Goal: Entertainment & Leisure: Consume media (video, audio)

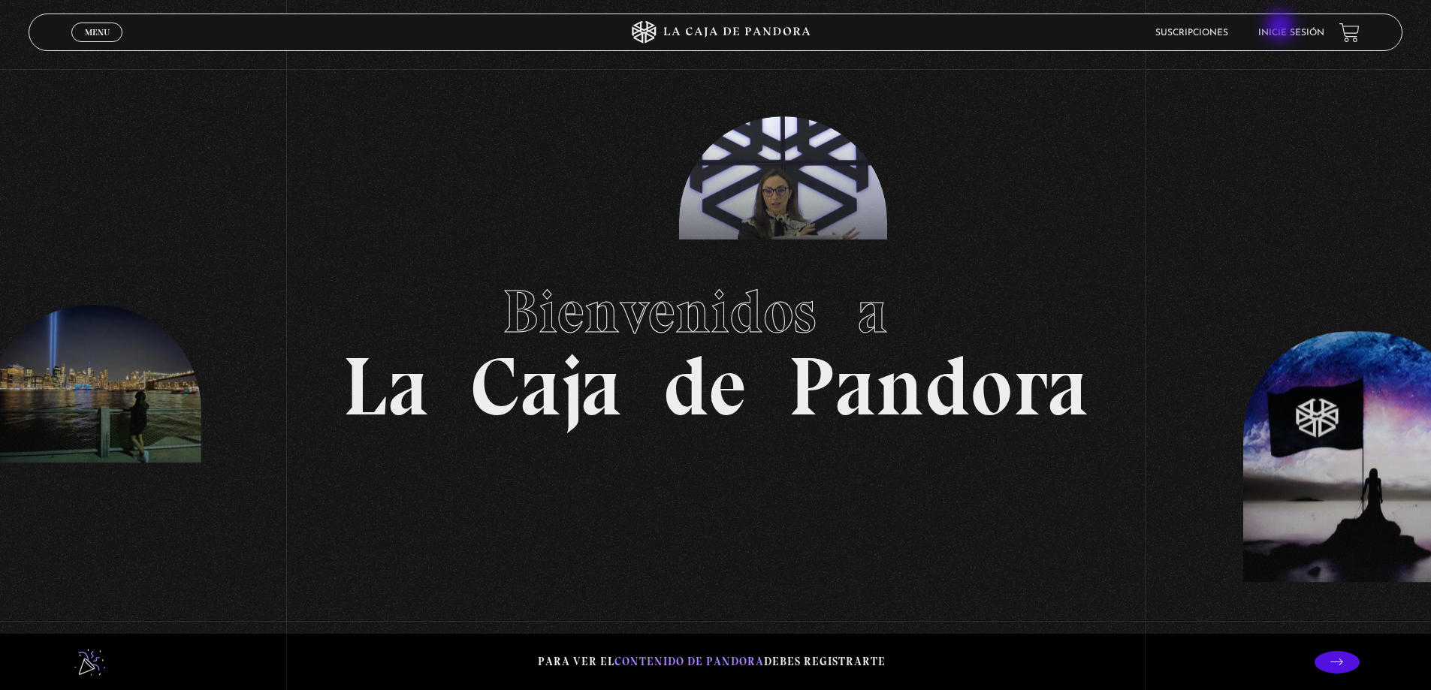
click at [1282, 28] on li "Inicie sesión" at bounding box center [1291, 32] width 66 height 23
click at [1301, 35] on link "Inicie sesión" at bounding box center [1291, 33] width 66 height 9
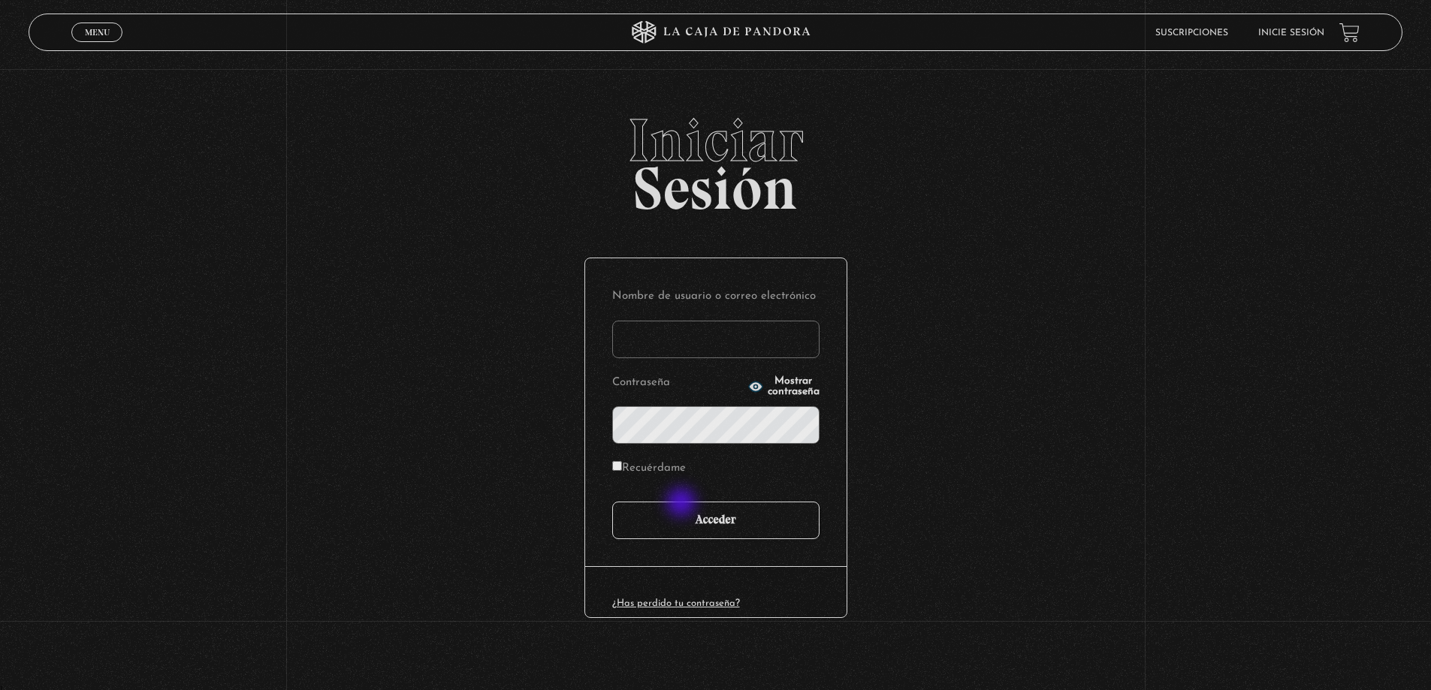
type input "davidalejandromoreras@gmail.com"
click at [681, 518] on input "Acceder" at bounding box center [715, 521] width 207 height 38
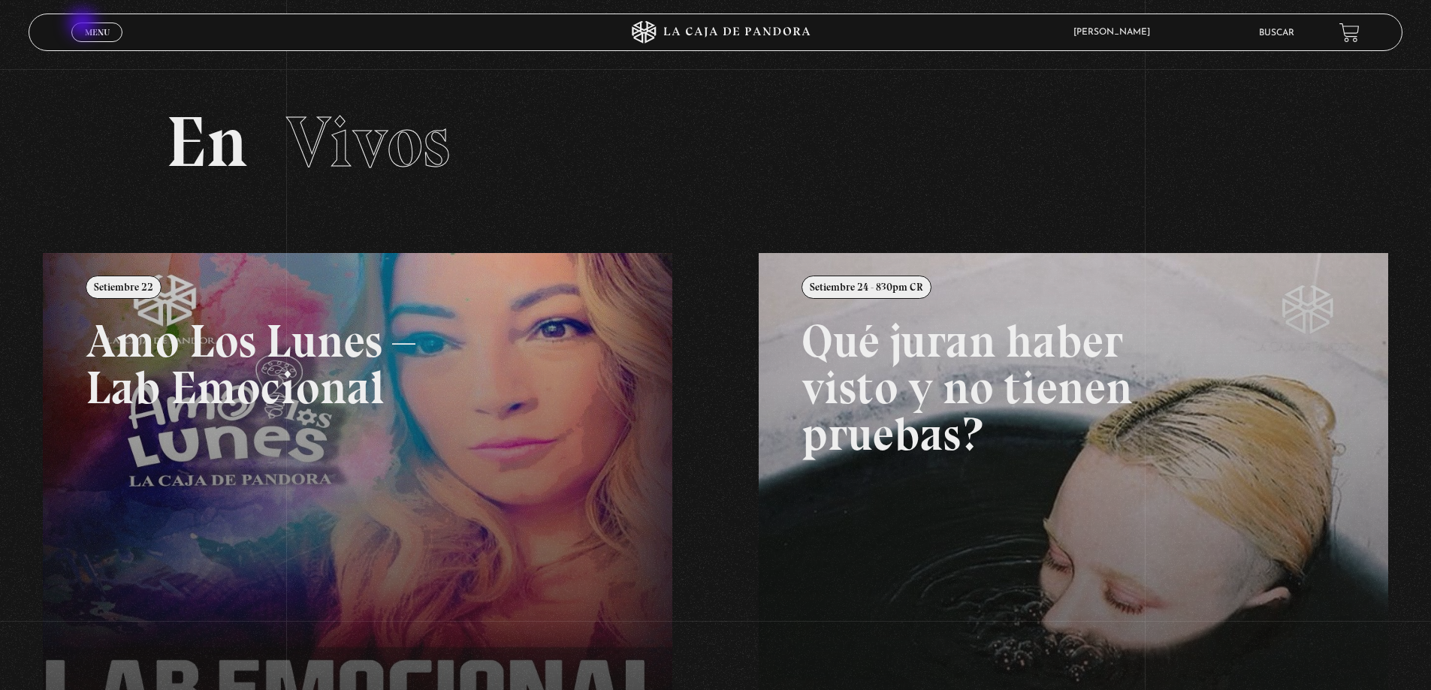
click at [85, 26] on link "Menu Cerrar" at bounding box center [96, 33] width 51 height 20
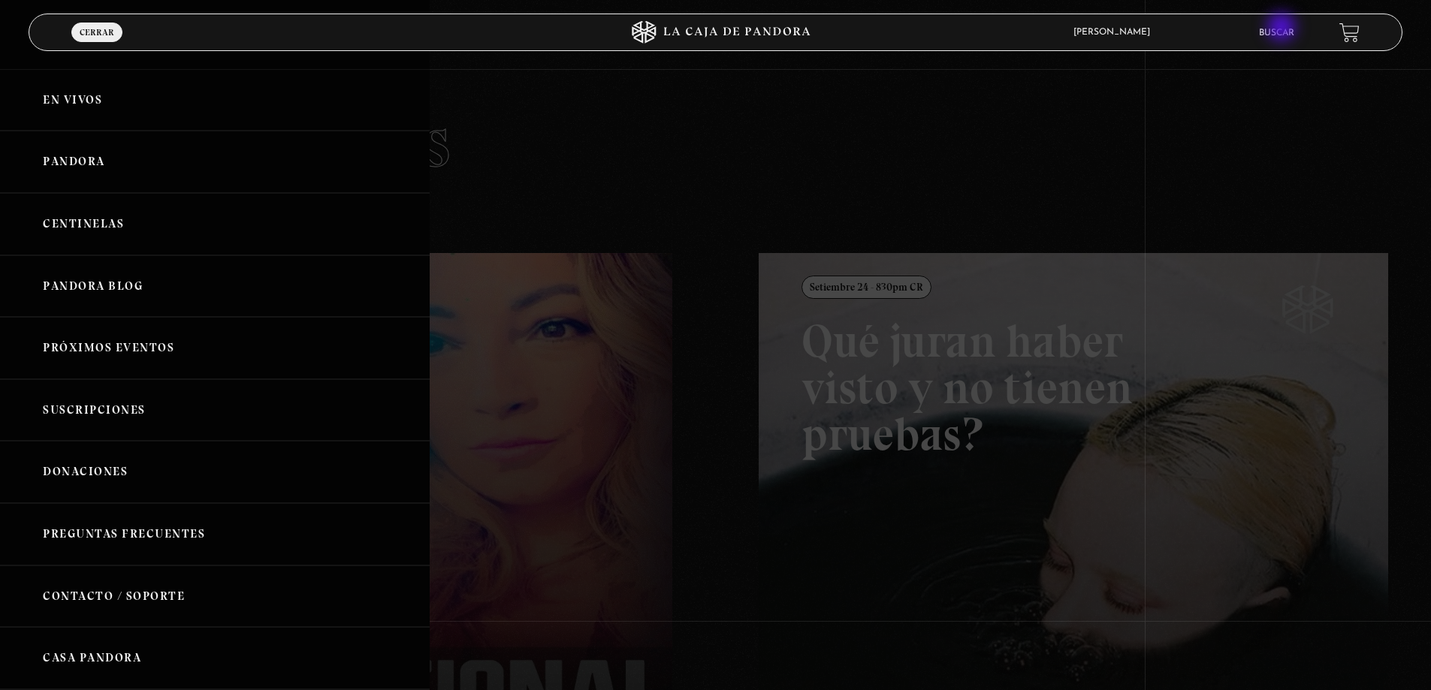
click at [1283, 30] on link "Buscar" at bounding box center [1276, 33] width 35 height 9
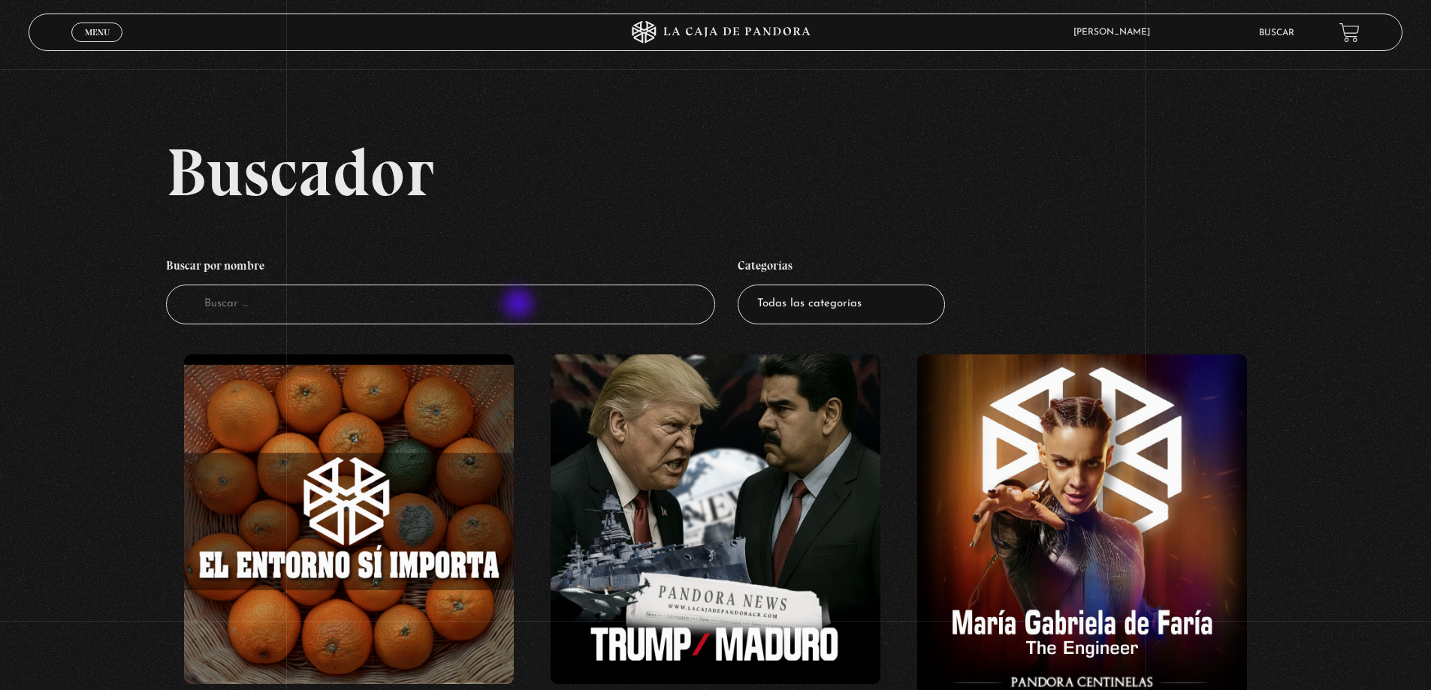
click at [520, 305] on input "Buscador" at bounding box center [441, 305] width 550 height 40
type input "rupt"
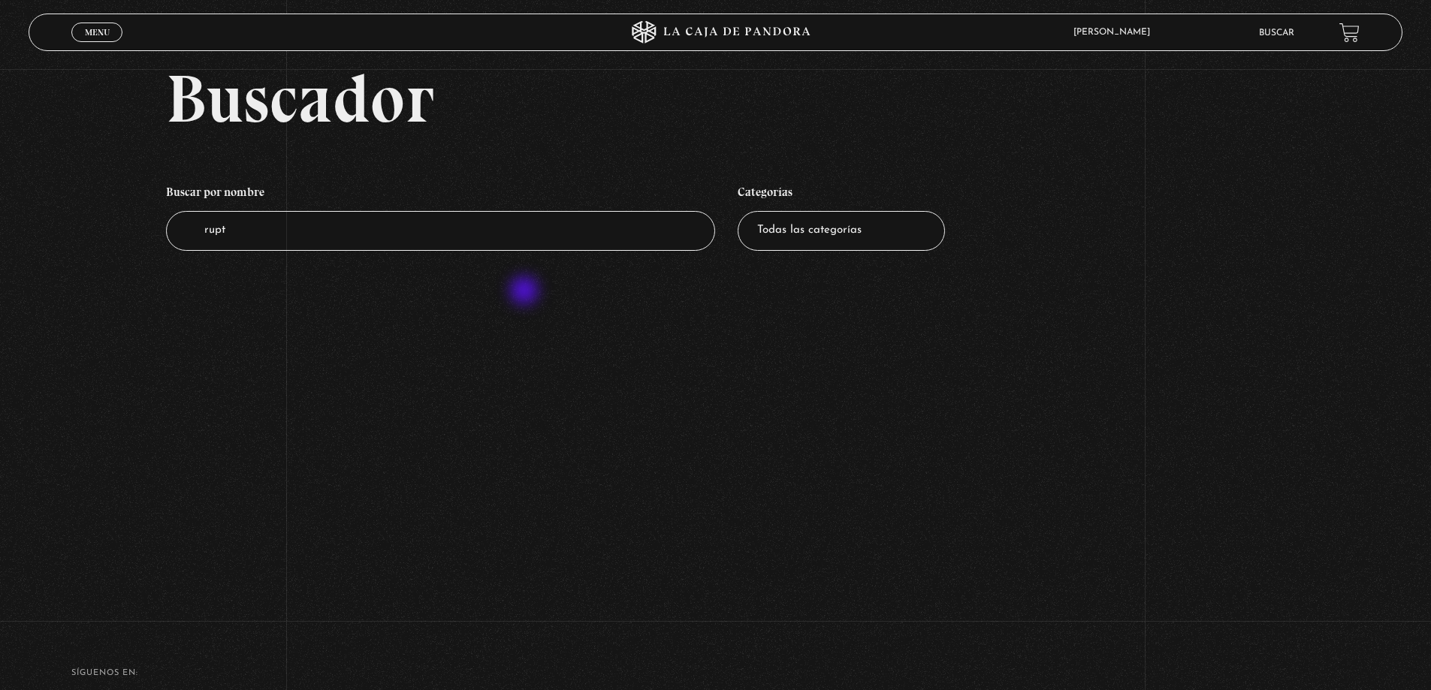
scroll to position [61, 0]
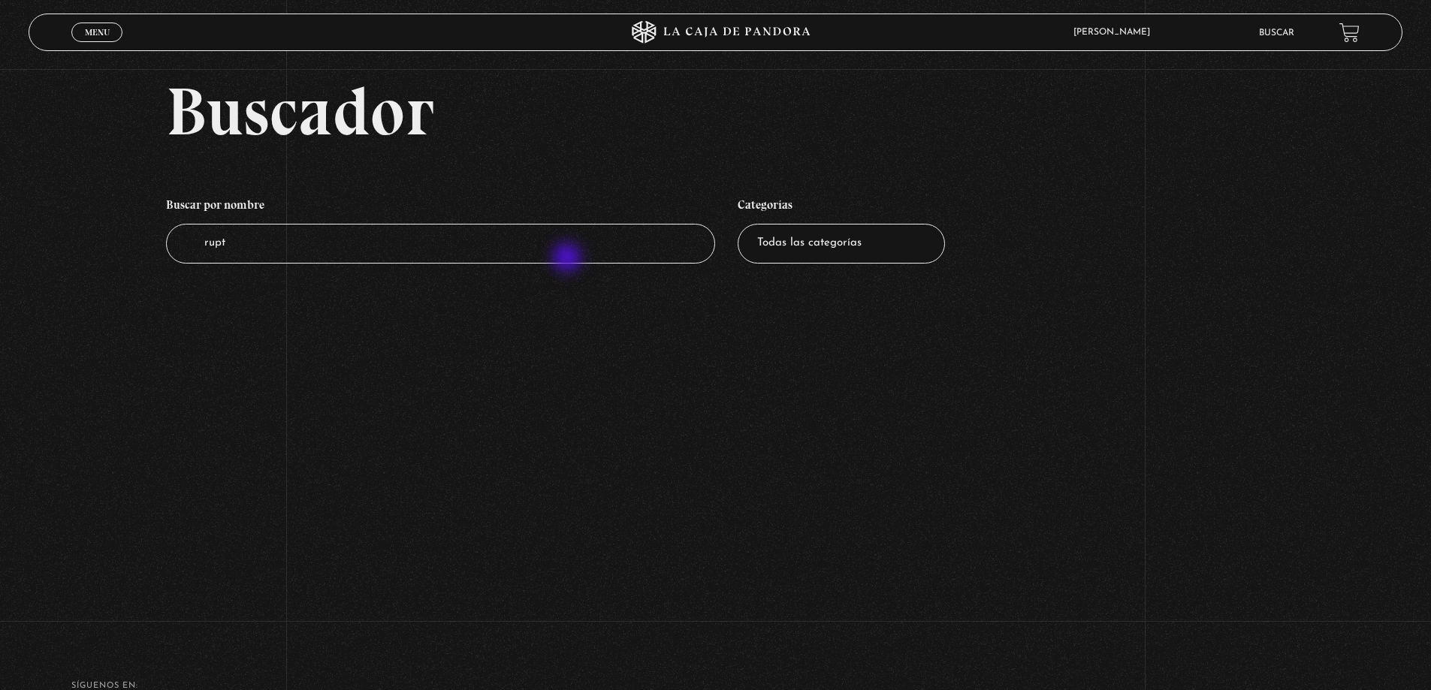
click at [569, 259] on input "rupt" at bounding box center [441, 244] width 550 height 40
type input "r"
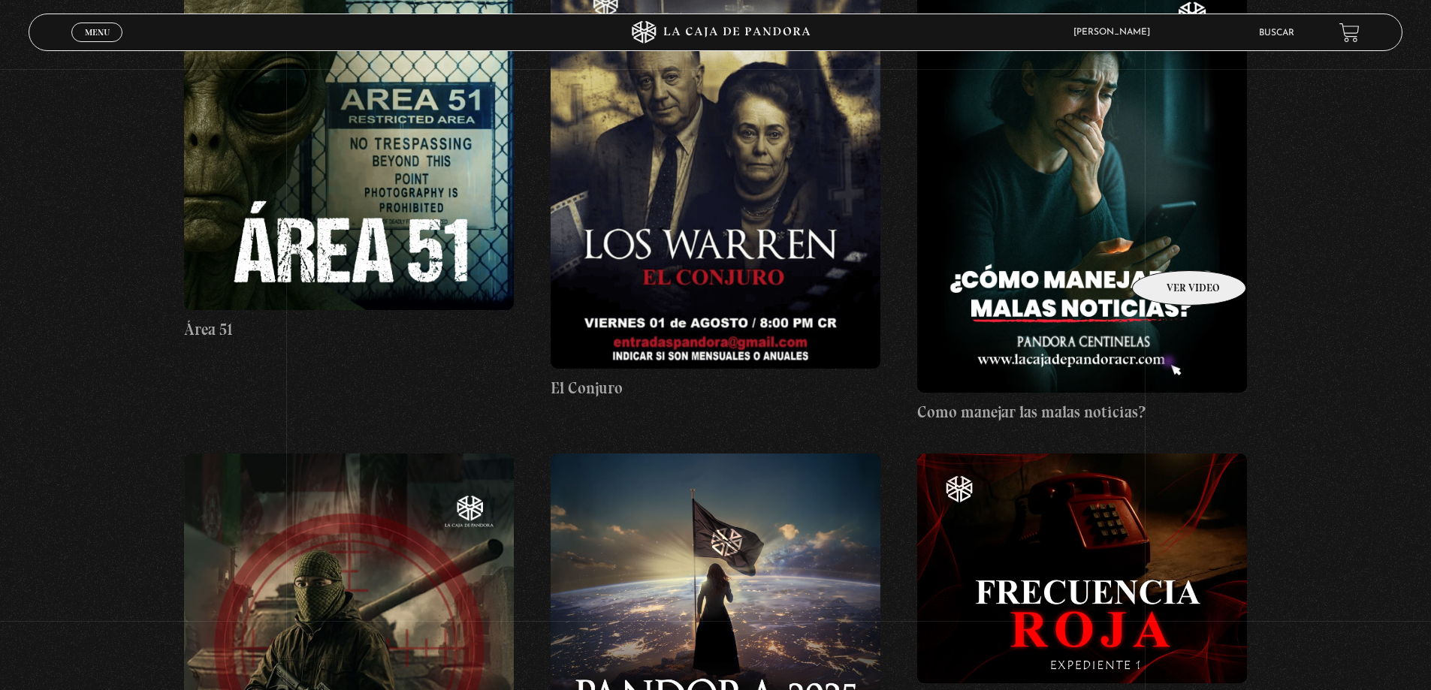
scroll to position [1051, 0]
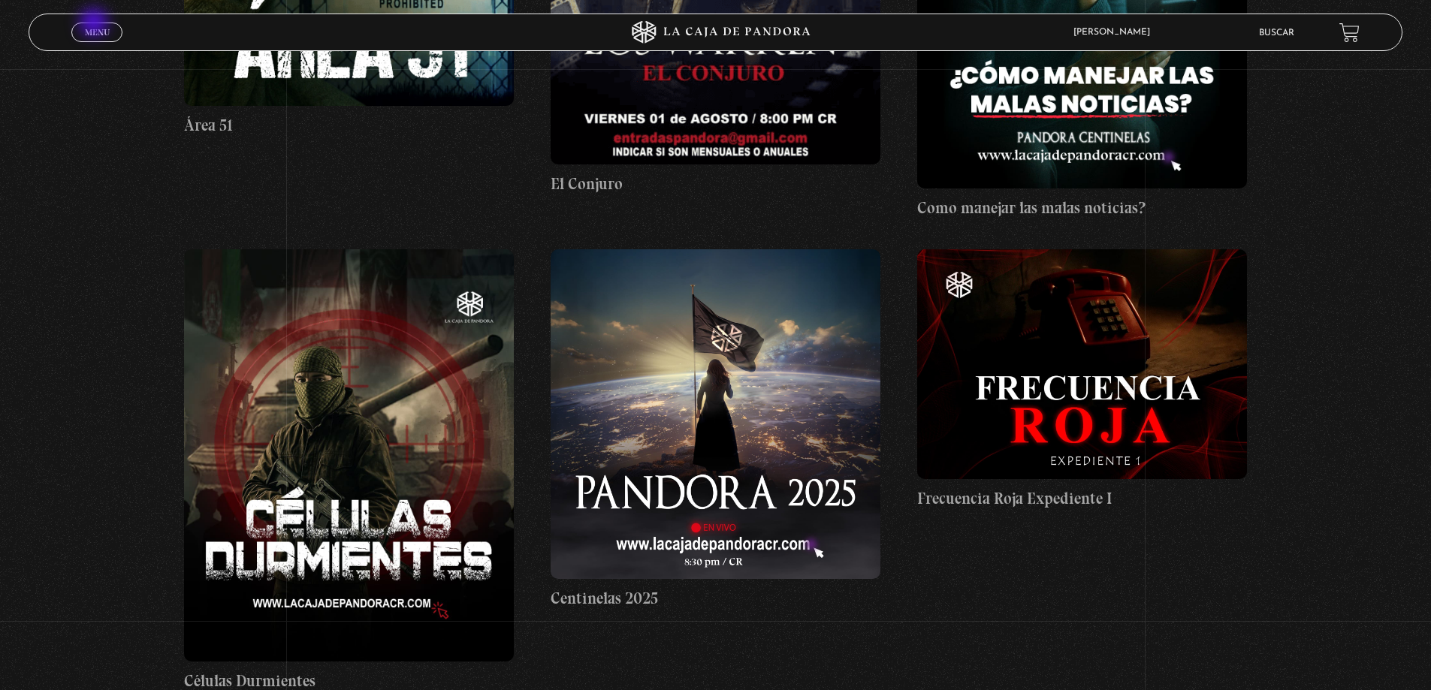
click at [95, 26] on link "Menu Cerrar" at bounding box center [96, 33] width 51 height 20
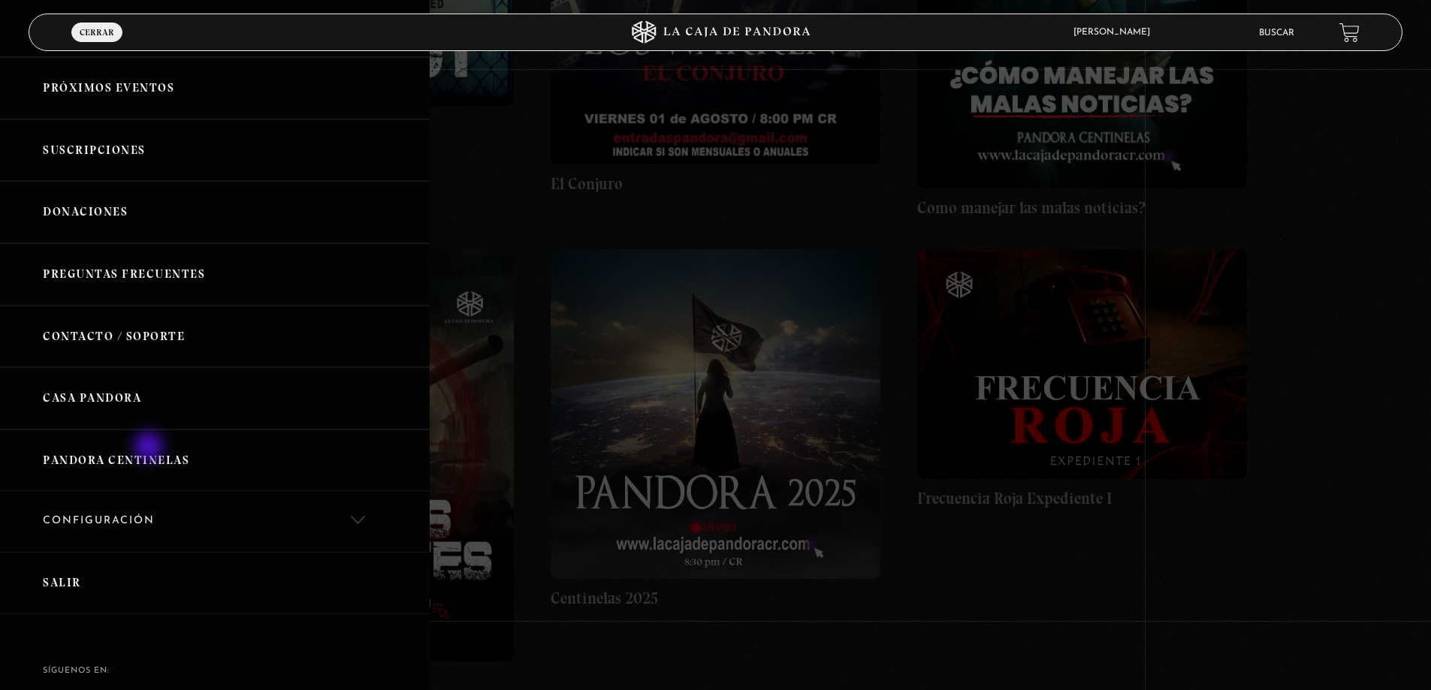
scroll to position [185, 0]
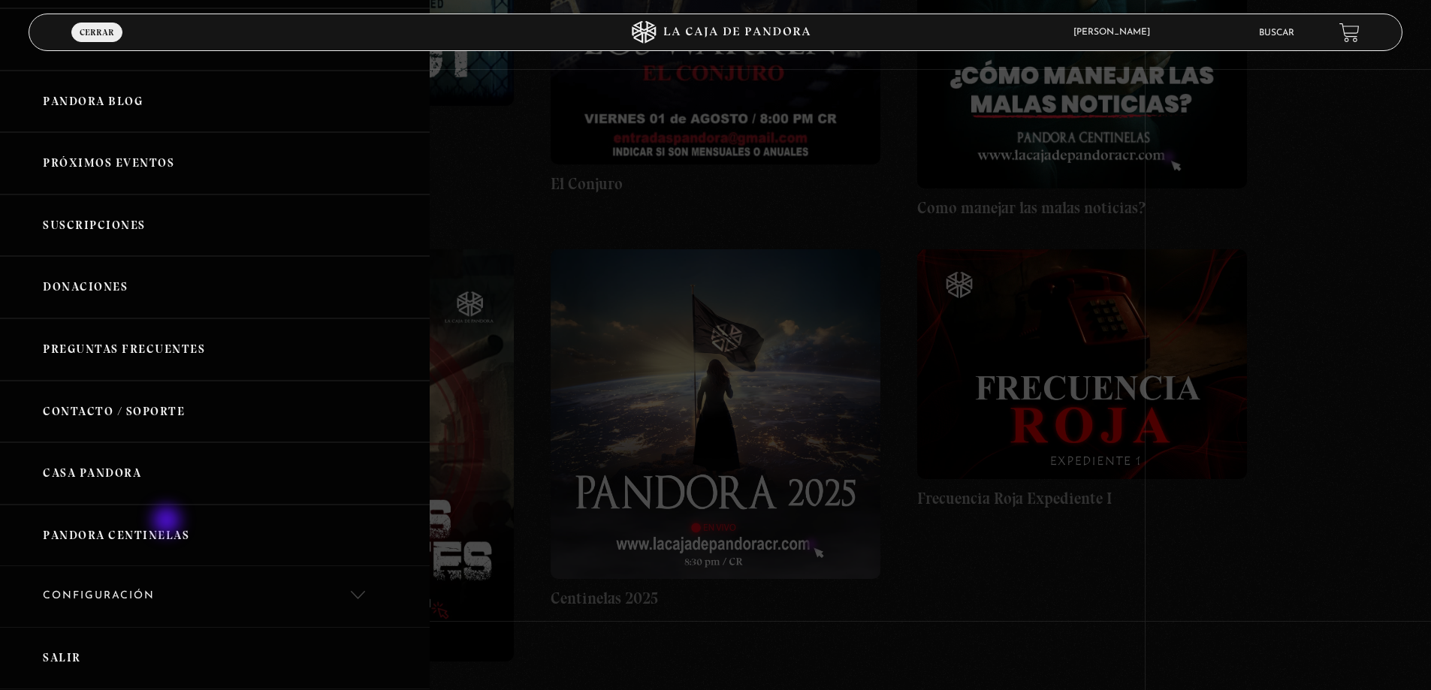
click at [168, 522] on link "Pandora Centinelas" at bounding box center [215, 536] width 430 height 62
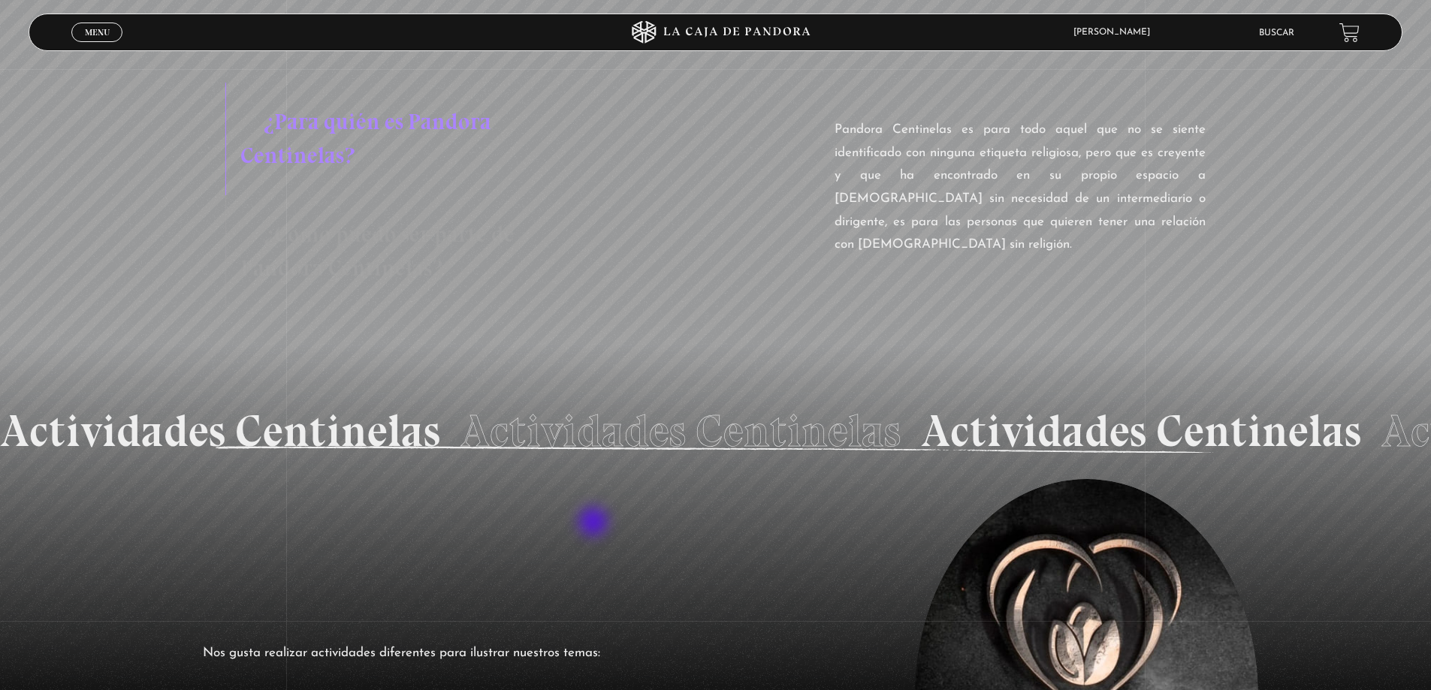
scroll to position [1577, 0]
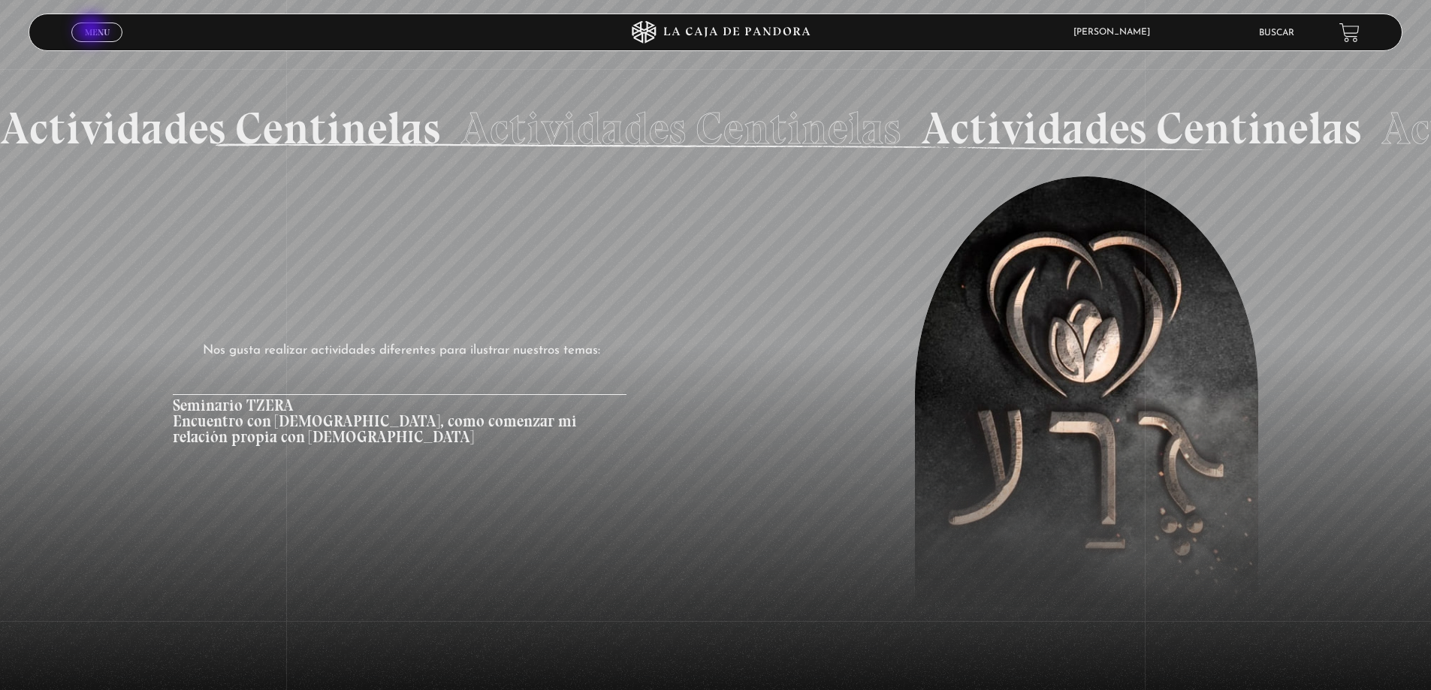
click at [92, 31] on span "Menu" at bounding box center [97, 32] width 25 height 9
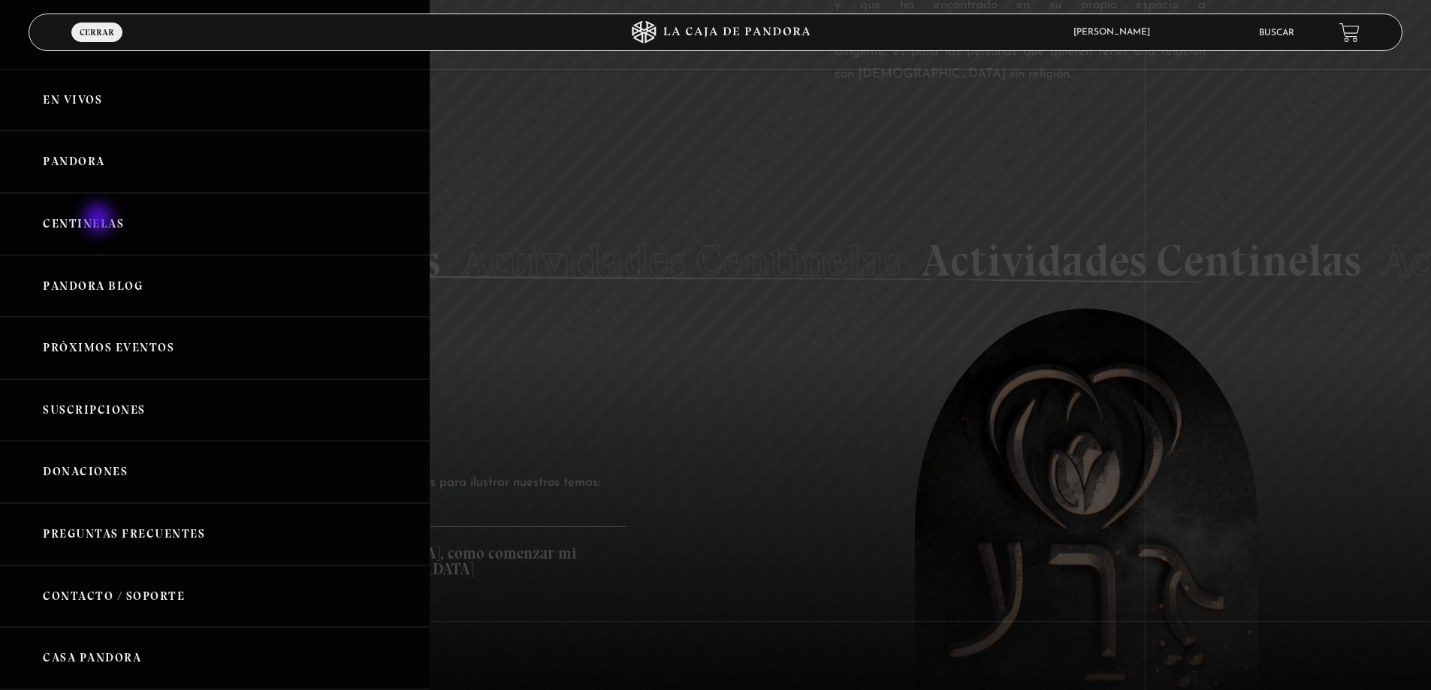
scroll to position [1427, 0]
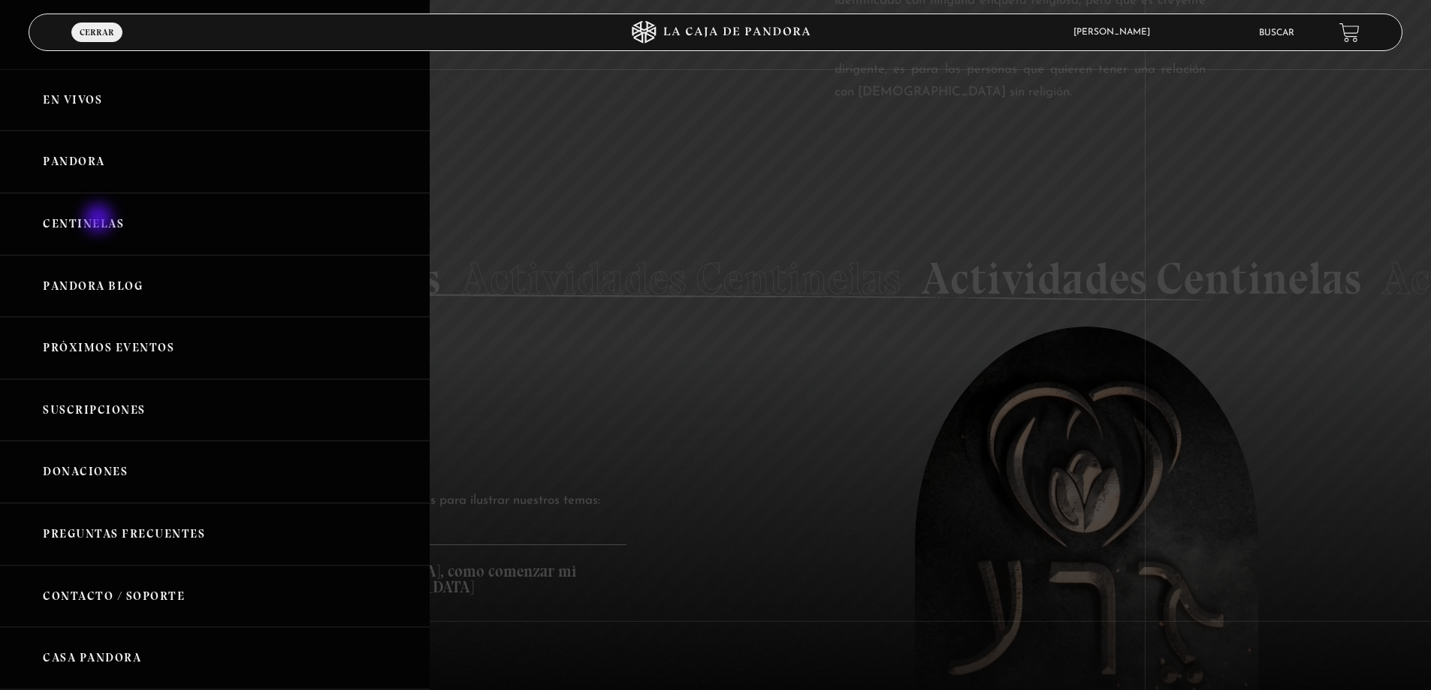
click at [100, 220] on link "Centinelas" at bounding box center [215, 224] width 430 height 62
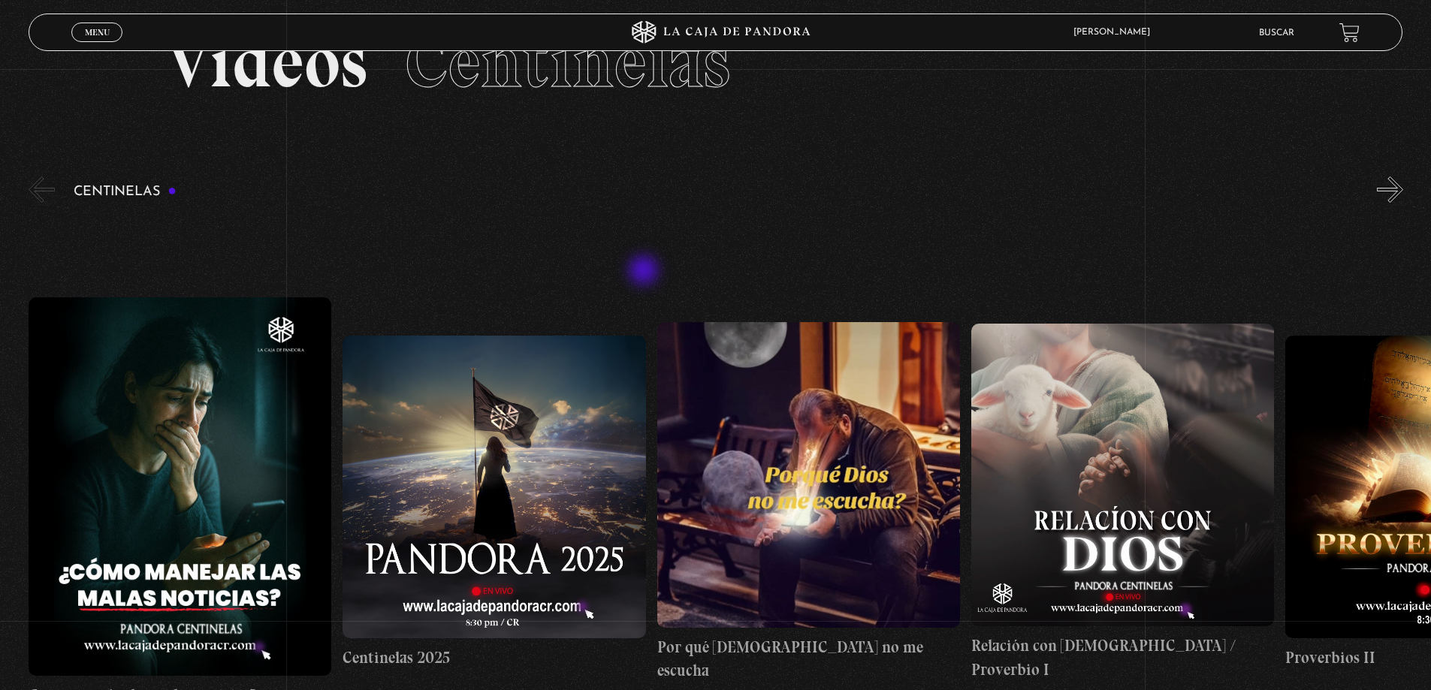
scroll to position [150, 0]
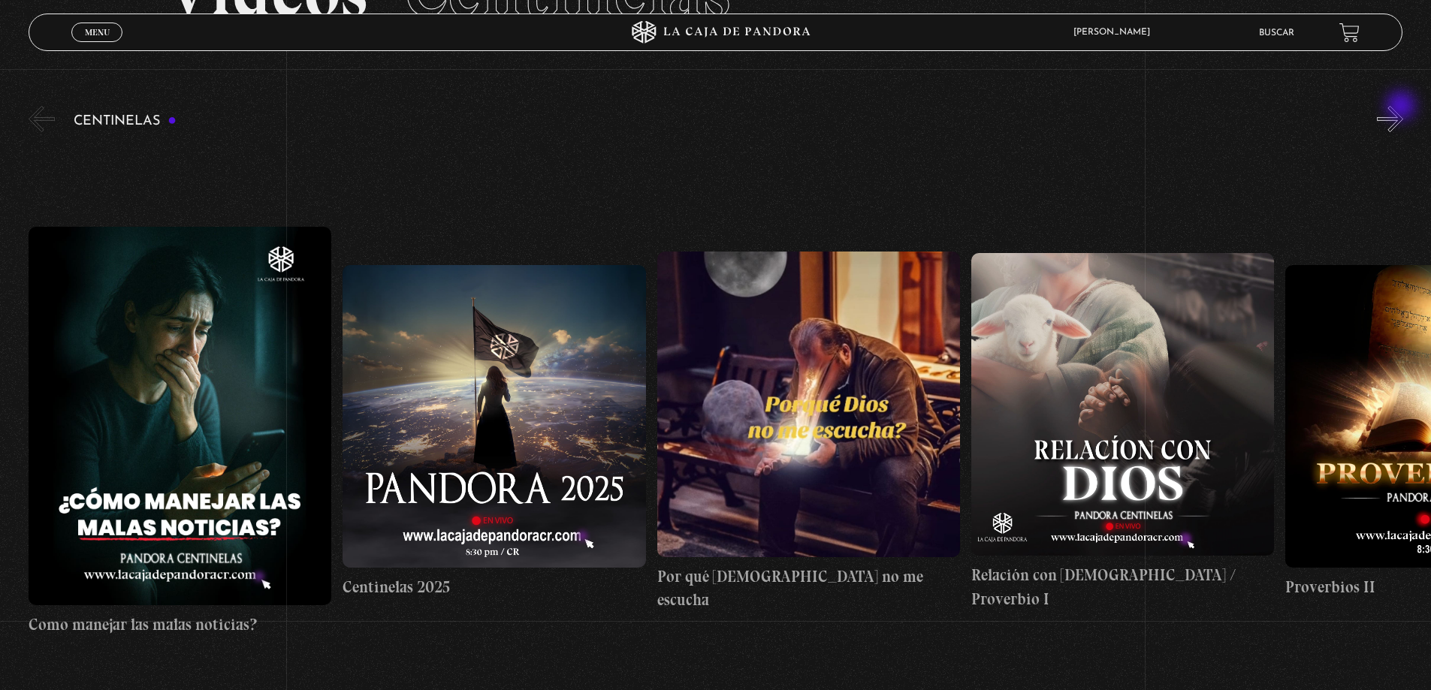
click at [1402, 107] on button "»" at bounding box center [1390, 119] width 26 height 26
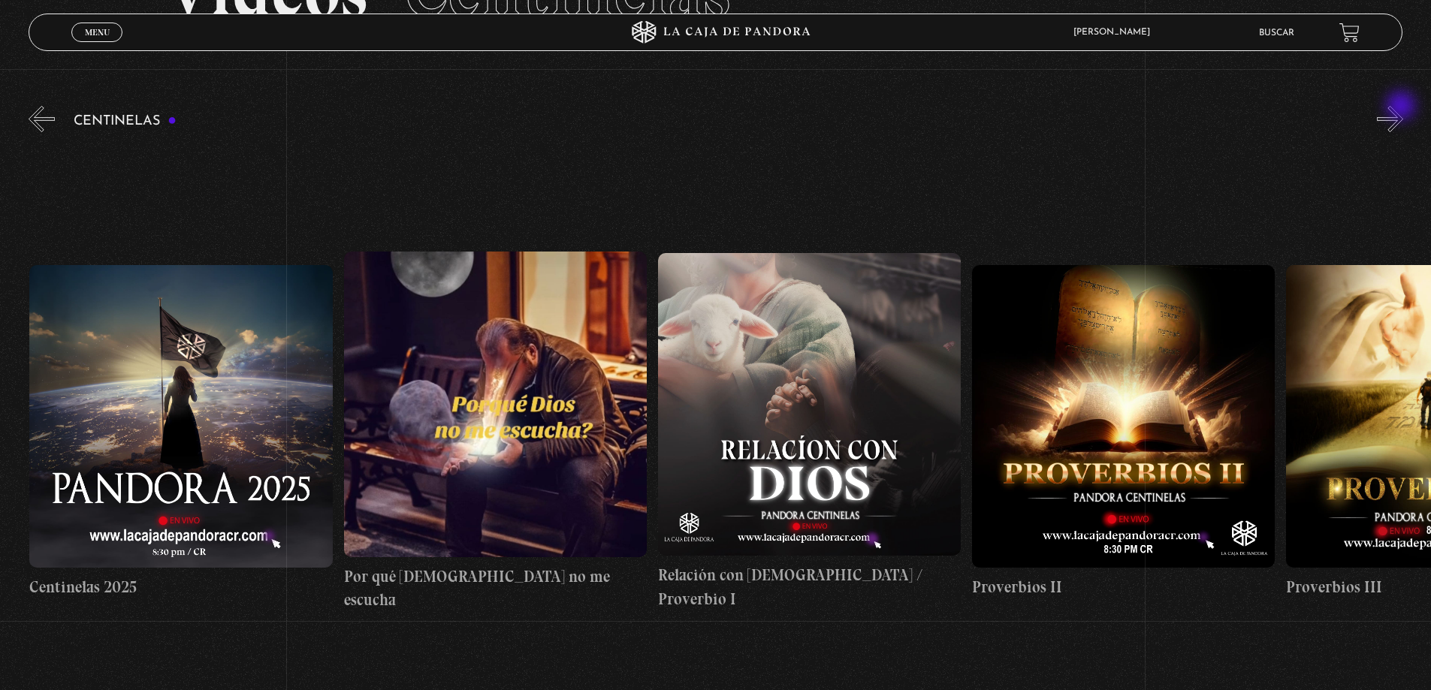
click at [1402, 107] on button "»" at bounding box center [1390, 119] width 26 height 26
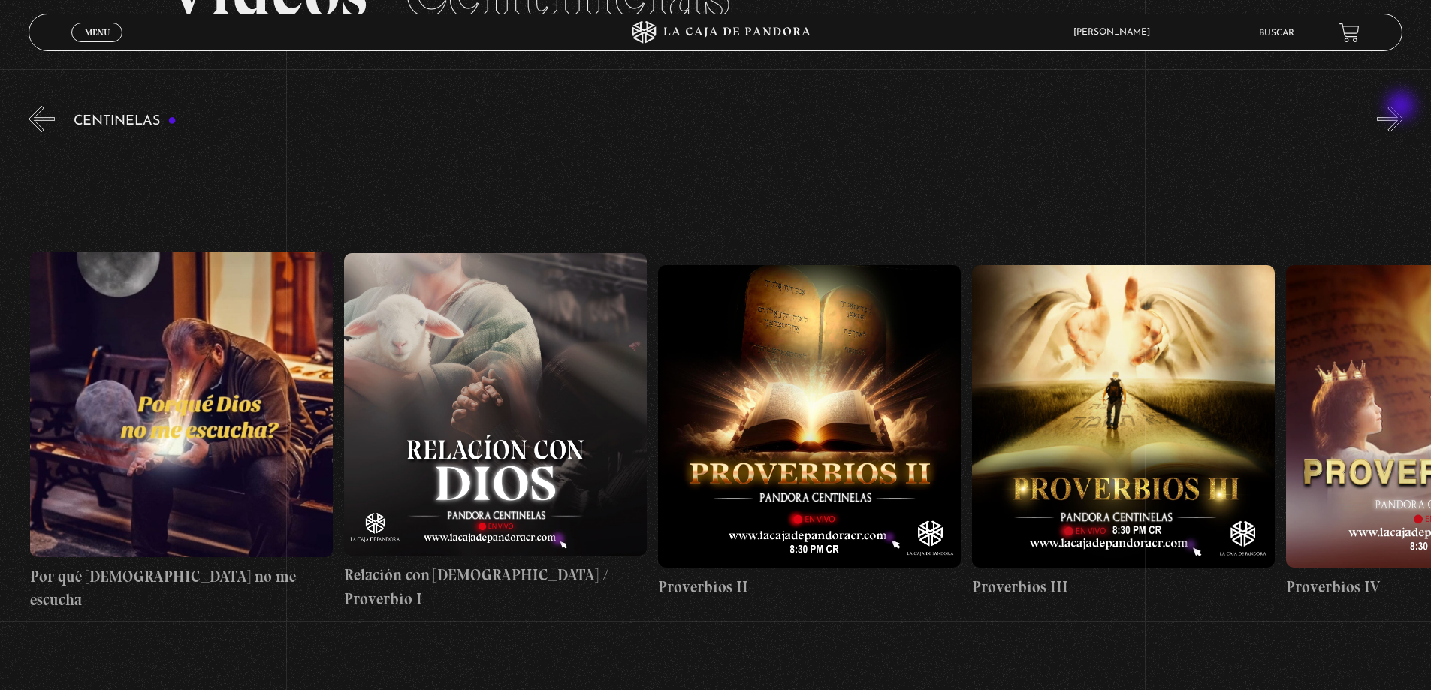
click at [1402, 107] on button "»" at bounding box center [1390, 119] width 26 height 26
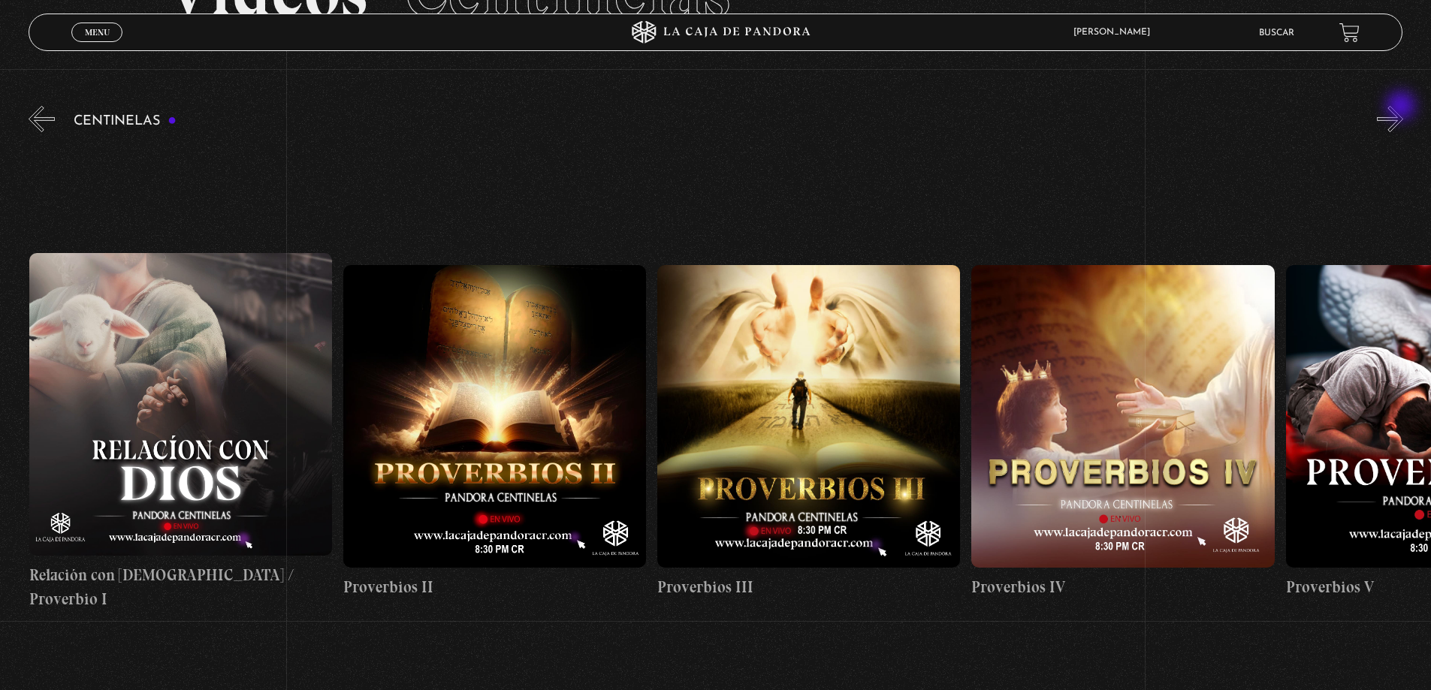
click at [1402, 107] on button "»" at bounding box center [1390, 119] width 26 height 26
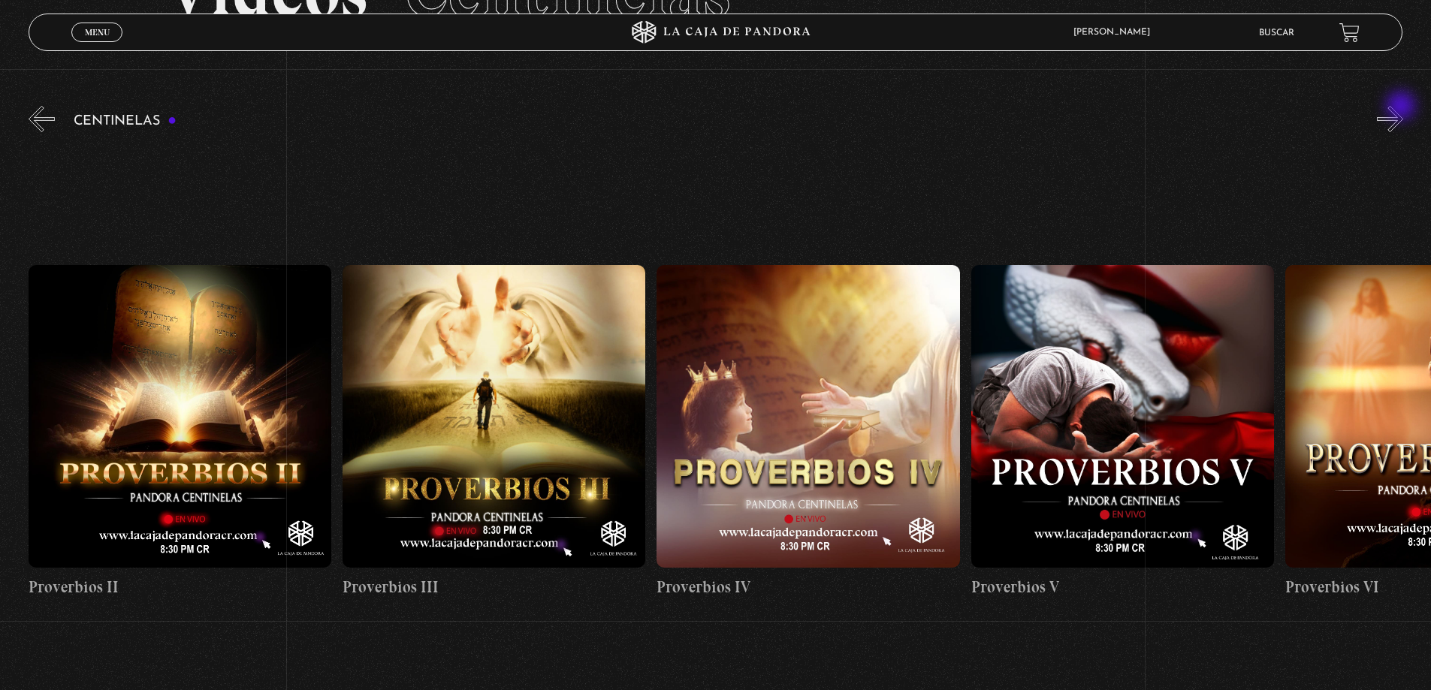
click at [1402, 107] on button "»" at bounding box center [1390, 119] width 26 height 26
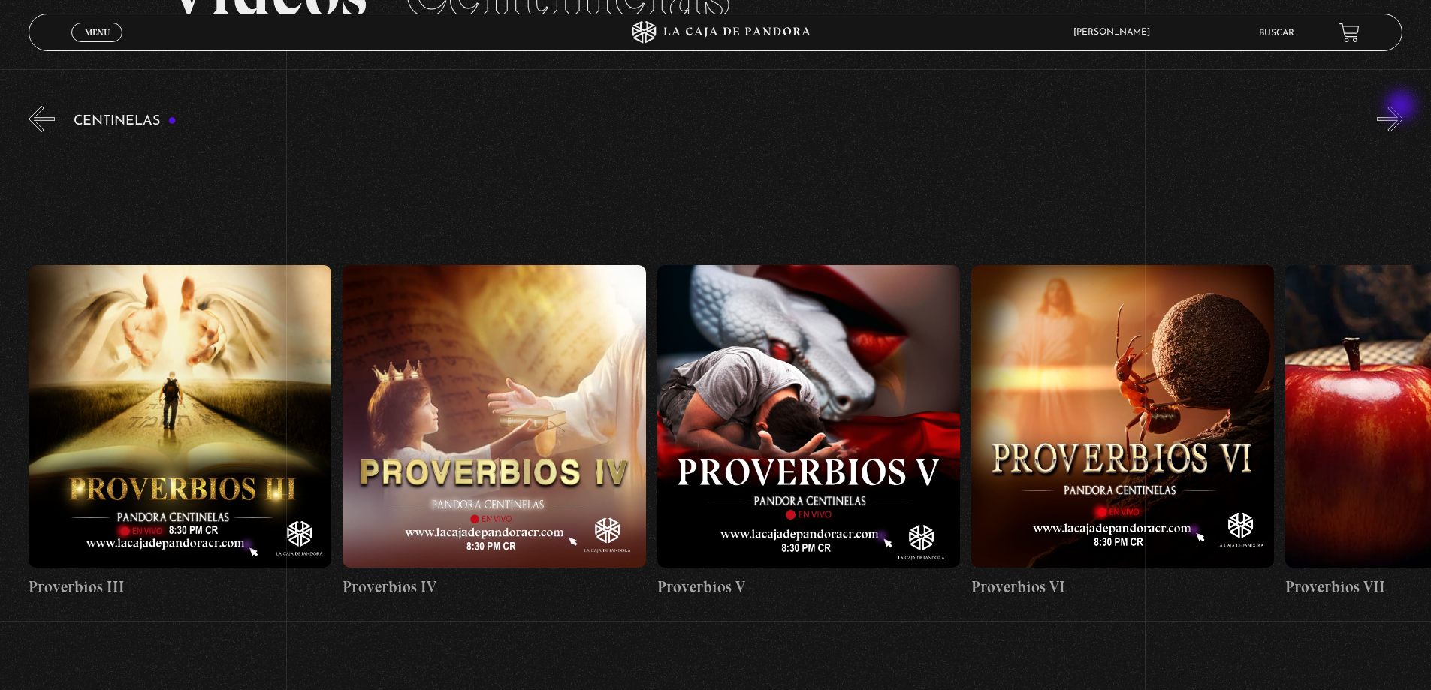
click at [1402, 107] on button "»" at bounding box center [1390, 119] width 26 height 26
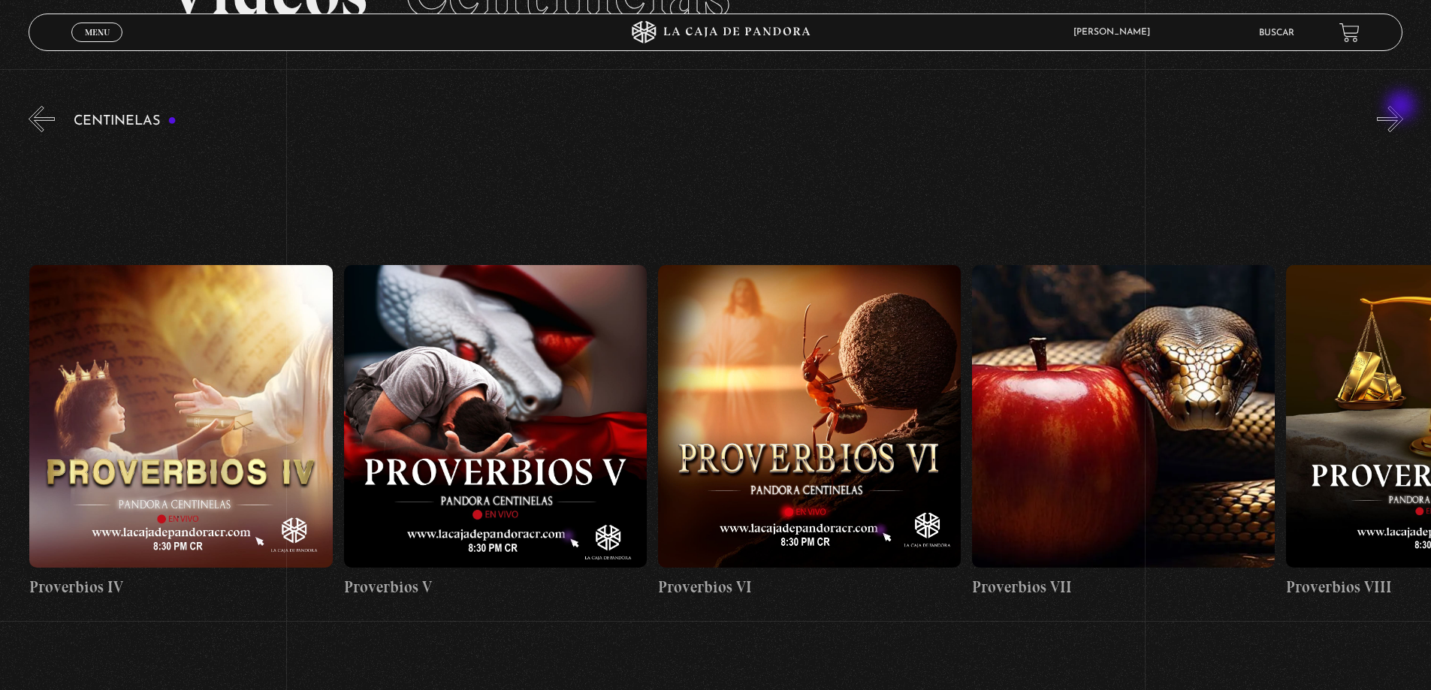
click at [1402, 107] on button "»" at bounding box center [1390, 119] width 26 height 26
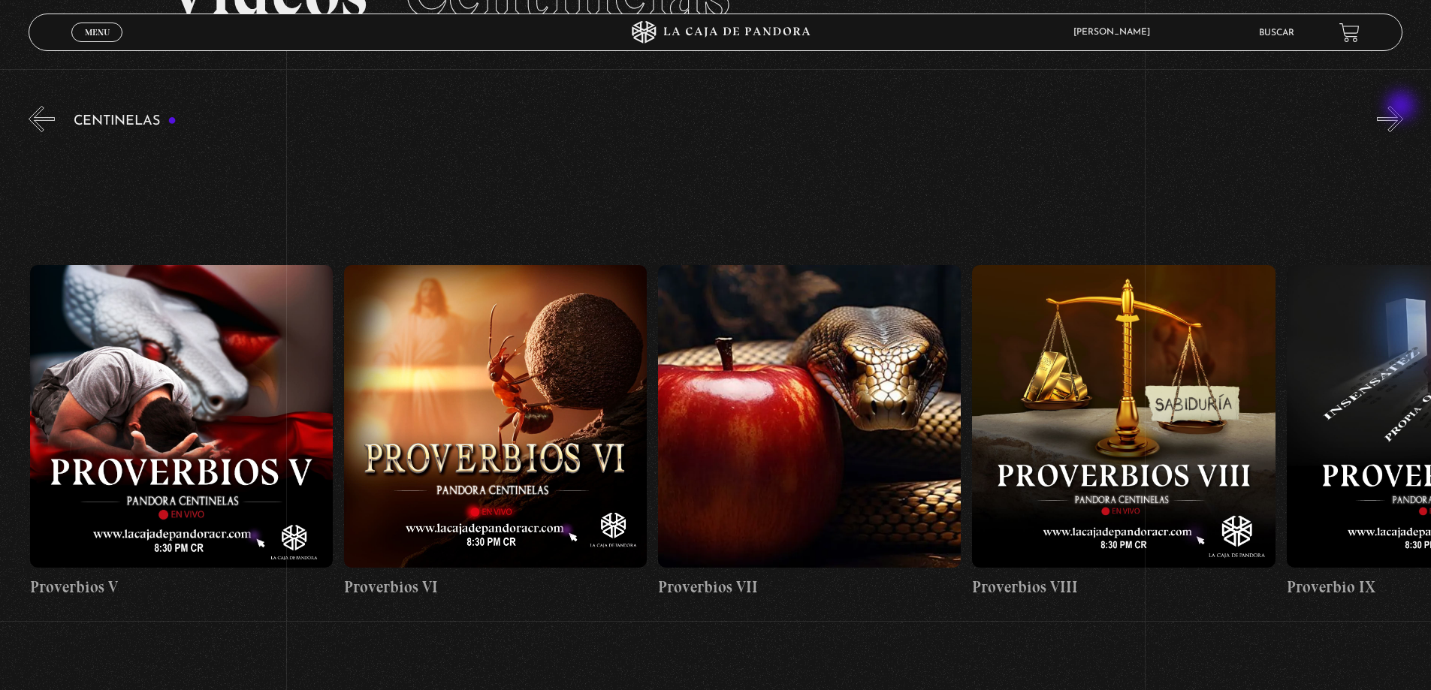
click at [1402, 107] on button "»" at bounding box center [1390, 119] width 26 height 26
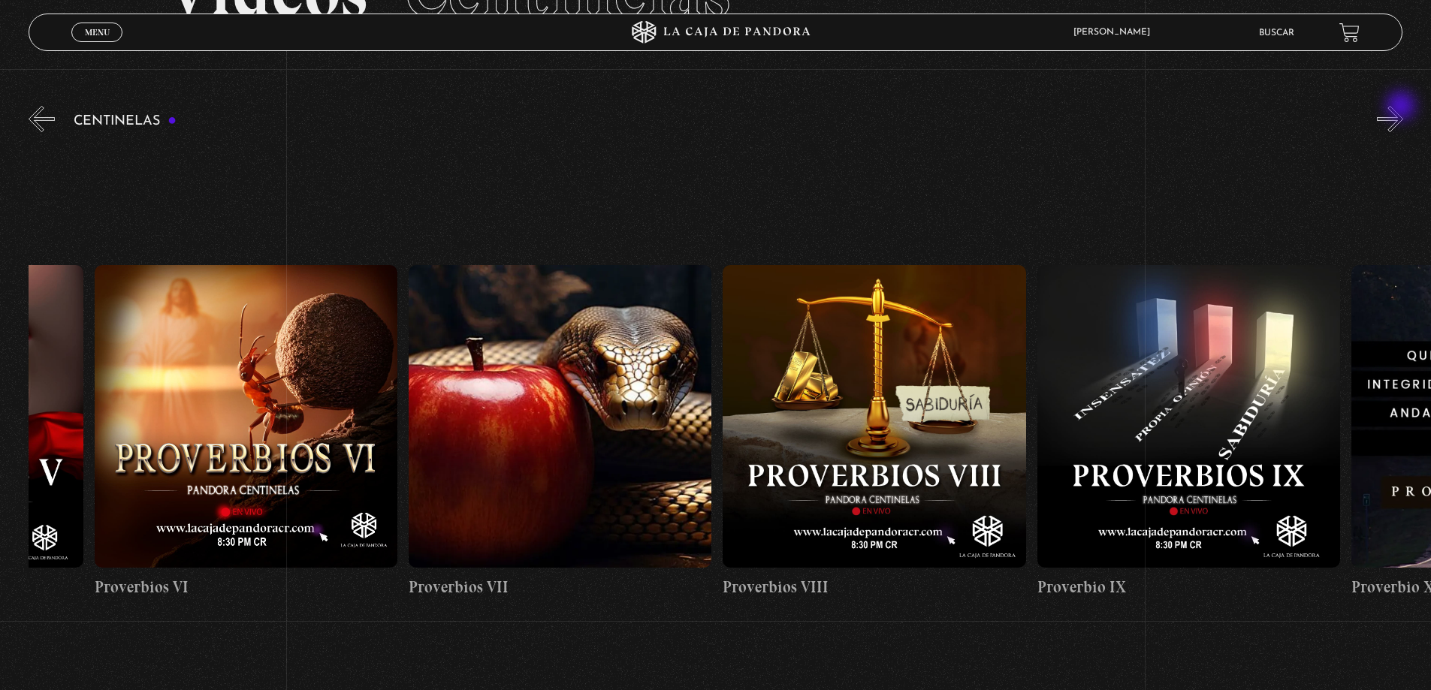
click at [1402, 107] on button "»" at bounding box center [1390, 119] width 26 height 26
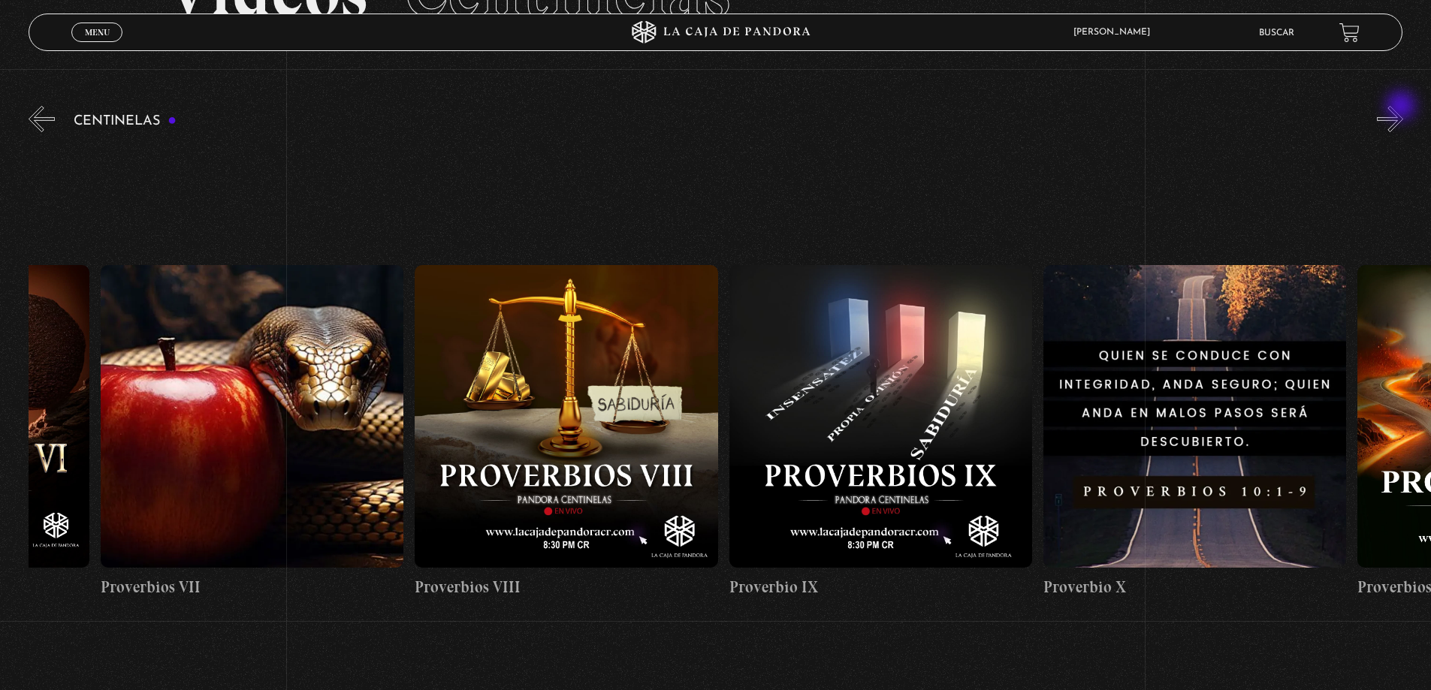
click at [1402, 107] on button "»" at bounding box center [1390, 119] width 26 height 26
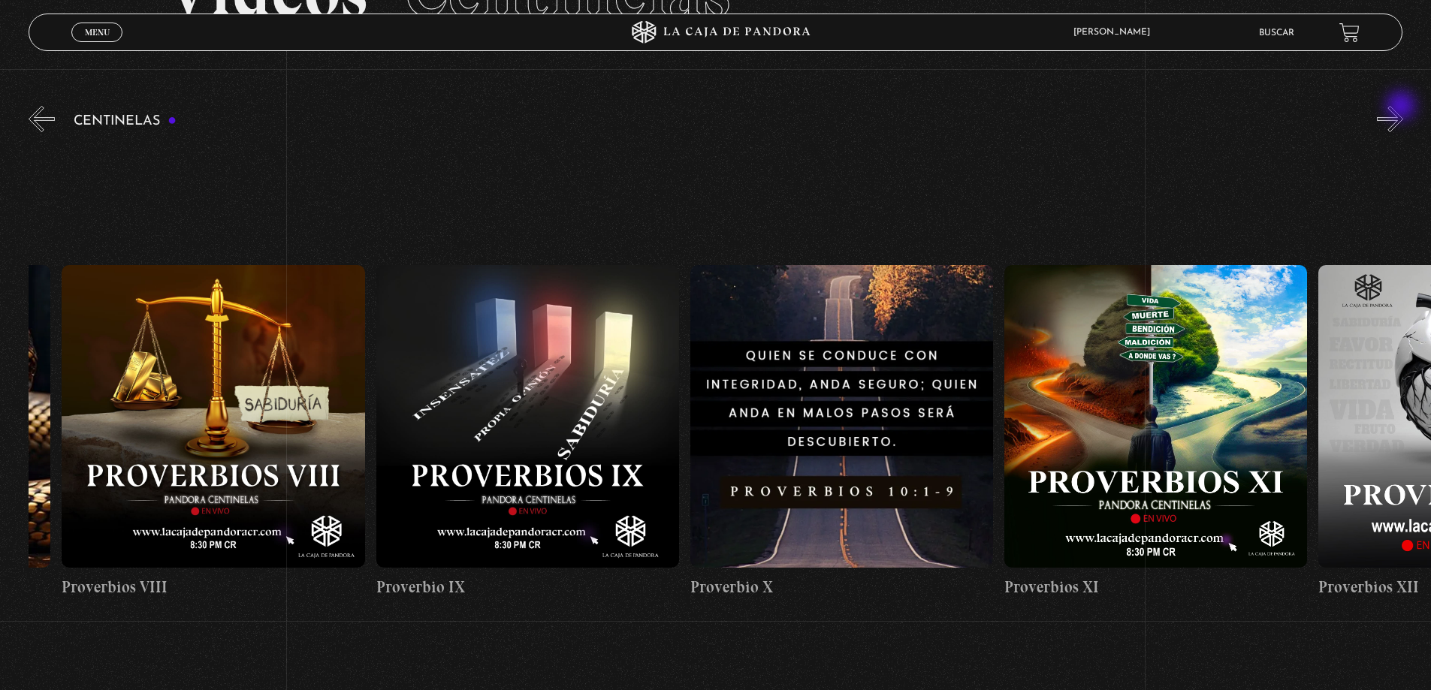
click at [1402, 107] on button "»" at bounding box center [1390, 119] width 26 height 26
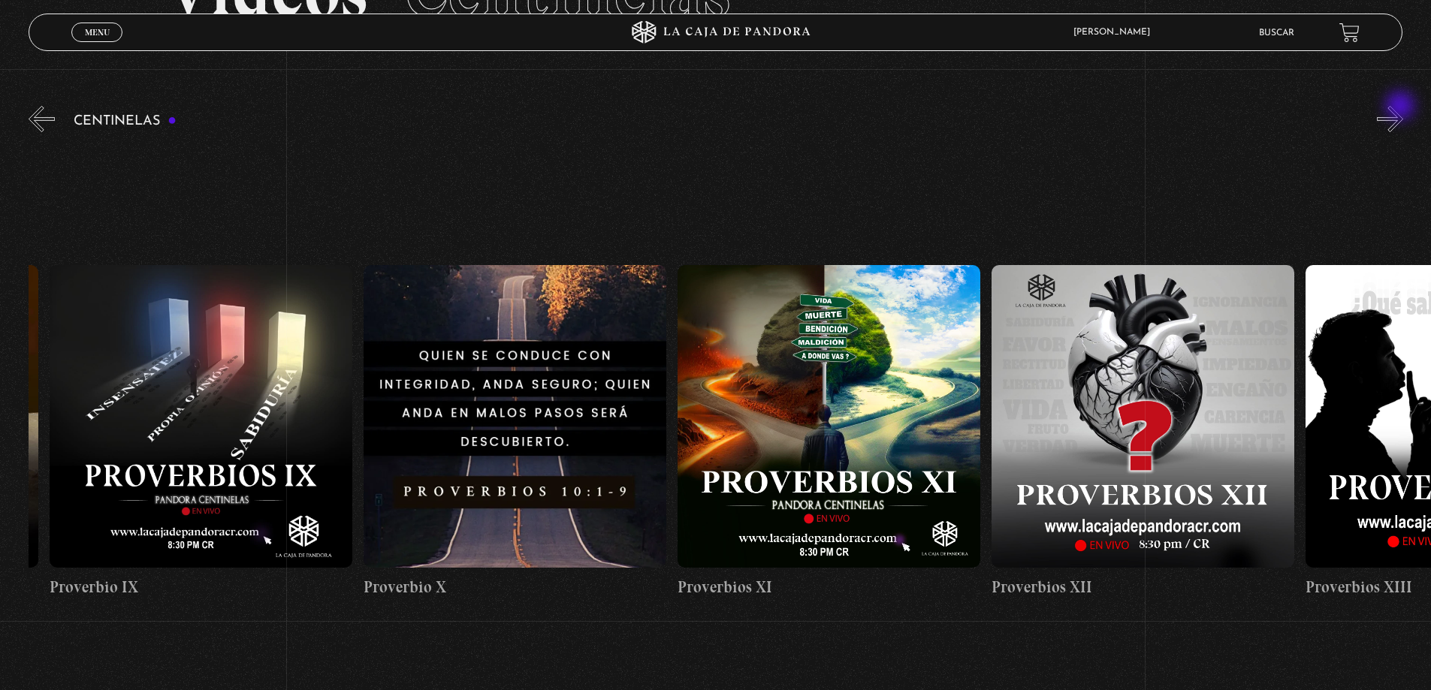
click at [1401, 107] on button "»" at bounding box center [1390, 119] width 26 height 26
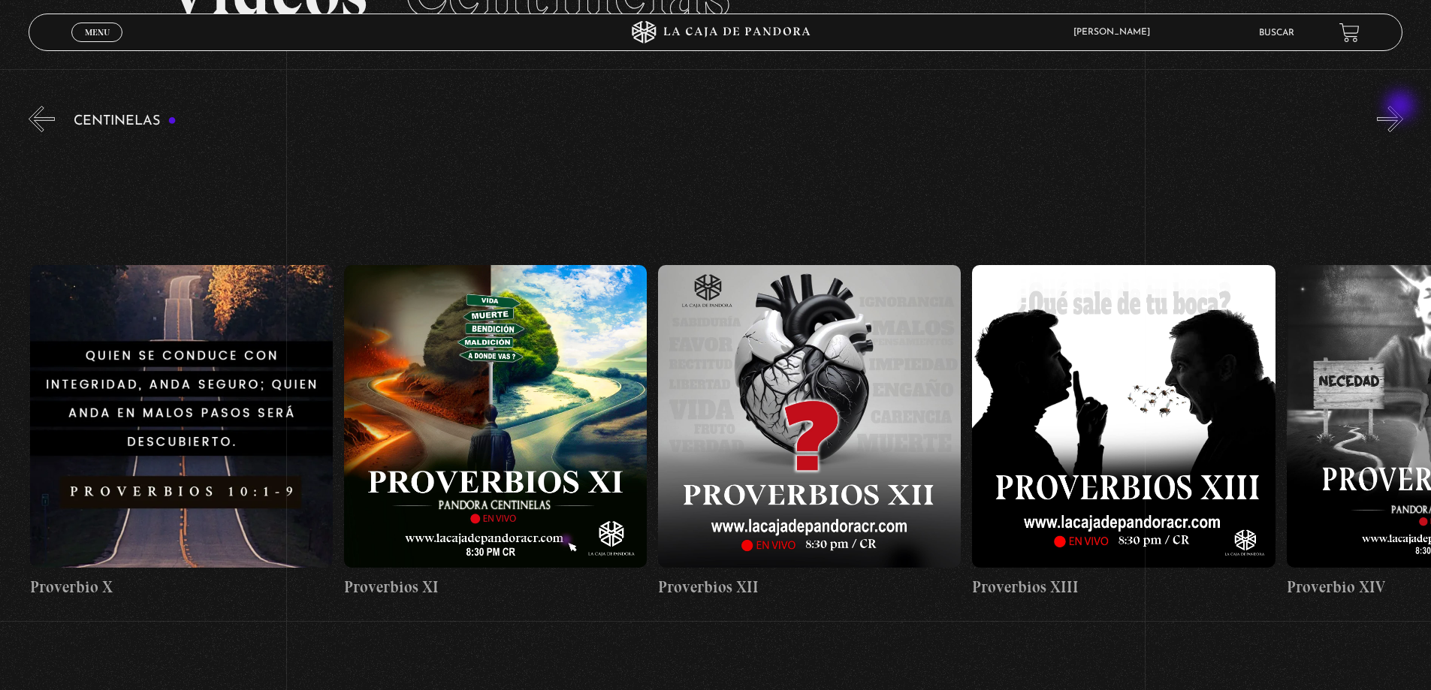
click at [1401, 107] on button "»" at bounding box center [1390, 119] width 26 height 26
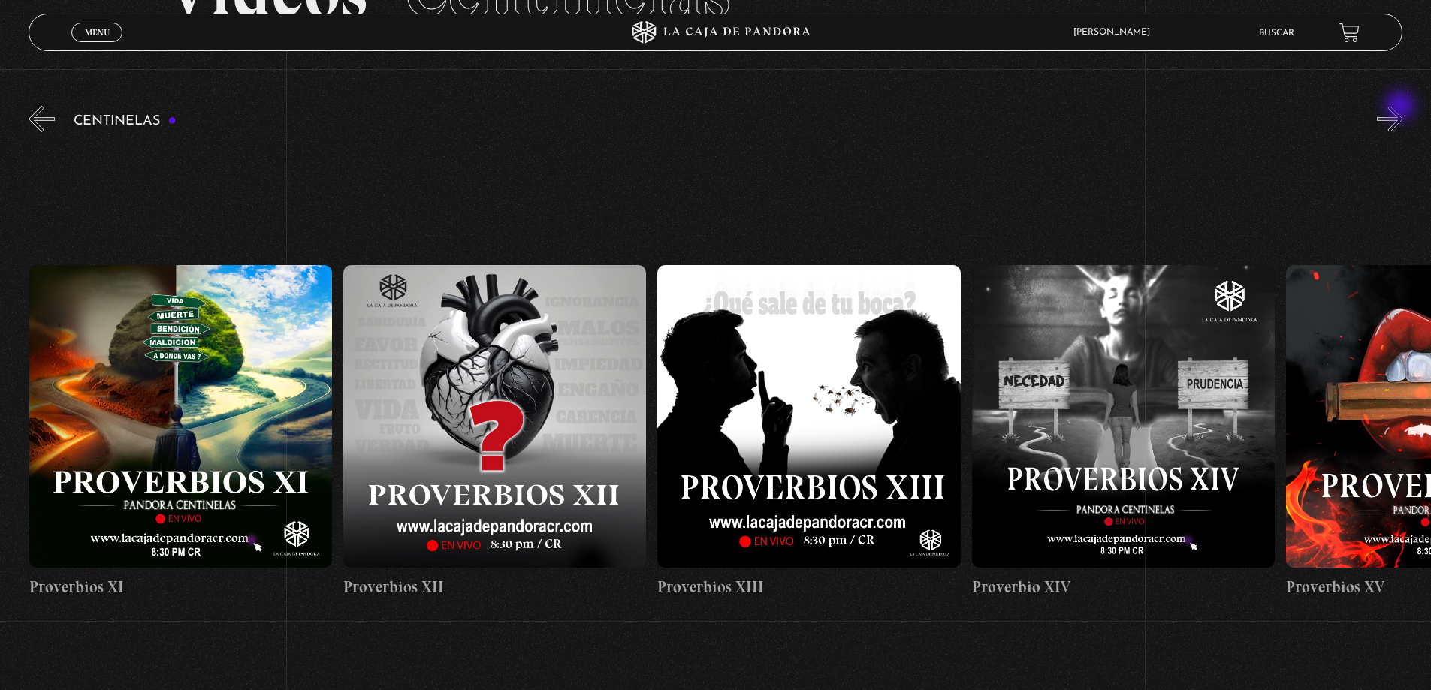
click at [1401, 107] on button "»" at bounding box center [1390, 119] width 26 height 26
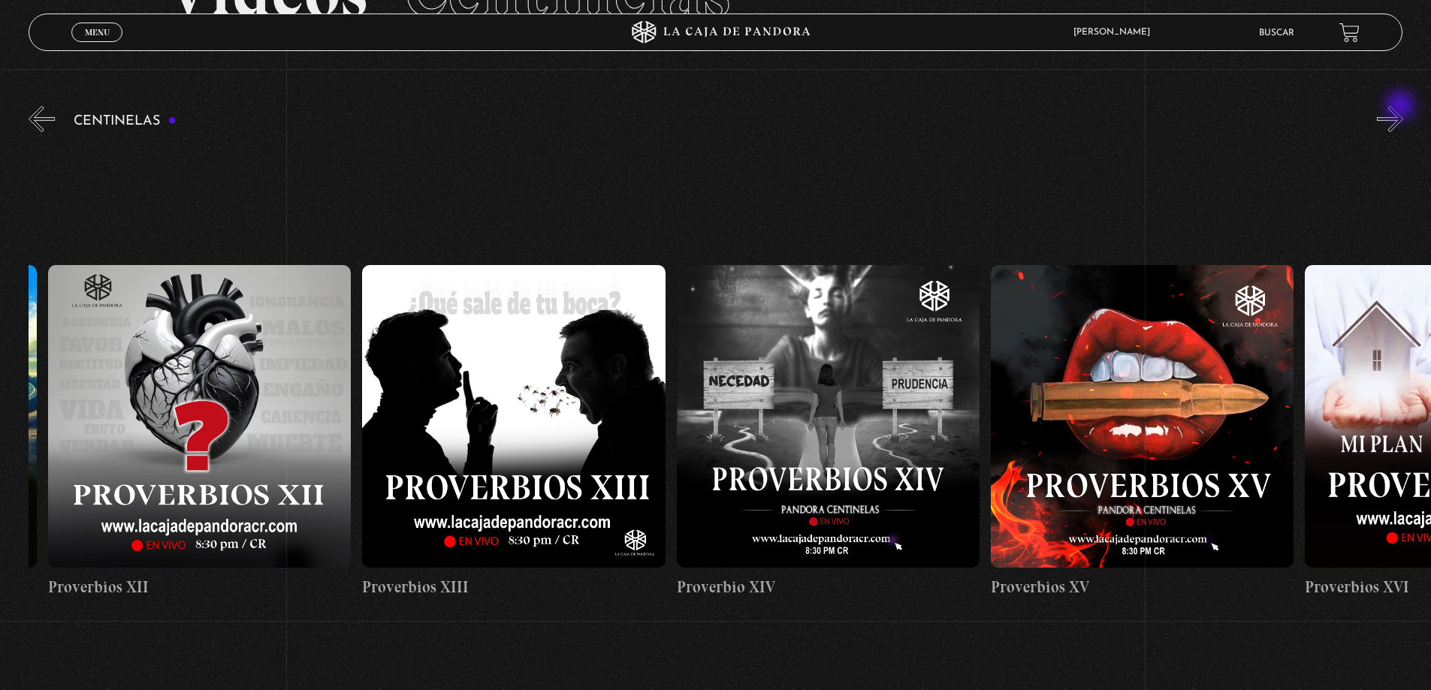
click at [1401, 107] on button "»" at bounding box center [1390, 119] width 26 height 26
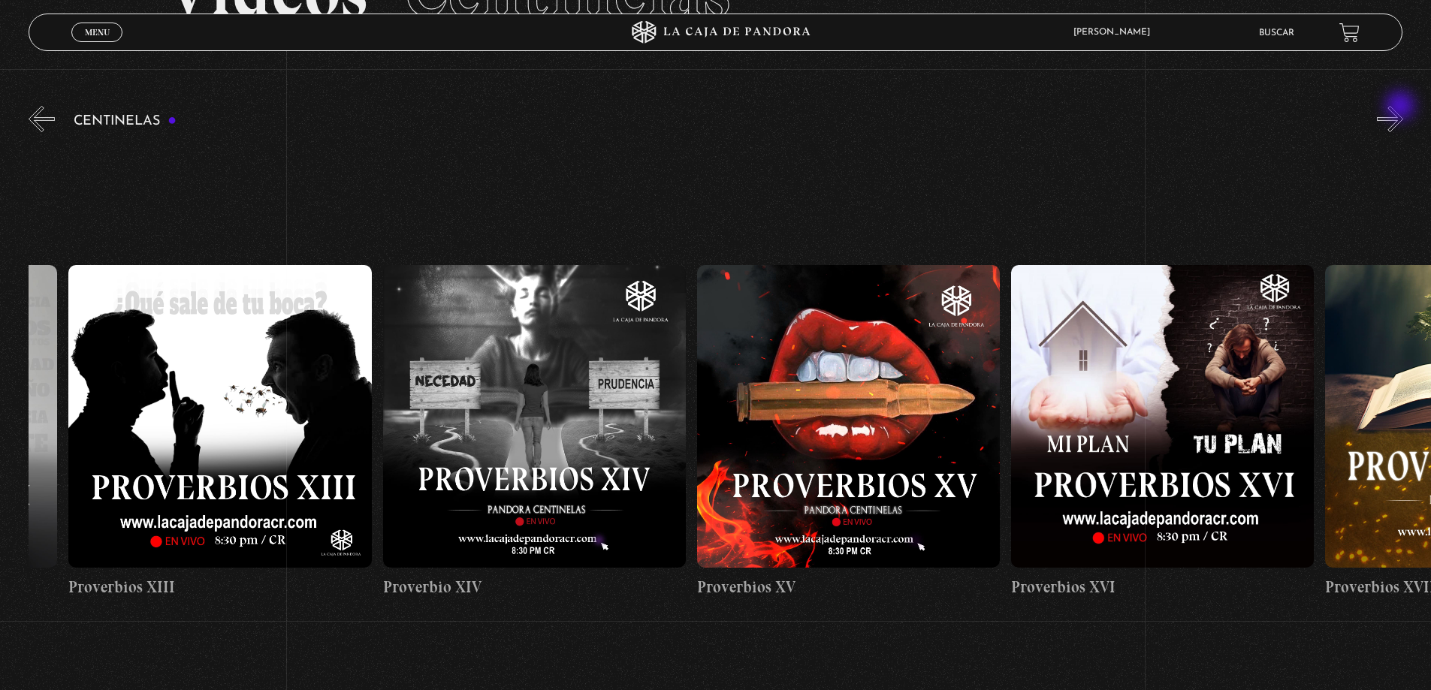
click at [1401, 107] on button "»" at bounding box center [1390, 119] width 26 height 26
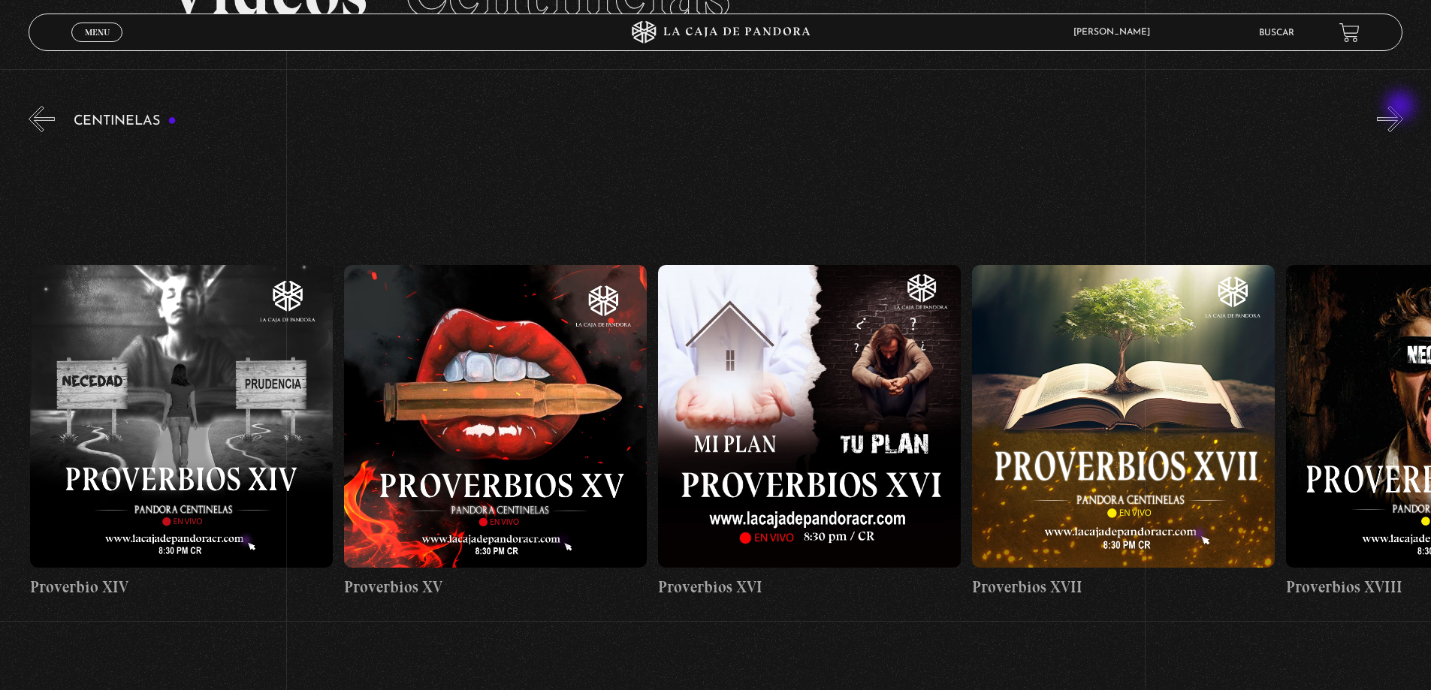
click at [1401, 107] on button "»" at bounding box center [1390, 119] width 26 height 26
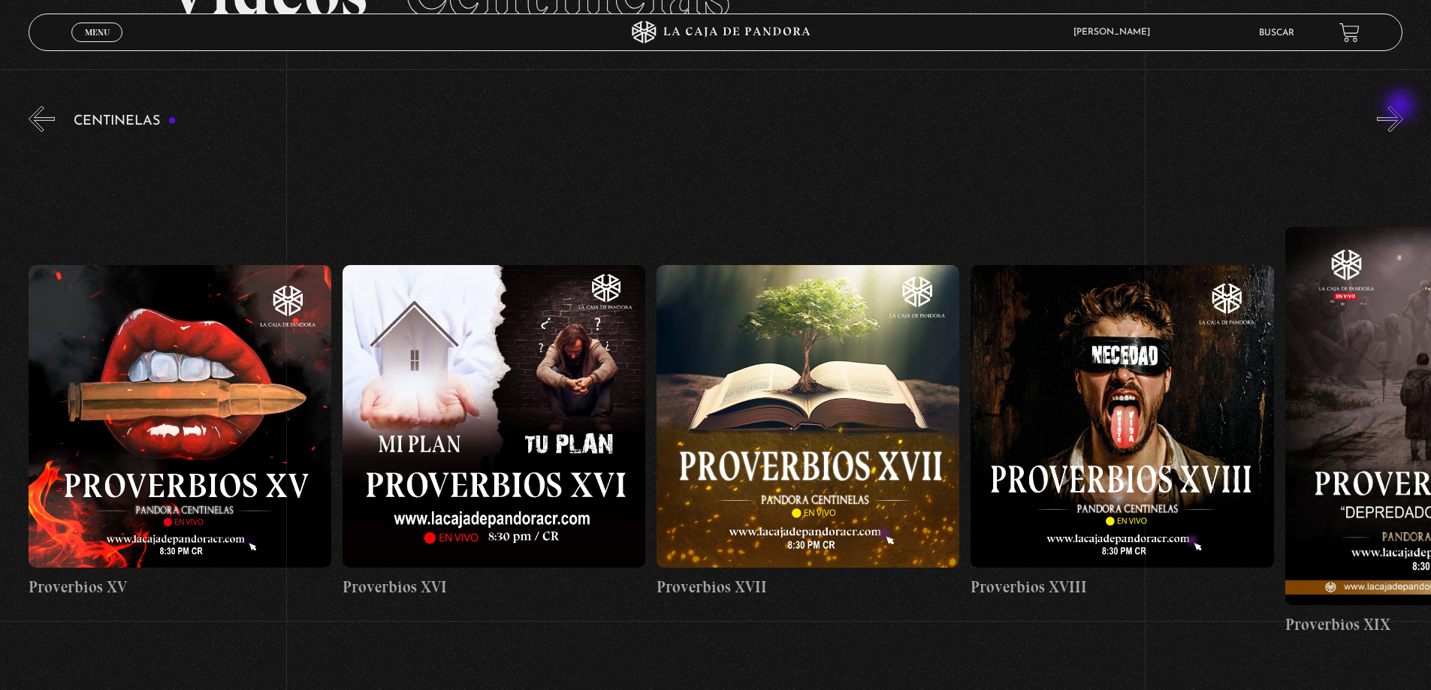
click at [1401, 107] on button "»" at bounding box center [1390, 119] width 26 height 26
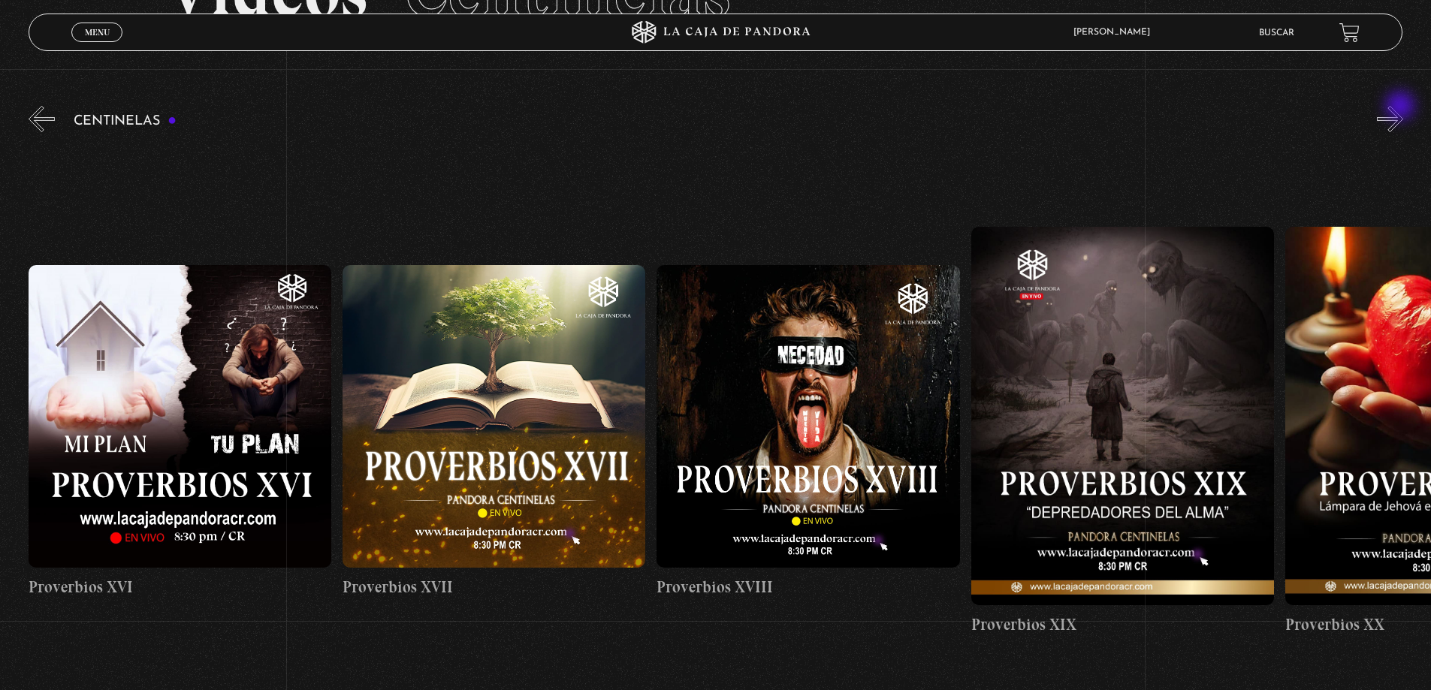
click at [1401, 107] on button "»" at bounding box center [1390, 119] width 26 height 26
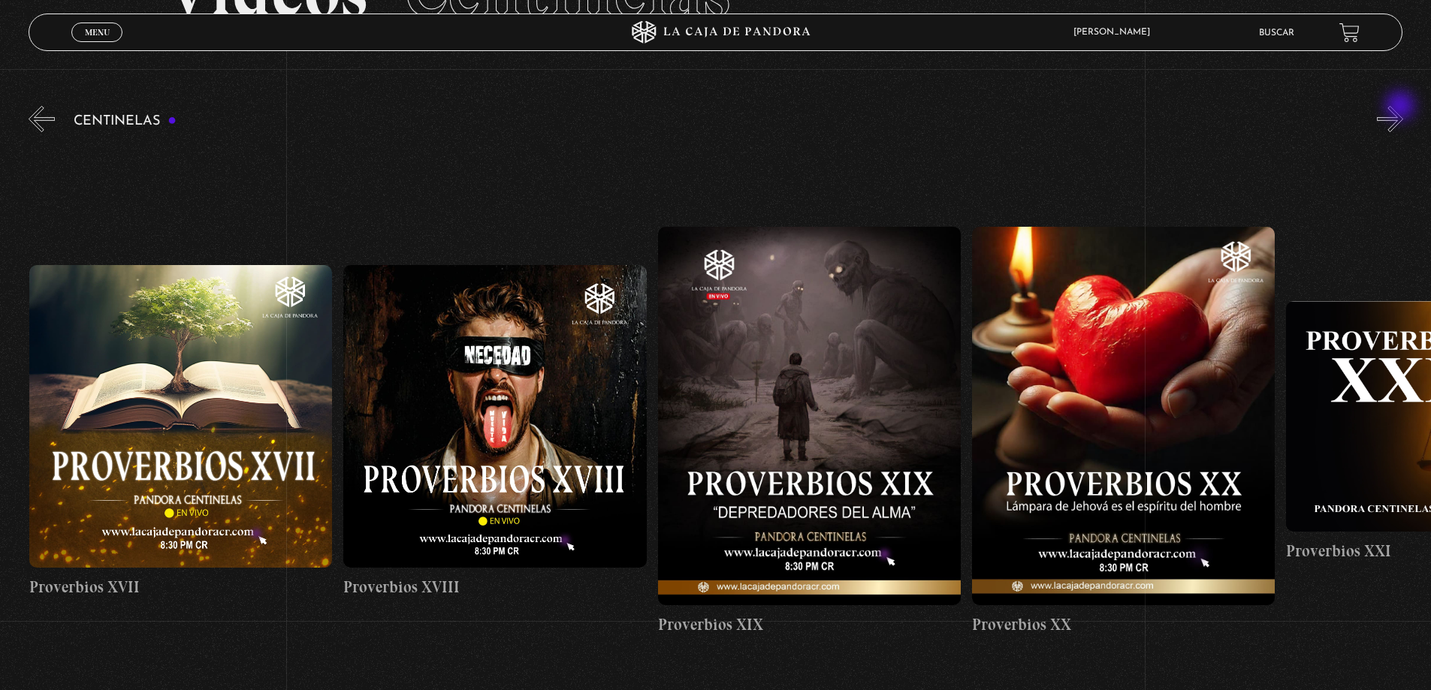
click at [1401, 107] on button "»" at bounding box center [1390, 119] width 26 height 26
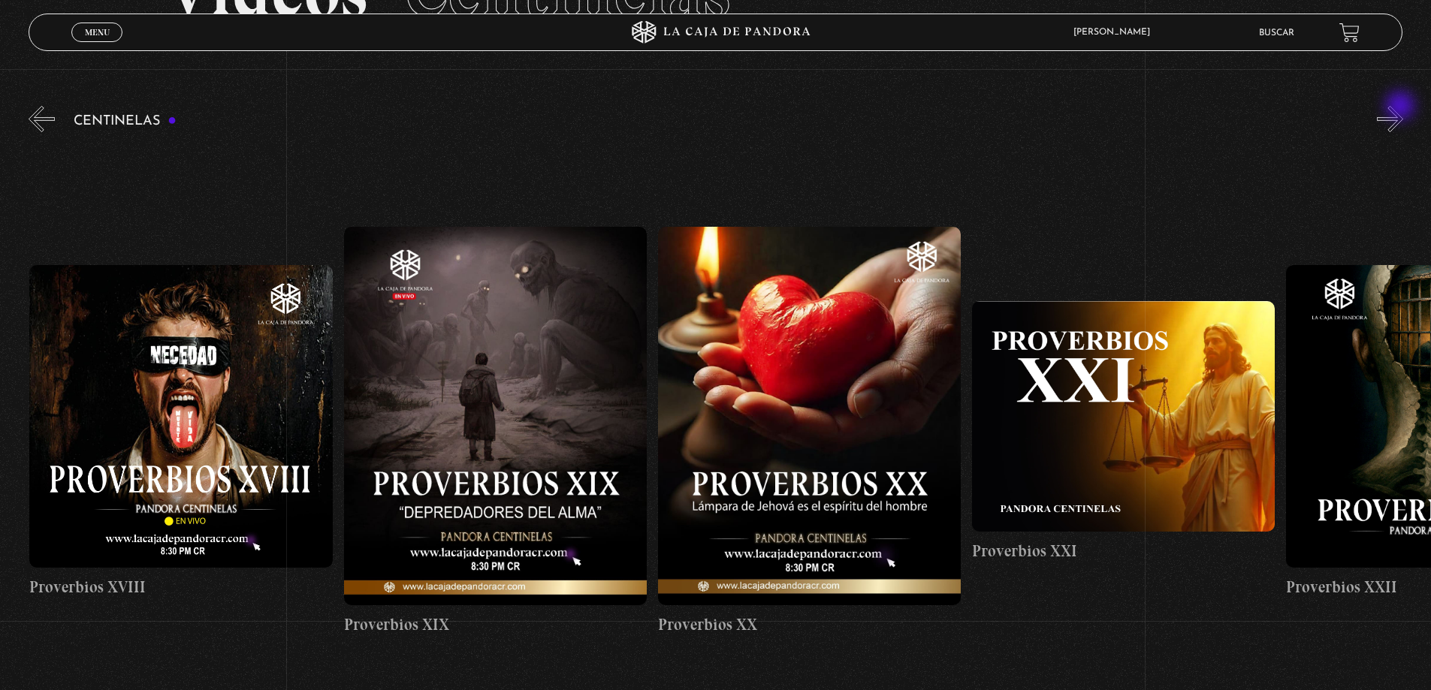
click at [1401, 107] on button "»" at bounding box center [1390, 119] width 26 height 26
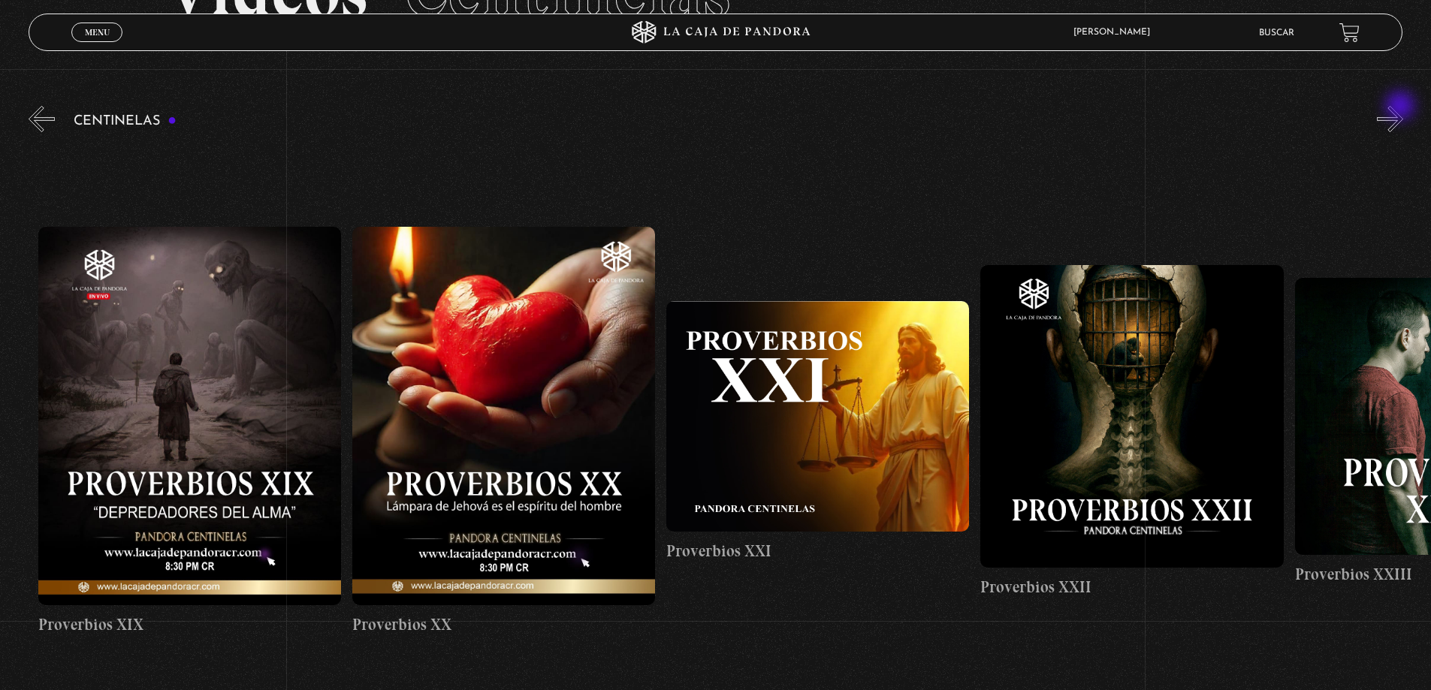
click at [1401, 107] on button "»" at bounding box center [1390, 119] width 26 height 26
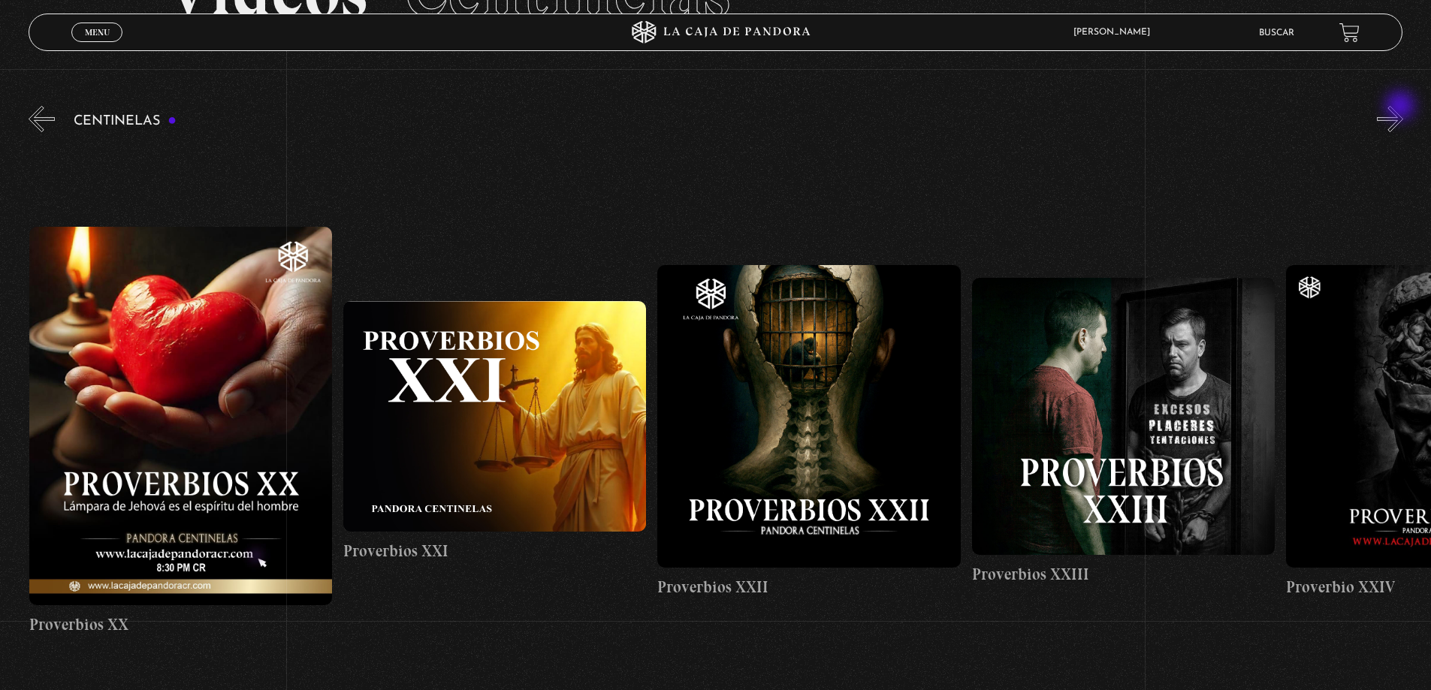
scroll to position [0, 6910]
click at [1401, 107] on button "»" at bounding box center [1390, 119] width 26 height 26
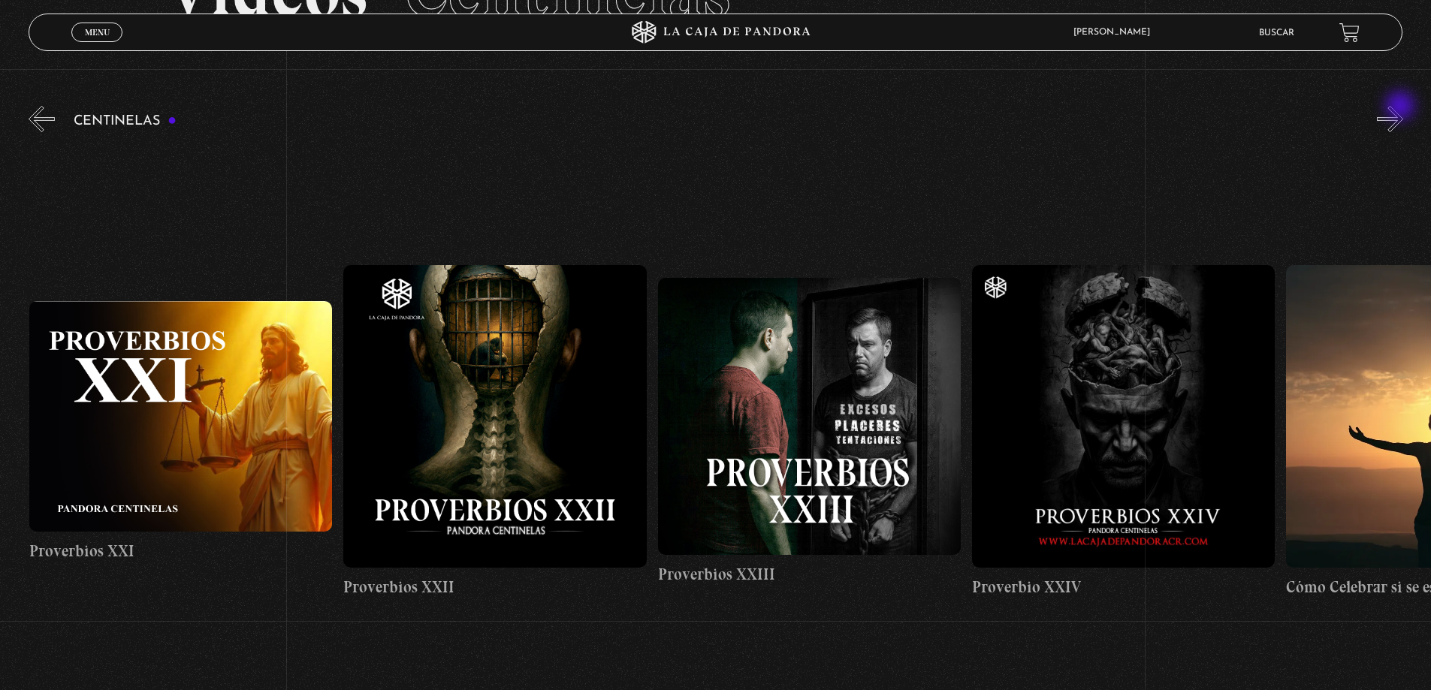
click at [1401, 107] on button "»" at bounding box center [1390, 119] width 26 height 26
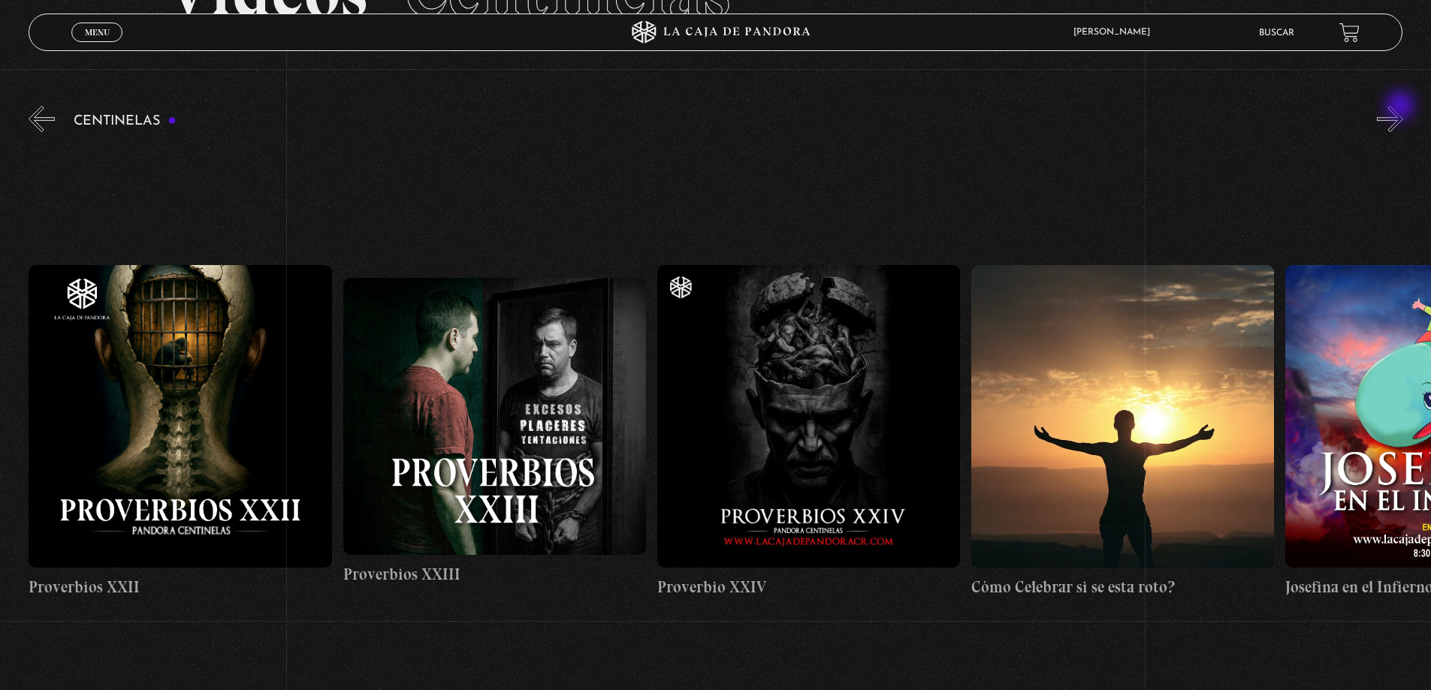
click at [1401, 107] on button "»" at bounding box center [1390, 119] width 26 height 26
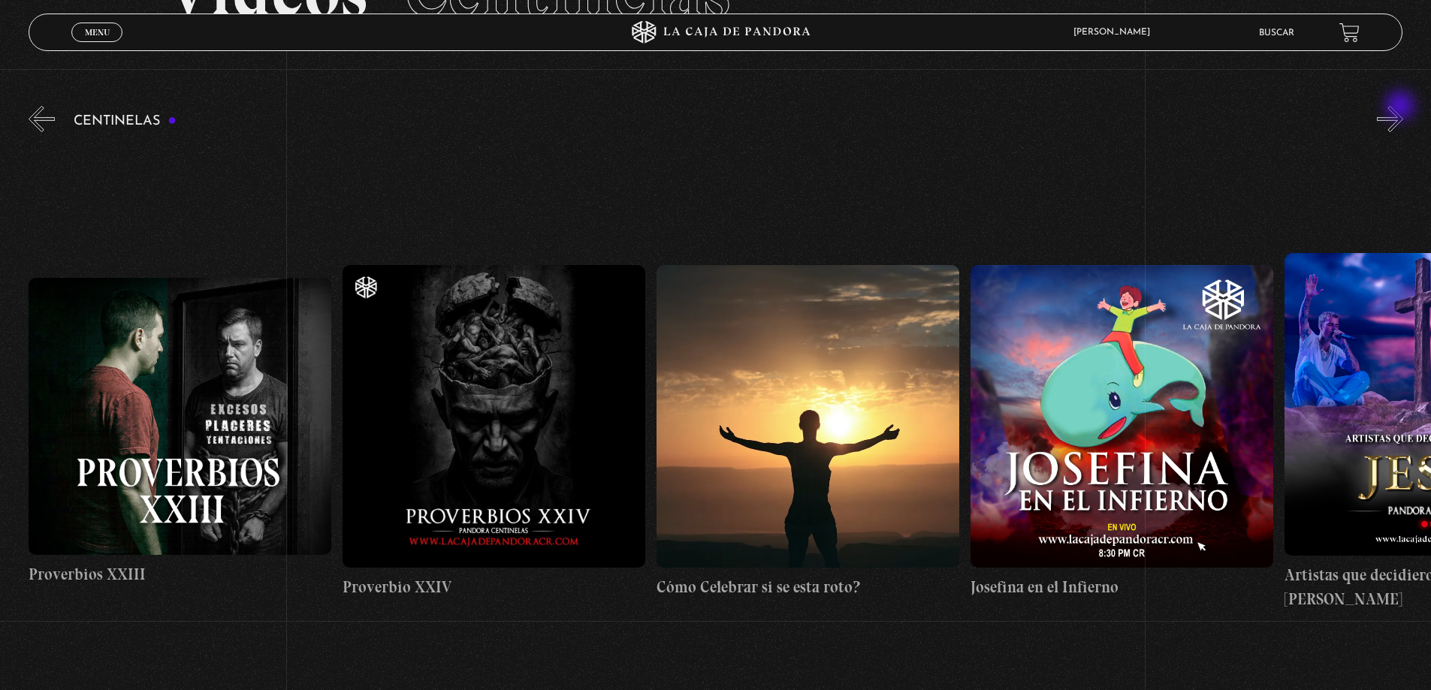
click at [1401, 107] on button "»" at bounding box center [1390, 119] width 26 height 26
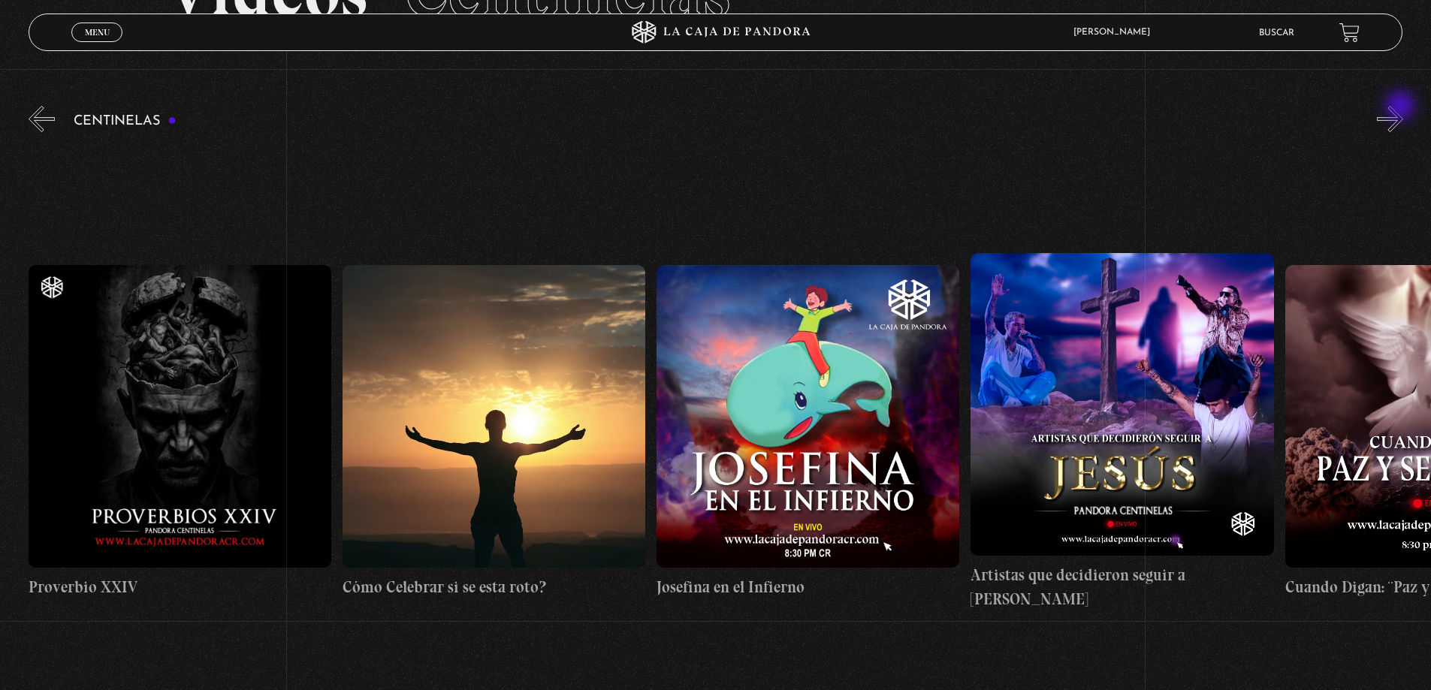
click at [1401, 107] on button "»" at bounding box center [1390, 119] width 26 height 26
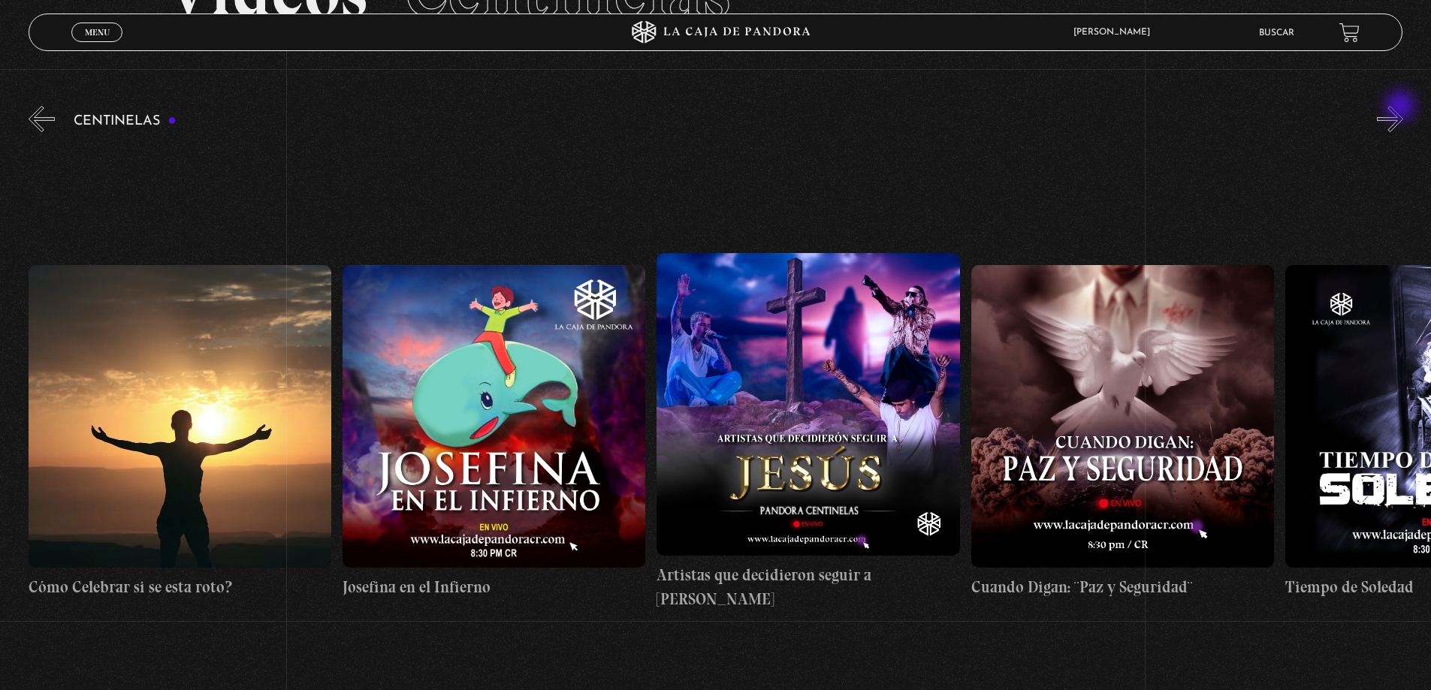
click at [1401, 107] on button "»" at bounding box center [1390, 119] width 26 height 26
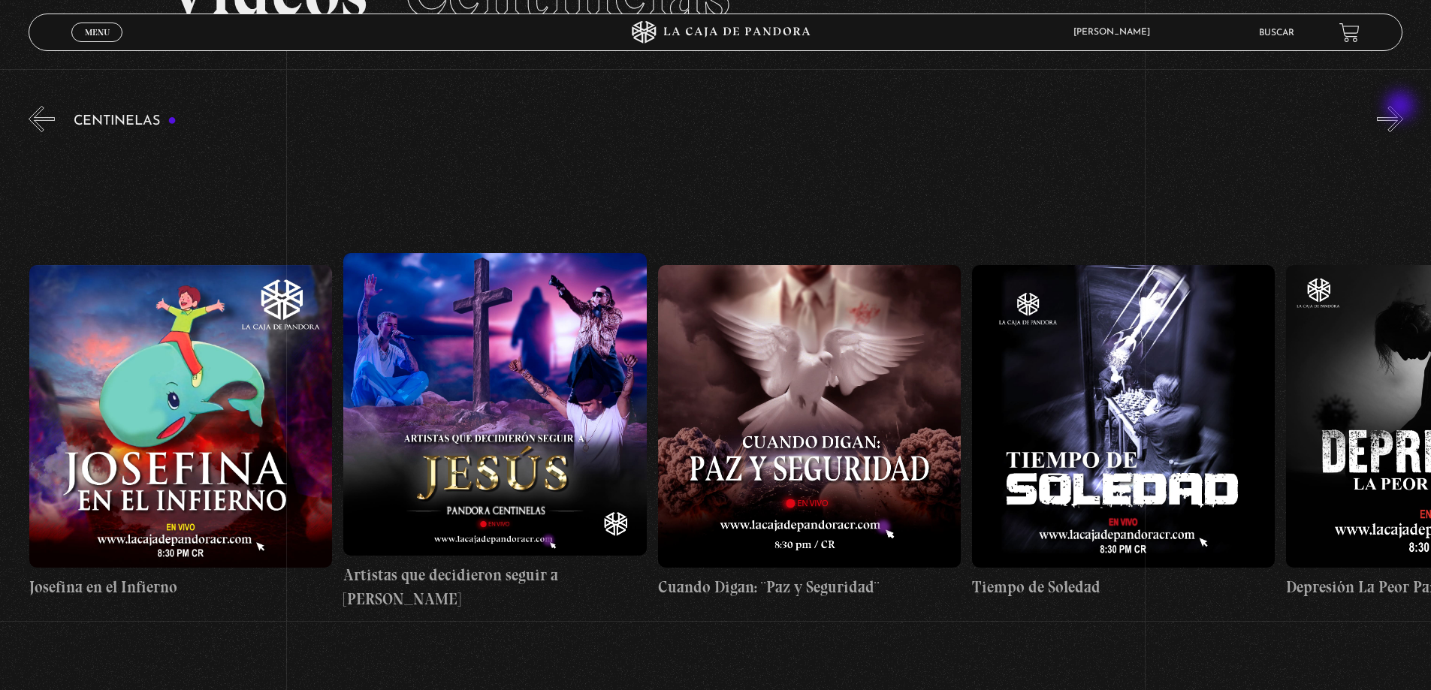
scroll to position [0, 8794]
click at [1401, 107] on button "»" at bounding box center [1390, 119] width 26 height 26
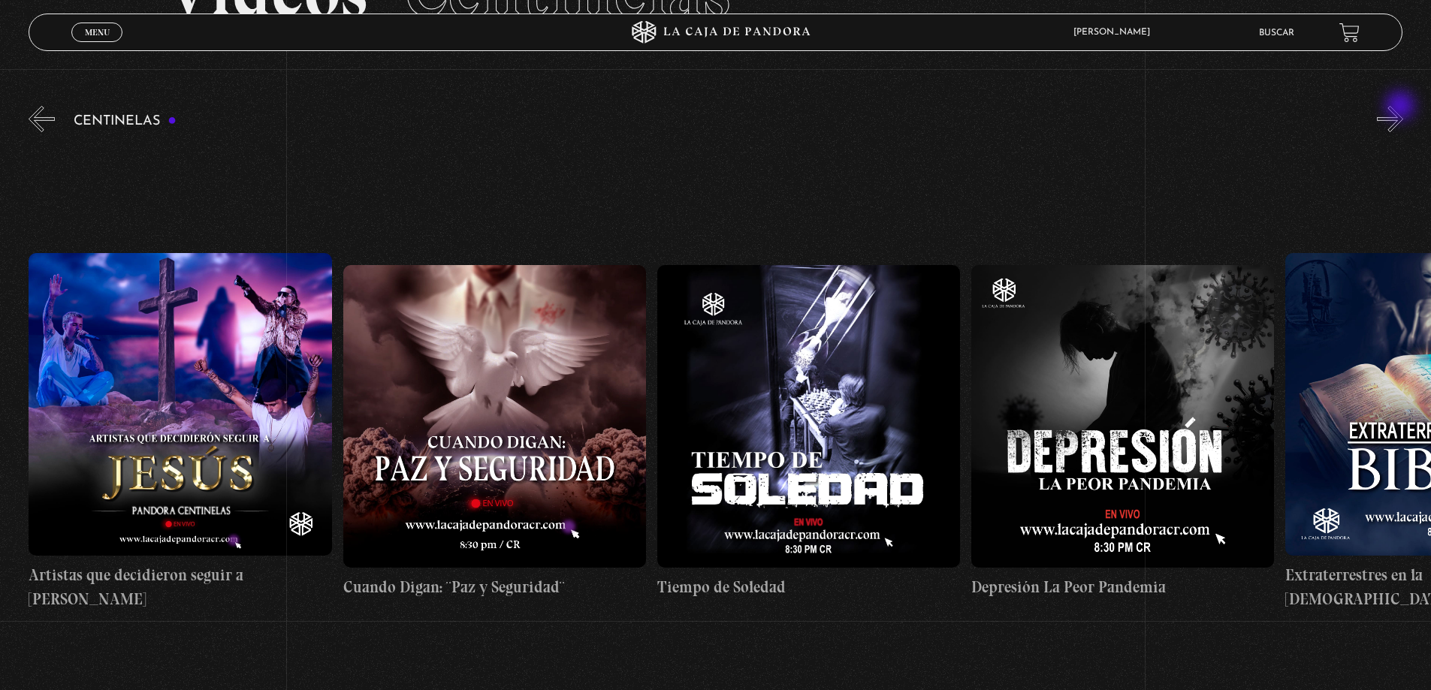
click at [1401, 107] on button "»" at bounding box center [1390, 119] width 26 height 26
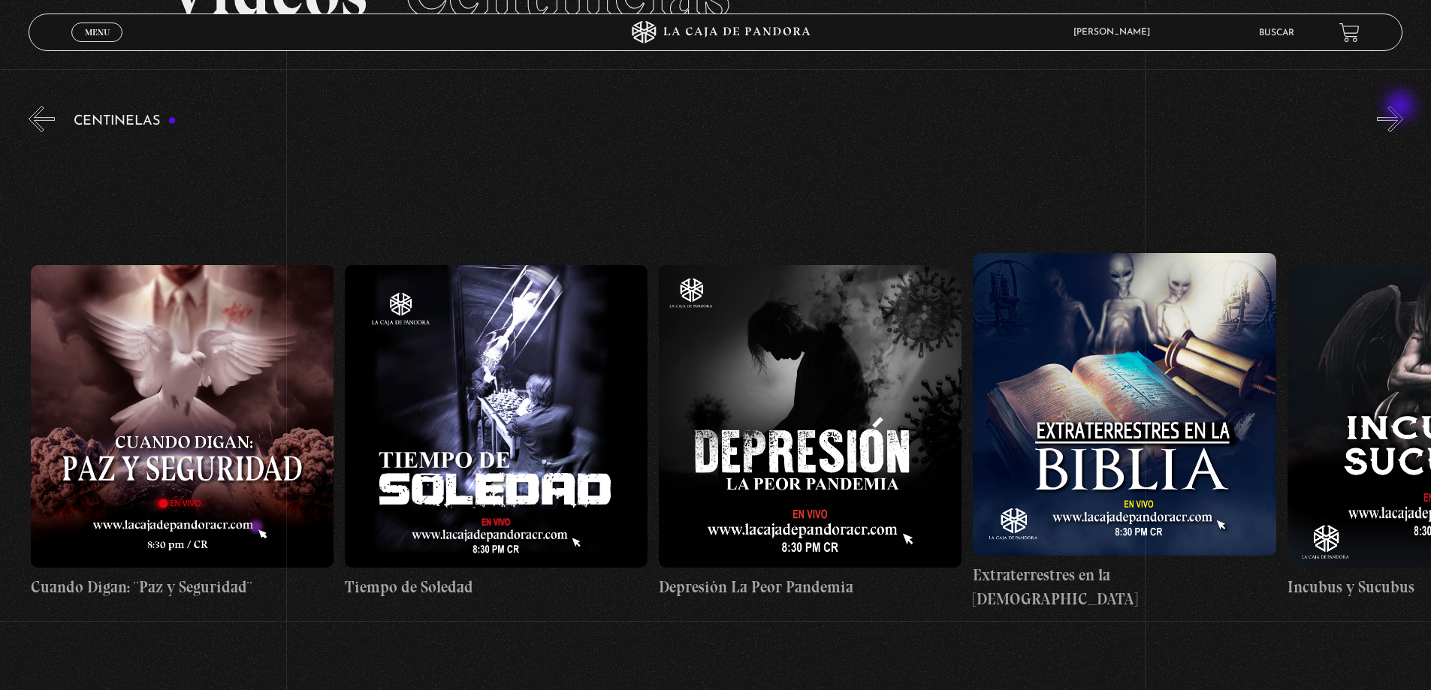
click at [1401, 107] on button "»" at bounding box center [1390, 119] width 26 height 26
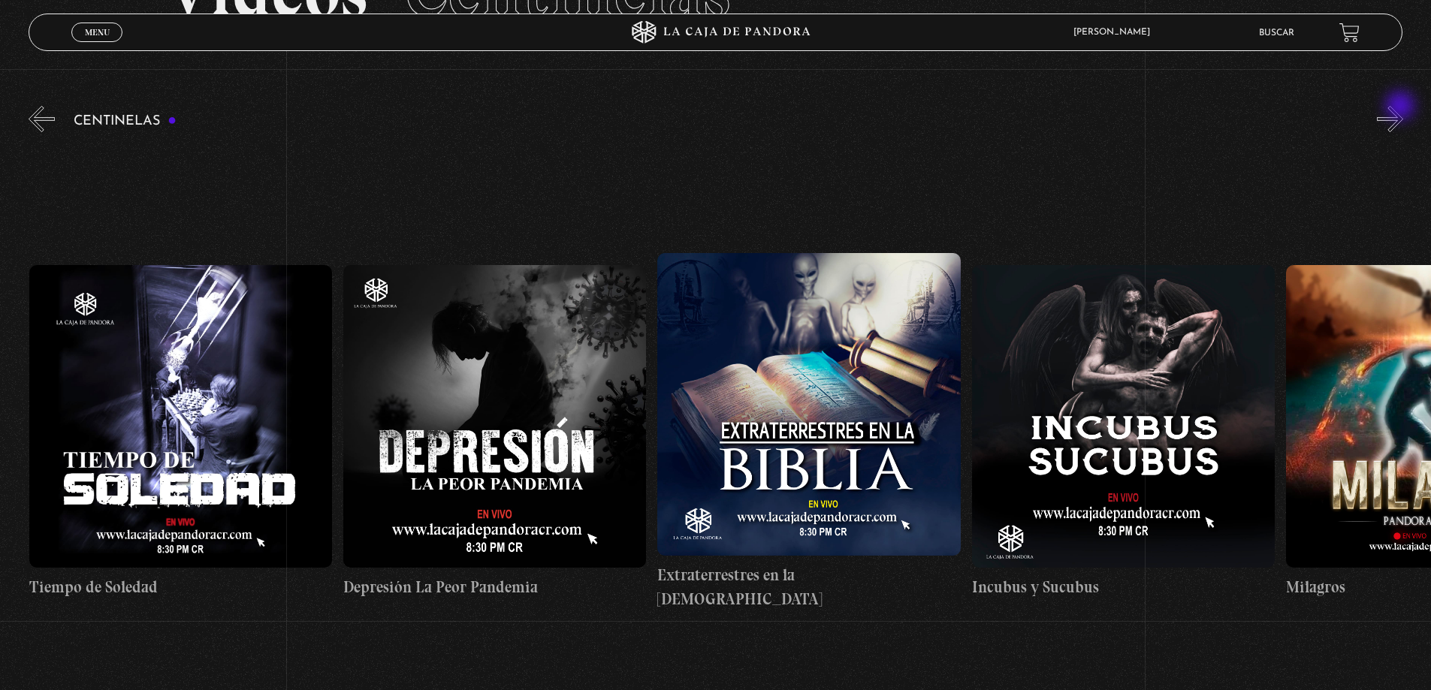
click at [1401, 107] on button "»" at bounding box center [1390, 119] width 26 height 26
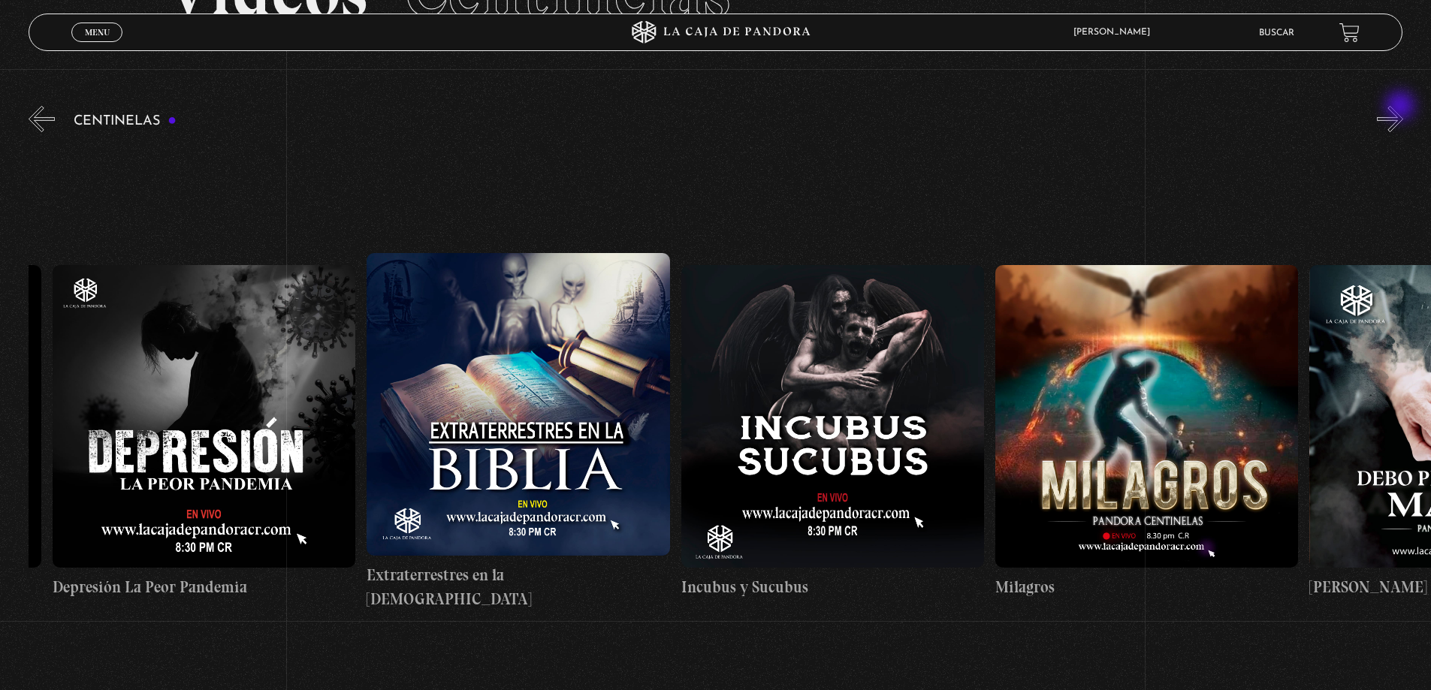
click at [1401, 107] on button "»" at bounding box center [1390, 119] width 26 height 26
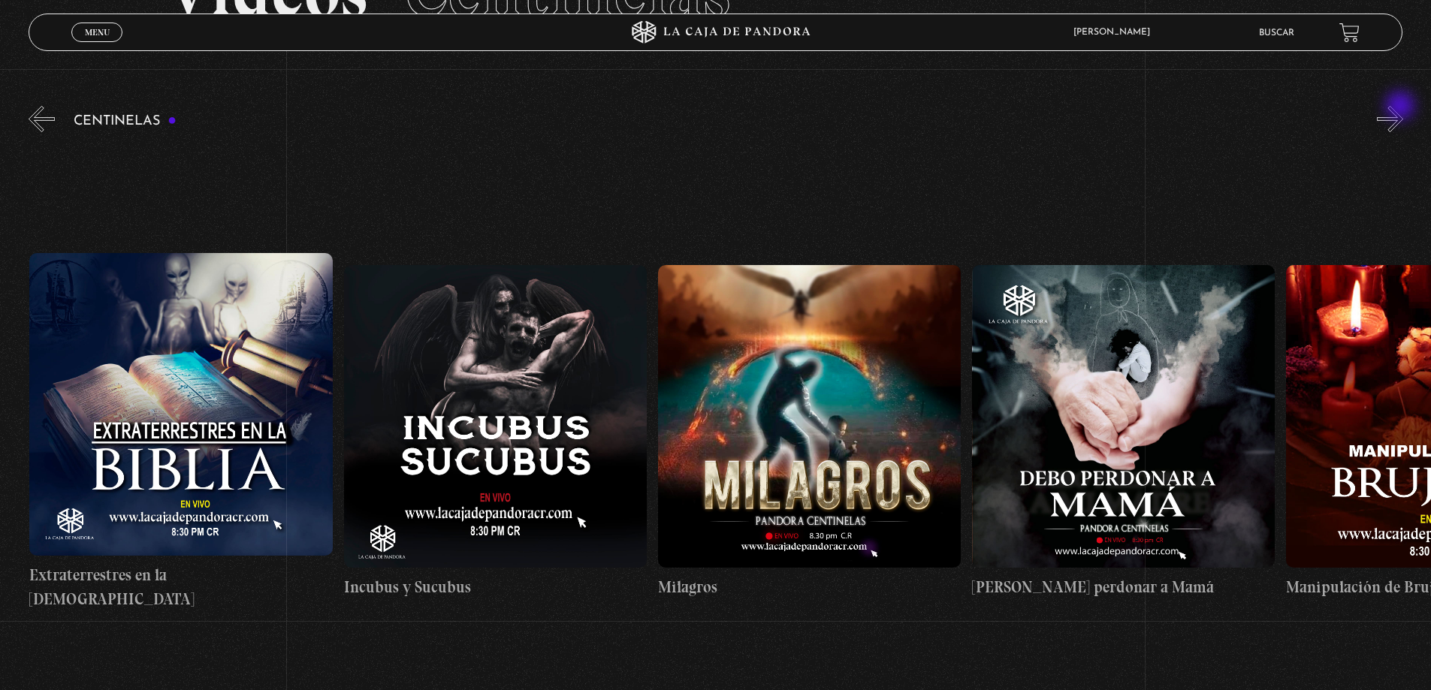
click at [1401, 107] on button "»" at bounding box center [1390, 119] width 26 height 26
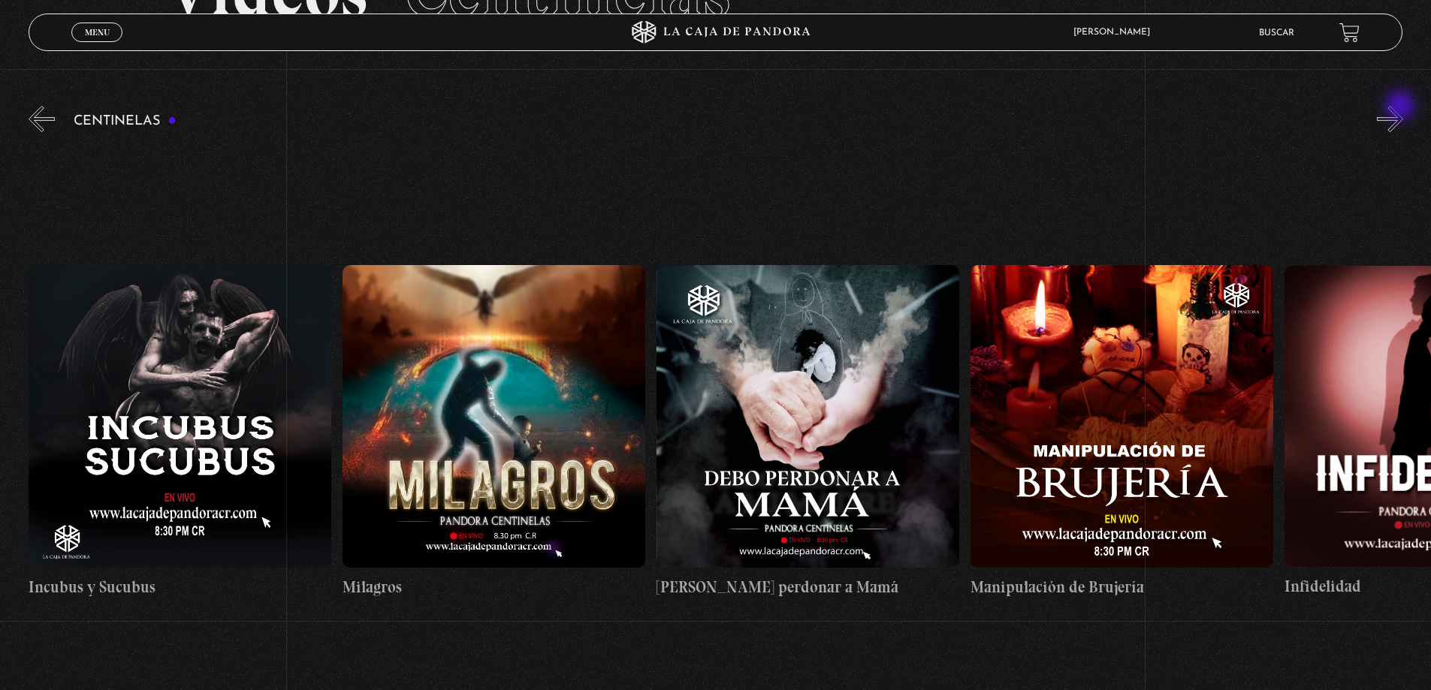
click at [1401, 107] on button "»" at bounding box center [1390, 119] width 26 height 26
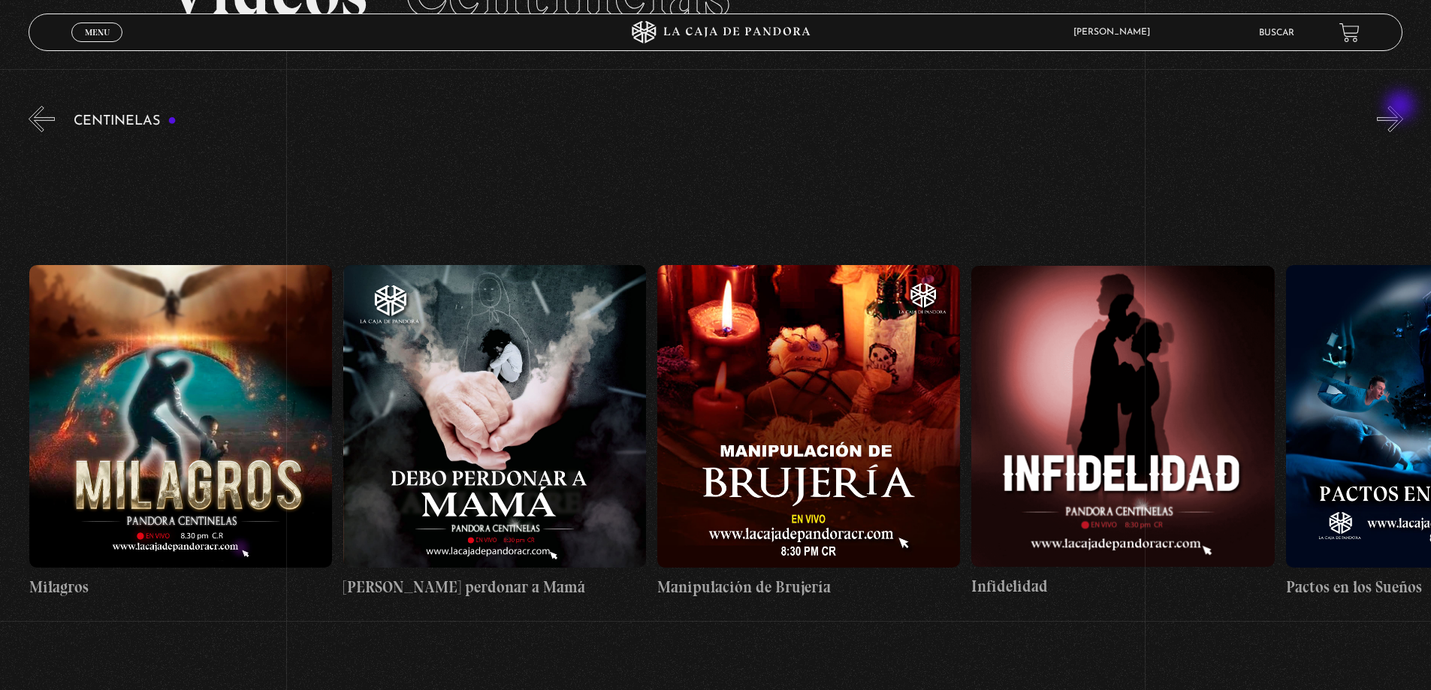
click at [1401, 107] on button "»" at bounding box center [1390, 119] width 26 height 26
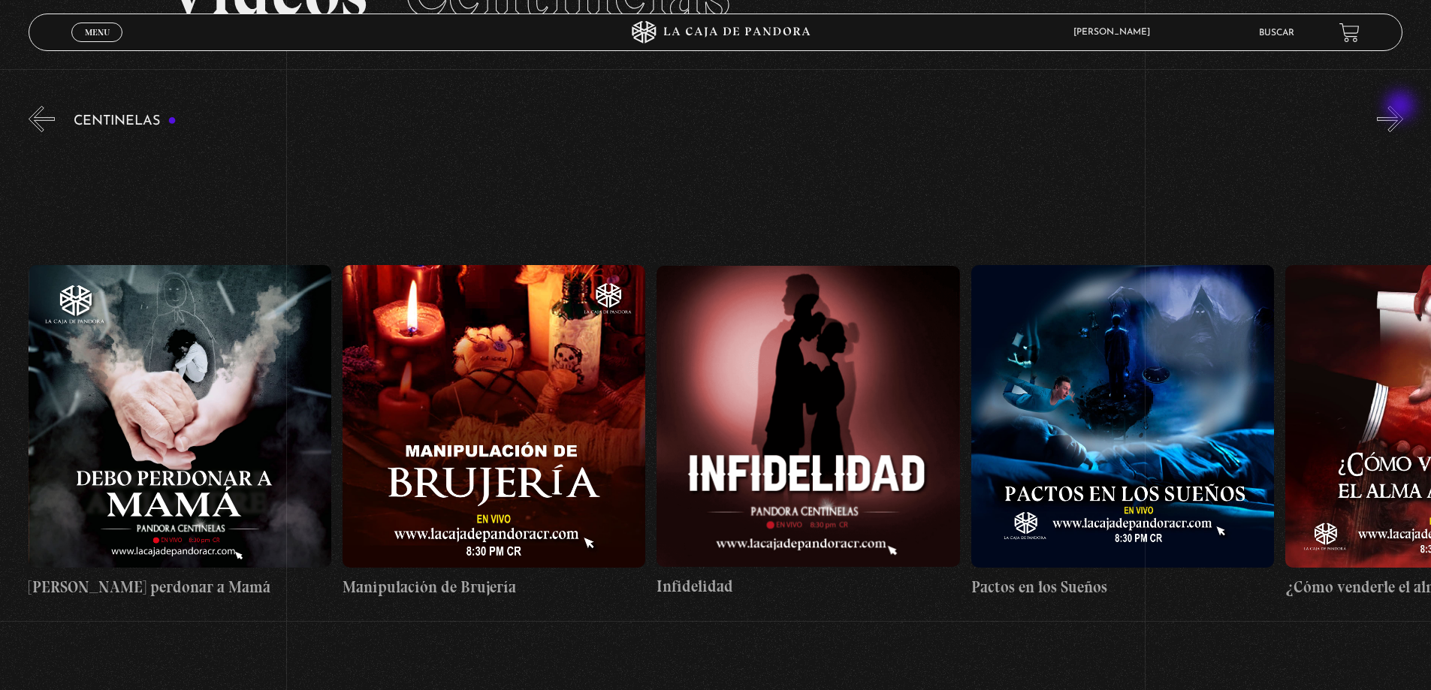
click at [1401, 107] on button "»" at bounding box center [1390, 119] width 26 height 26
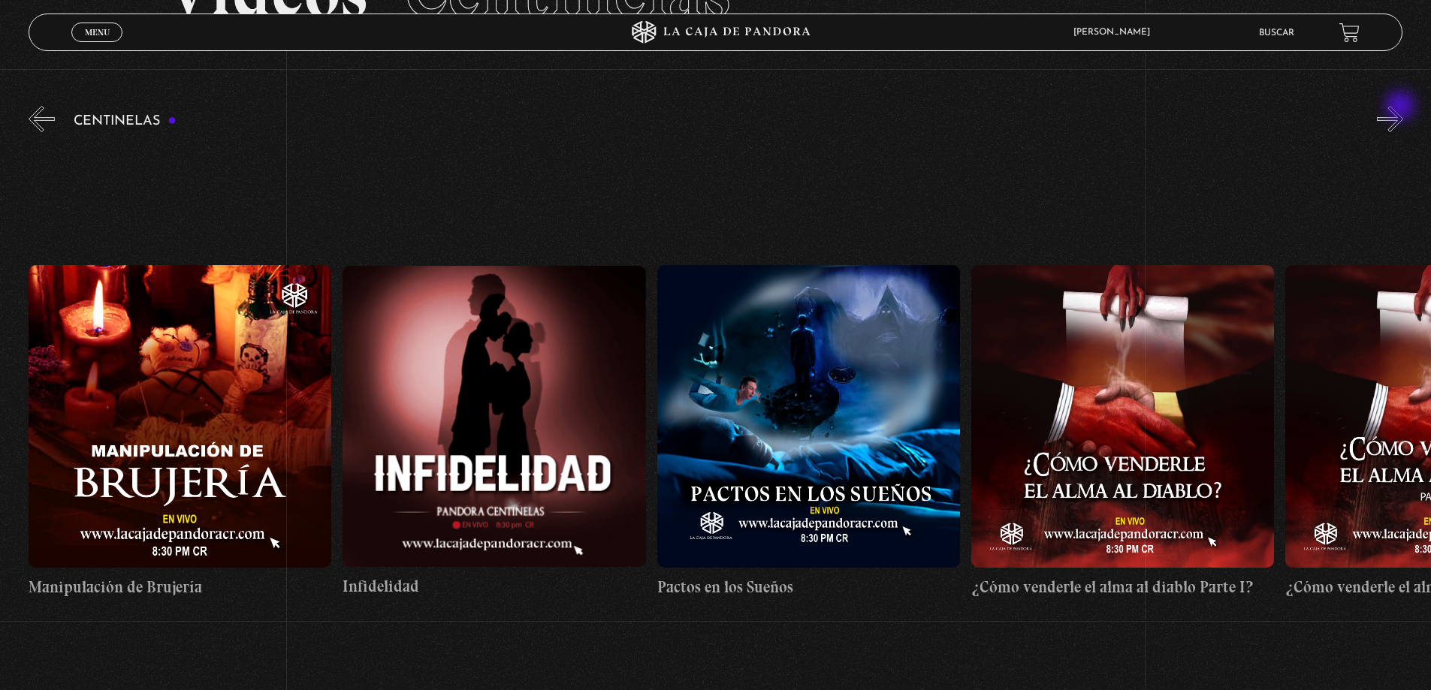
click at [1401, 107] on button "»" at bounding box center [1390, 119] width 26 height 26
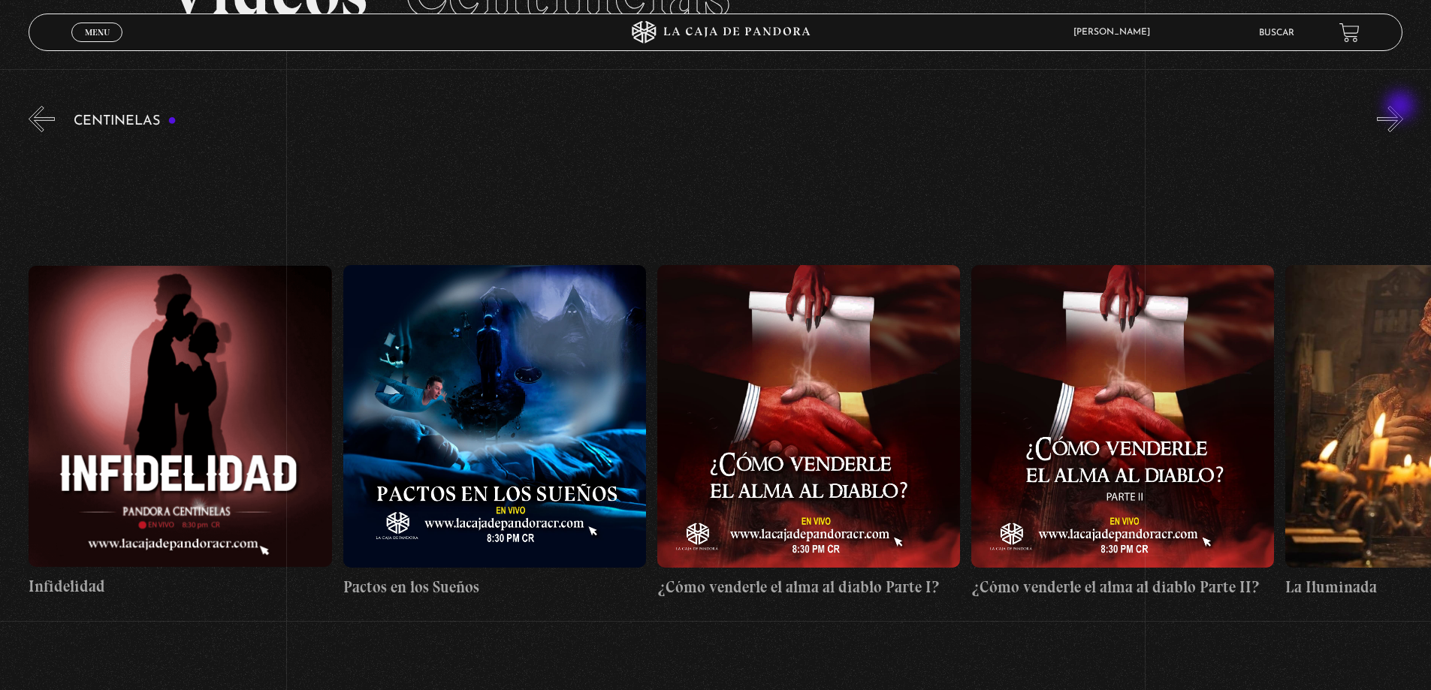
click at [1401, 107] on button "»" at bounding box center [1390, 119] width 26 height 26
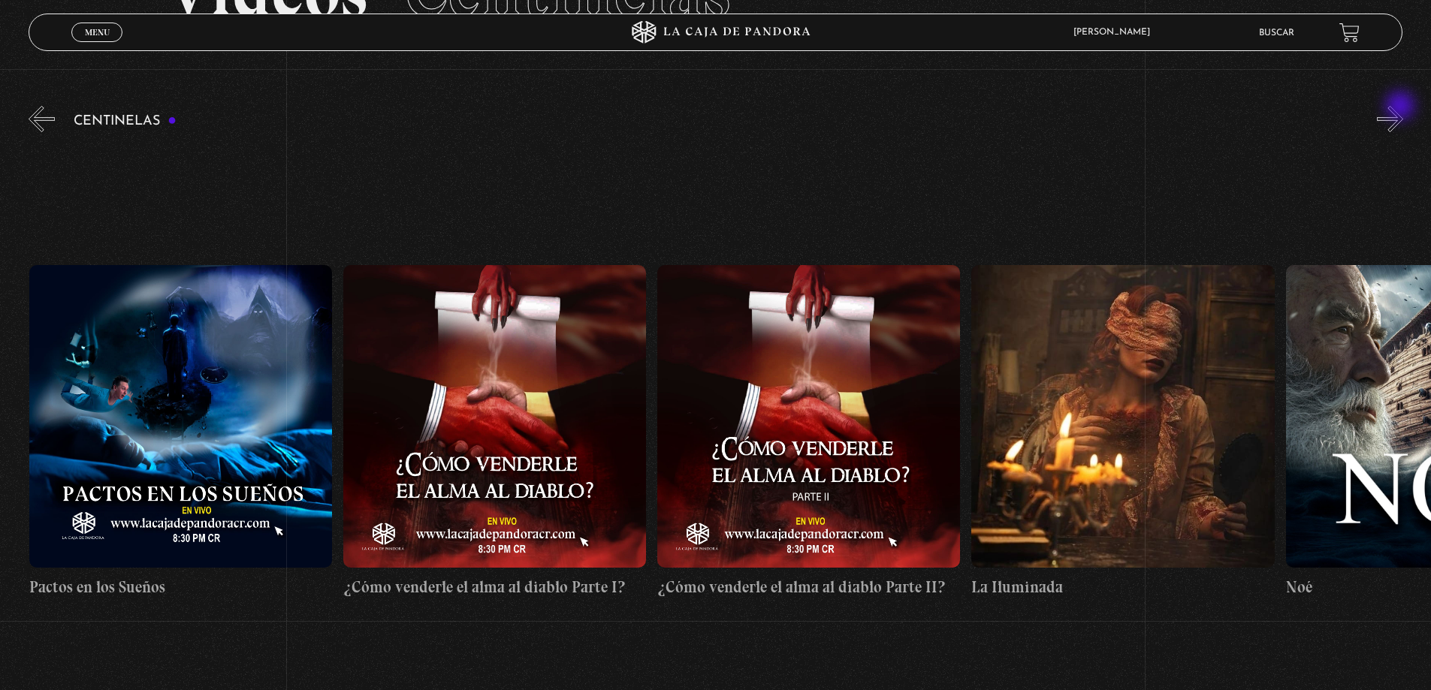
click at [1401, 107] on button "»" at bounding box center [1390, 119] width 26 height 26
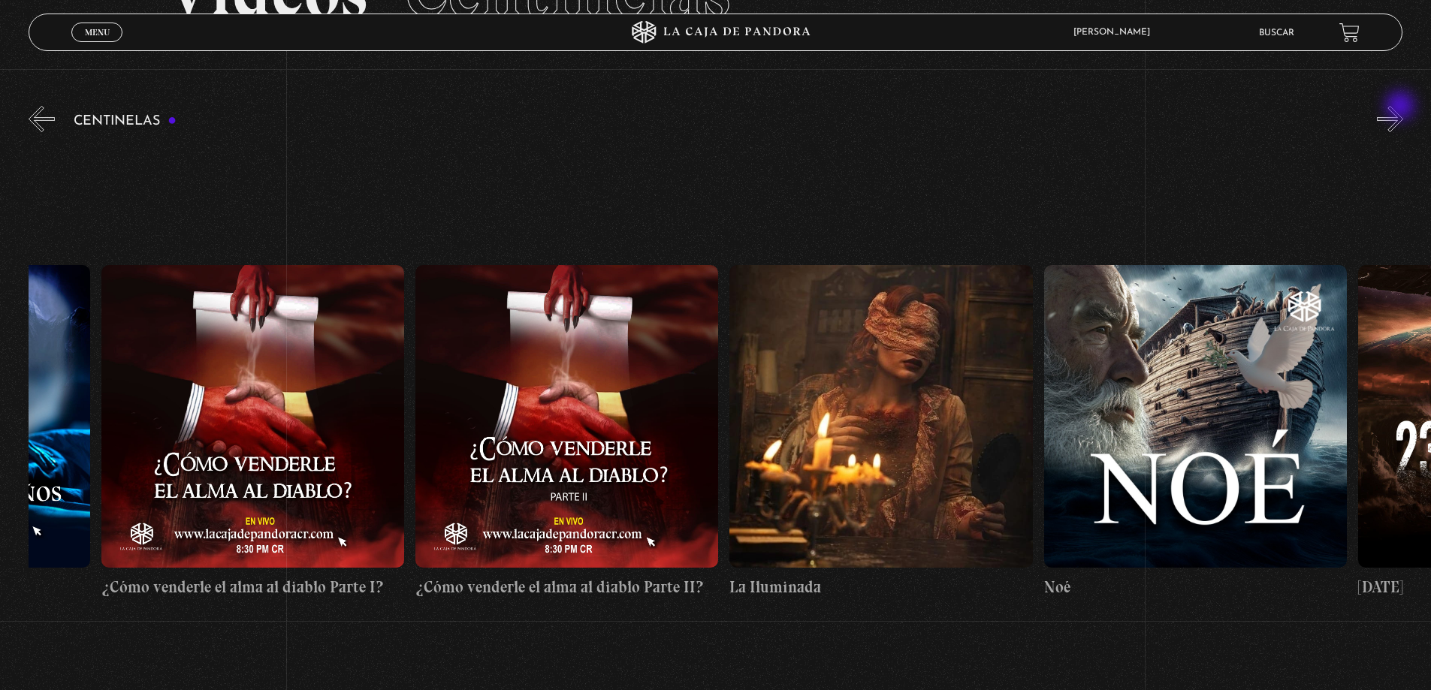
click at [1401, 107] on button "»" at bounding box center [1390, 119] width 26 height 26
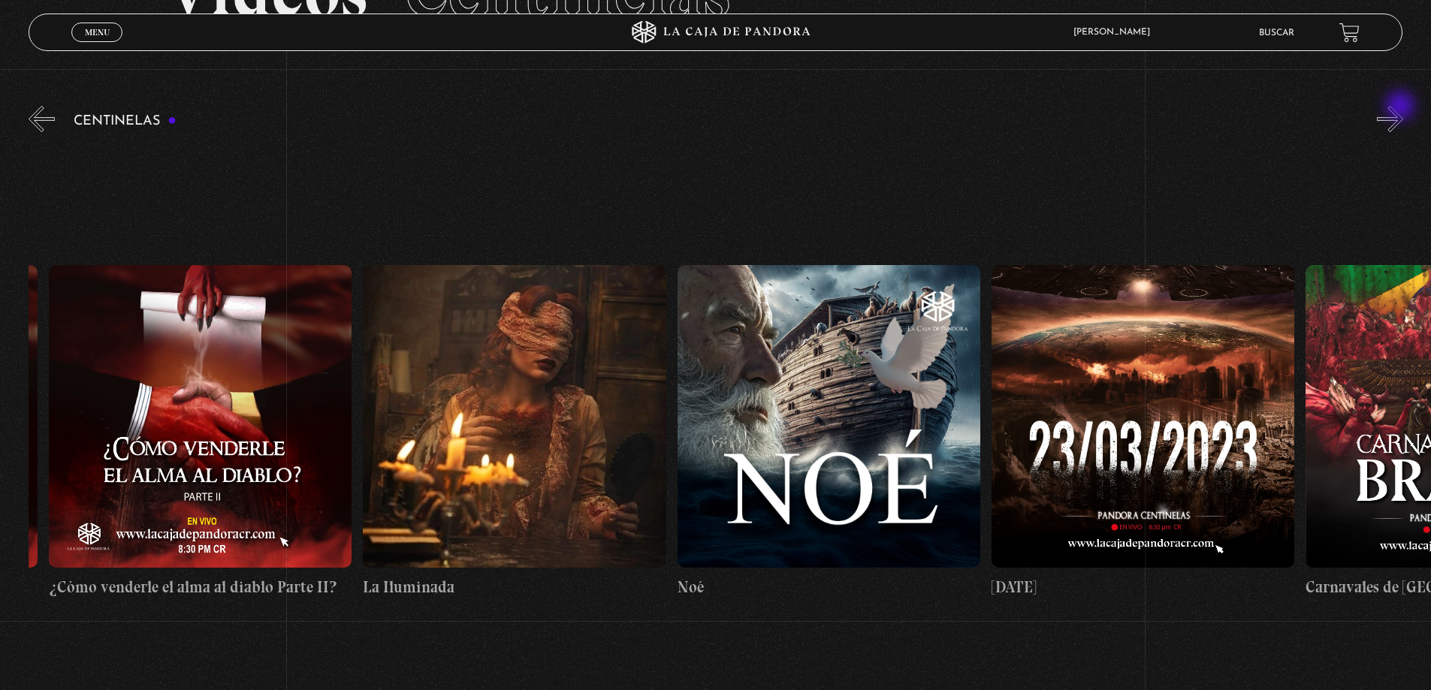
click at [1401, 107] on button "»" at bounding box center [1390, 119] width 26 height 26
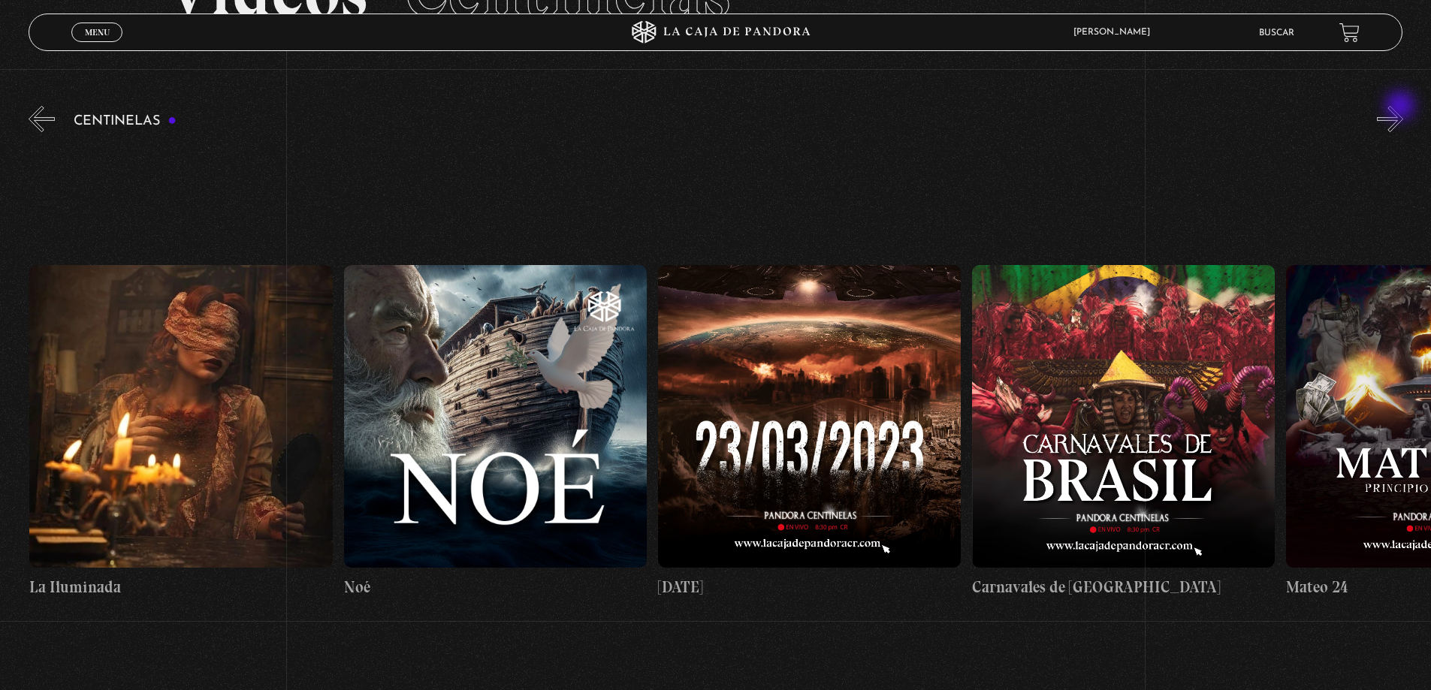
click at [1401, 107] on button "»" at bounding box center [1390, 119] width 26 height 26
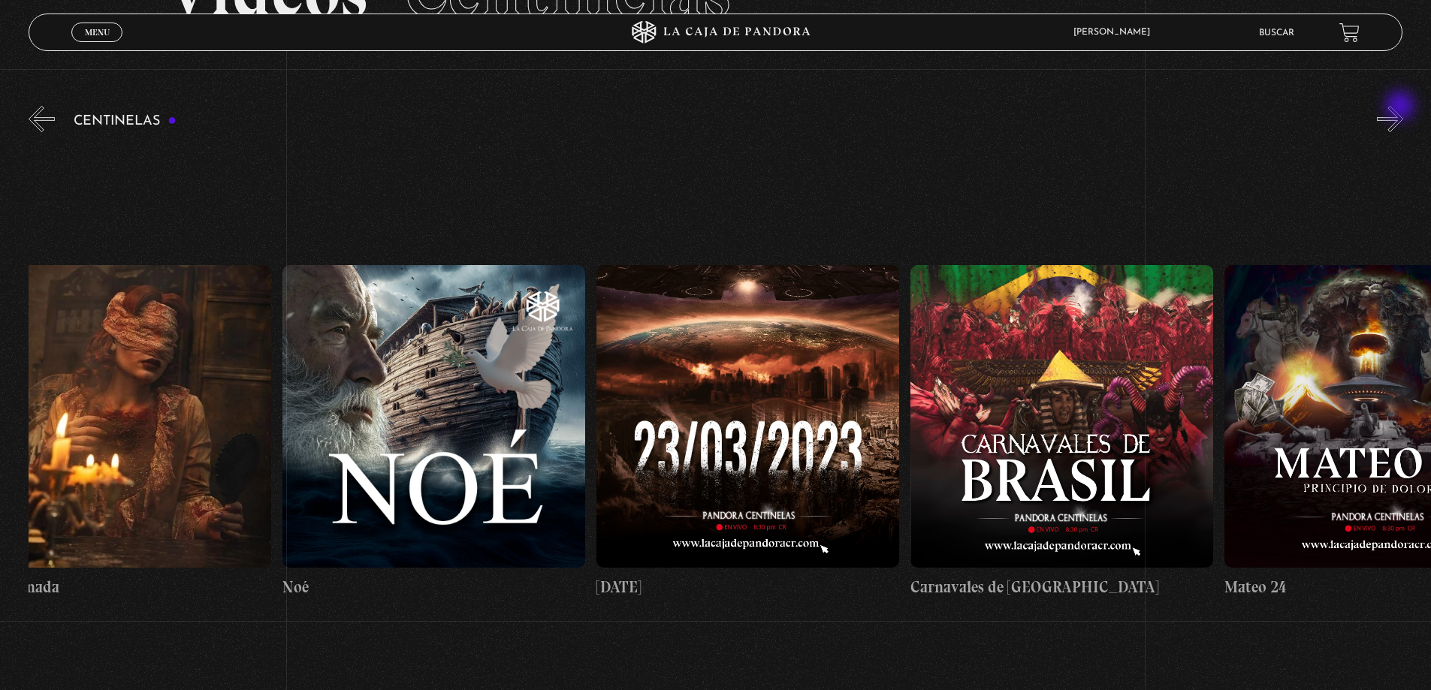
click at [1401, 107] on button "»" at bounding box center [1390, 119] width 26 height 26
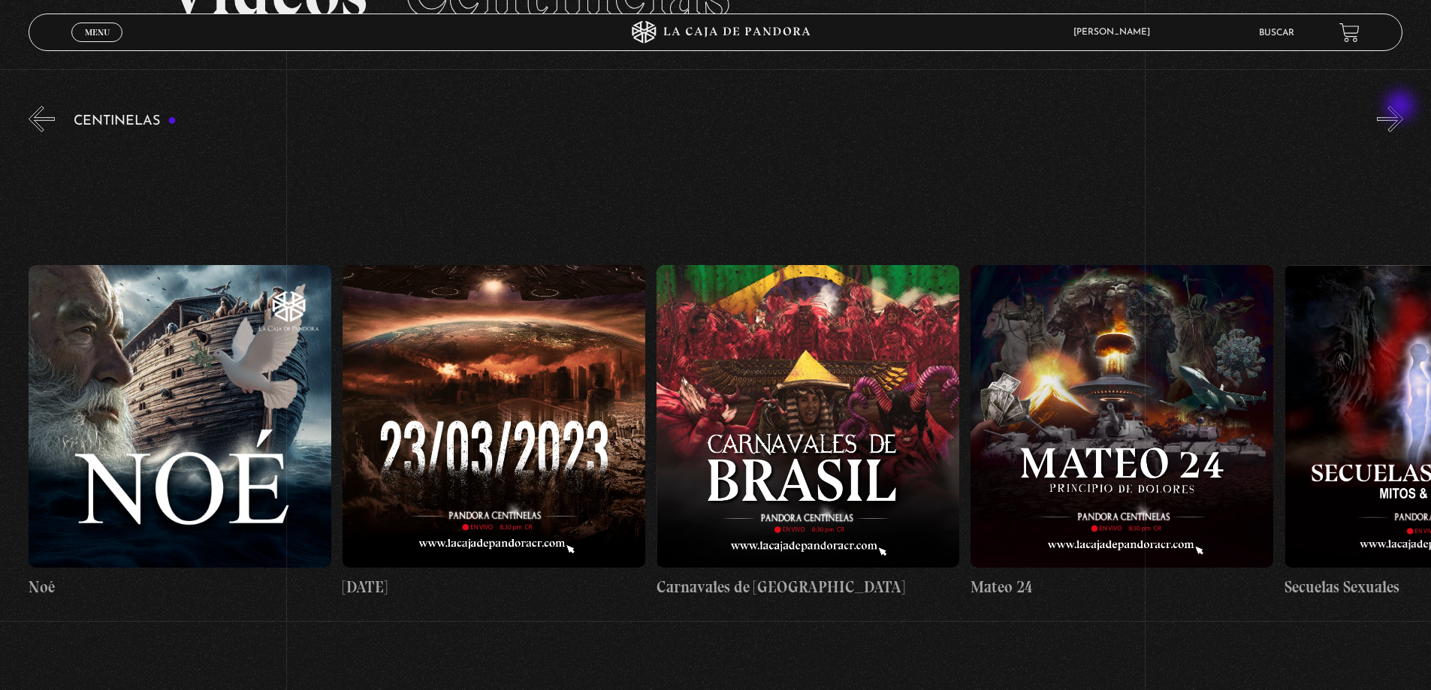
click at [1401, 107] on button "»" at bounding box center [1390, 119] width 26 height 26
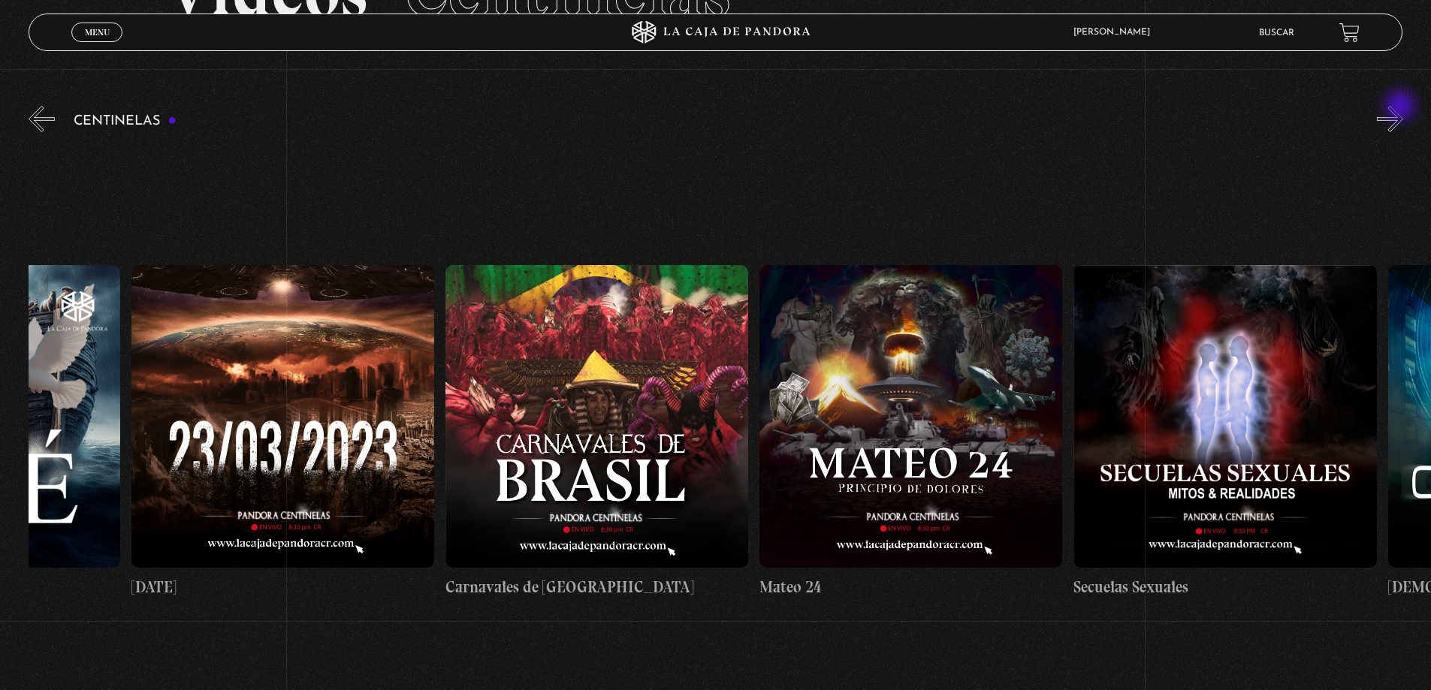
click at [1401, 107] on button "»" at bounding box center [1390, 119] width 26 height 26
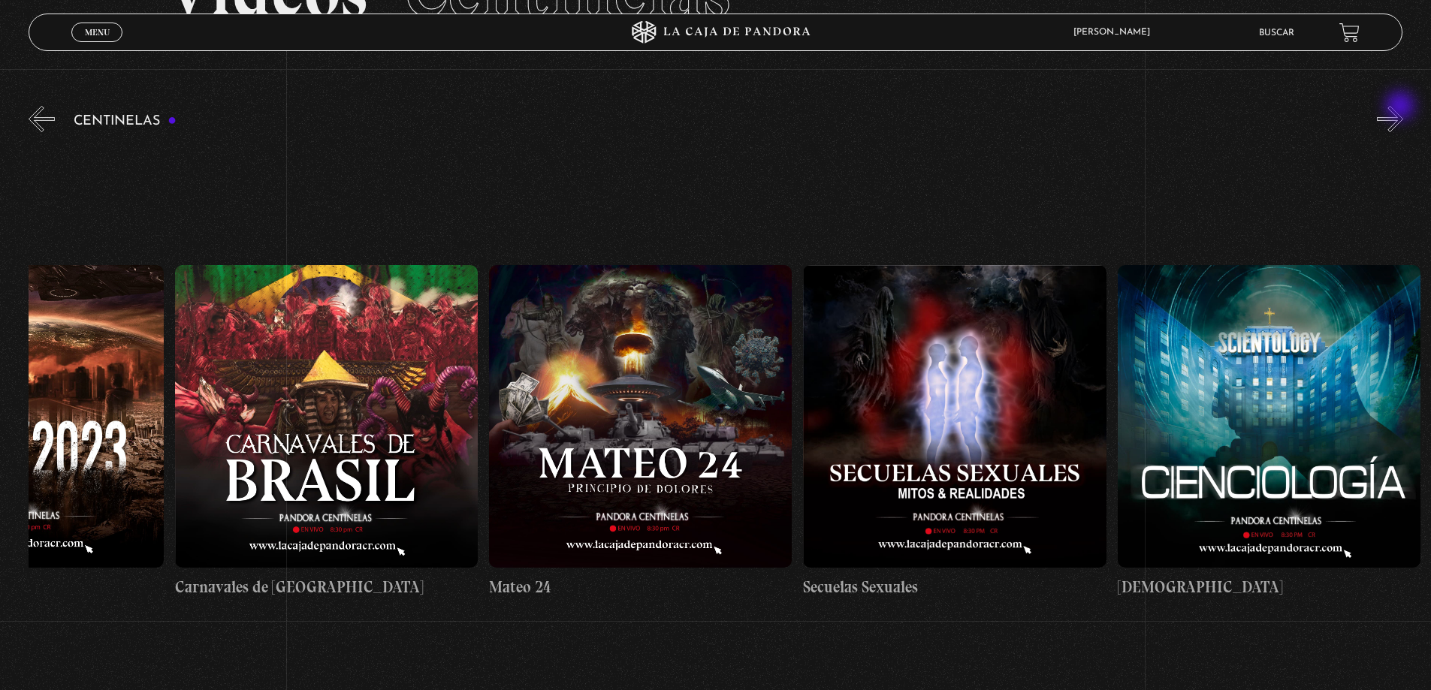
click at [1401, 107] on button "»" at bounding box center [1390, 119] width 26 height 26
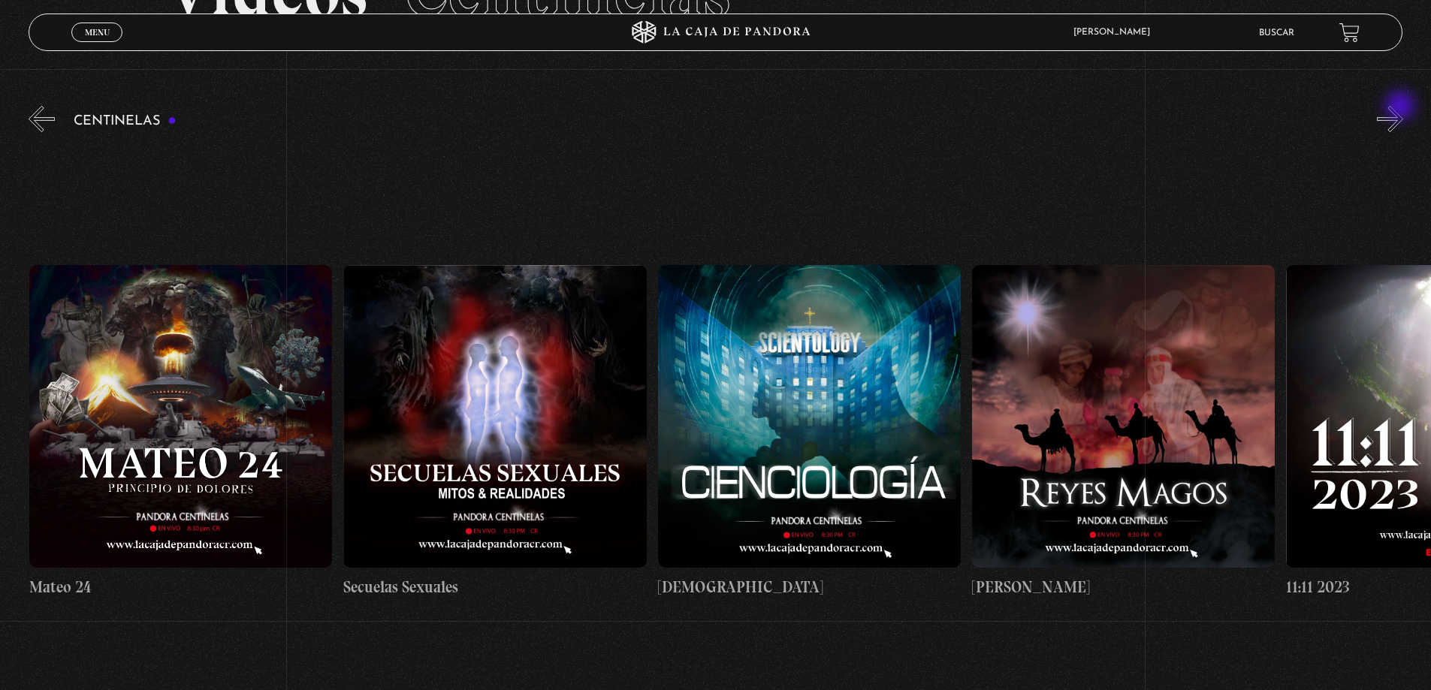
click at [1401, 107] on button "»" at bounding box center [1390, 119] width 26 height 26
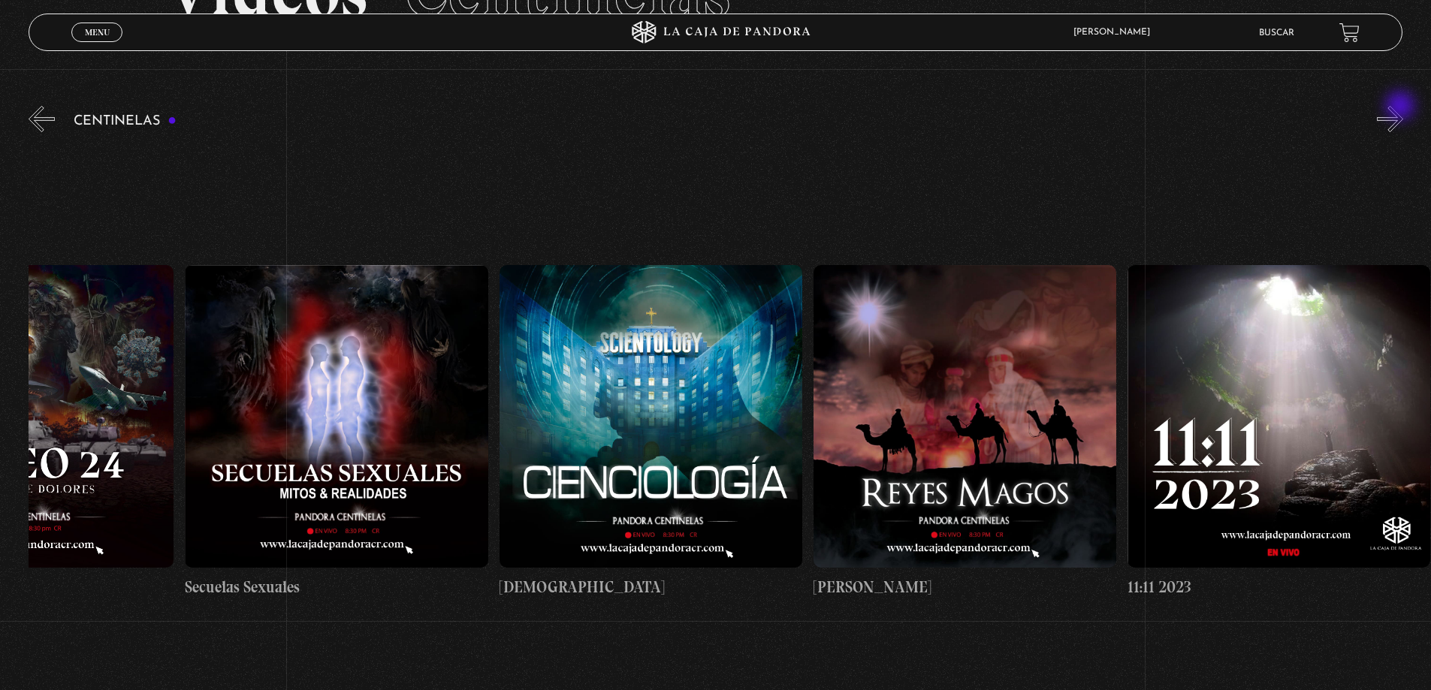
click at [1401, 107] on button "»" at bounding box center [1390, 119] width 26 height 26
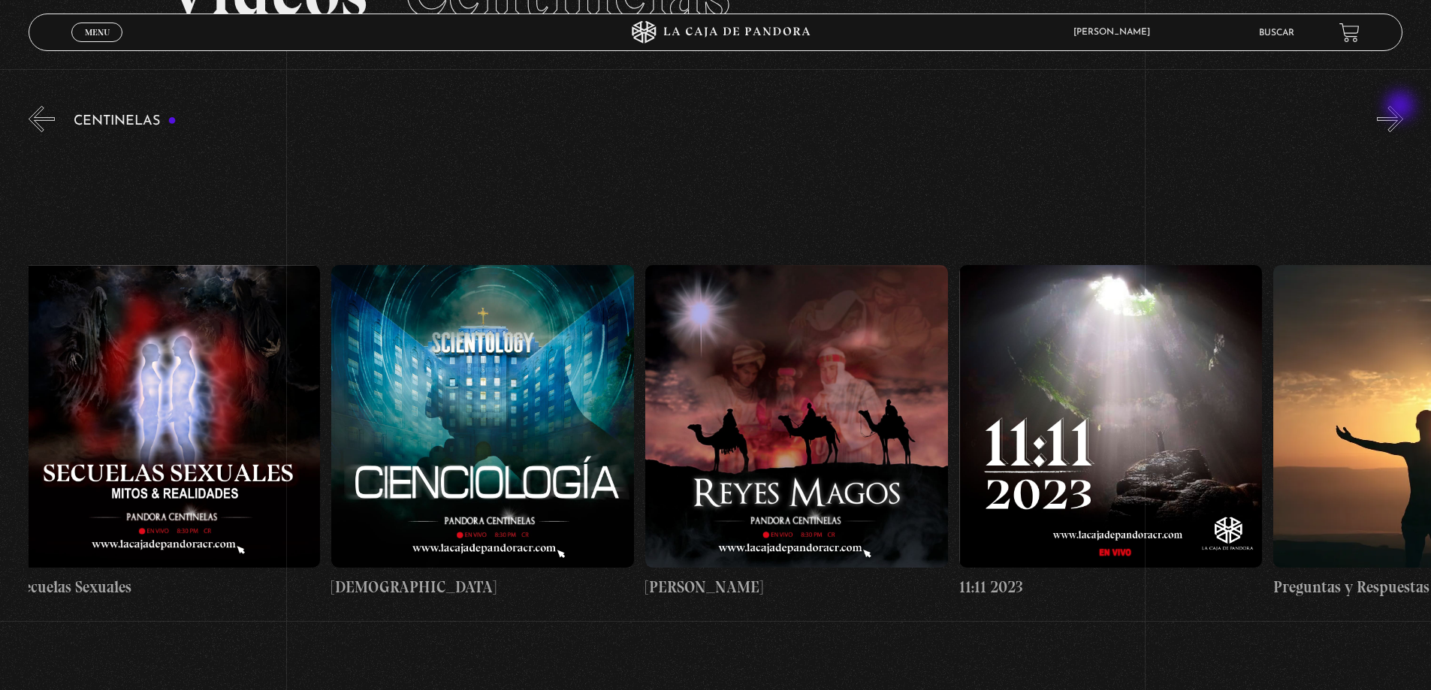
click at [1401, 107] on button "»" at bounding box center [1390, 119] width 26 height 26
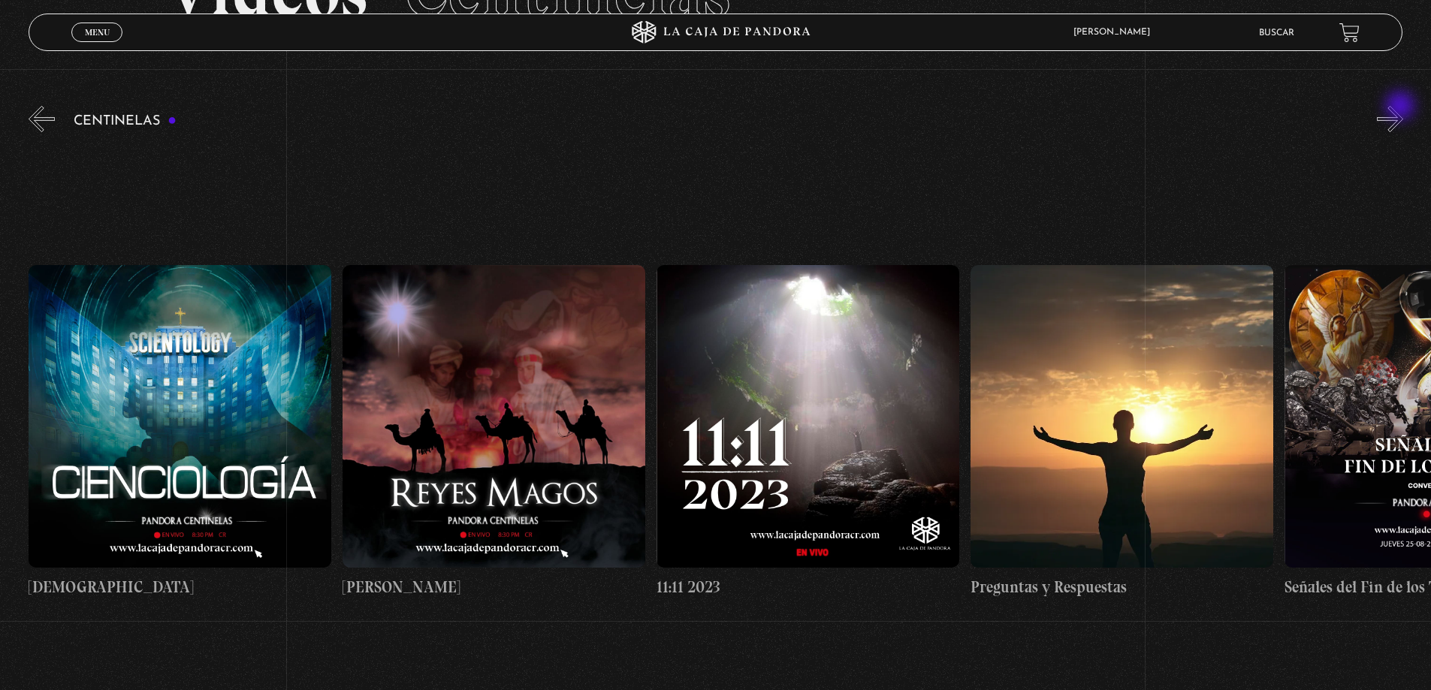
click at [1401, 107] on button "»" at bounding box center [1390, 119] width 26 height 26
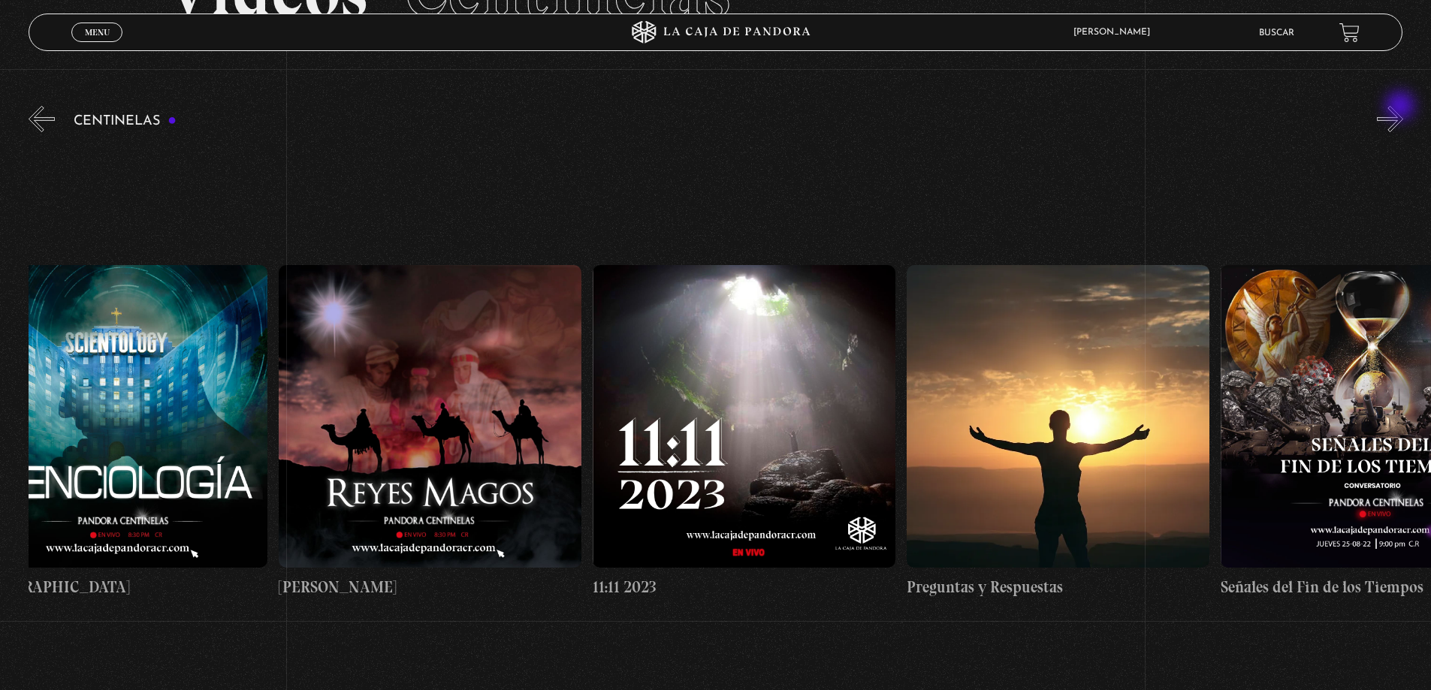
click at [1401, 107] on button "»" at bounding box center [1390, 119] width 26 height 26
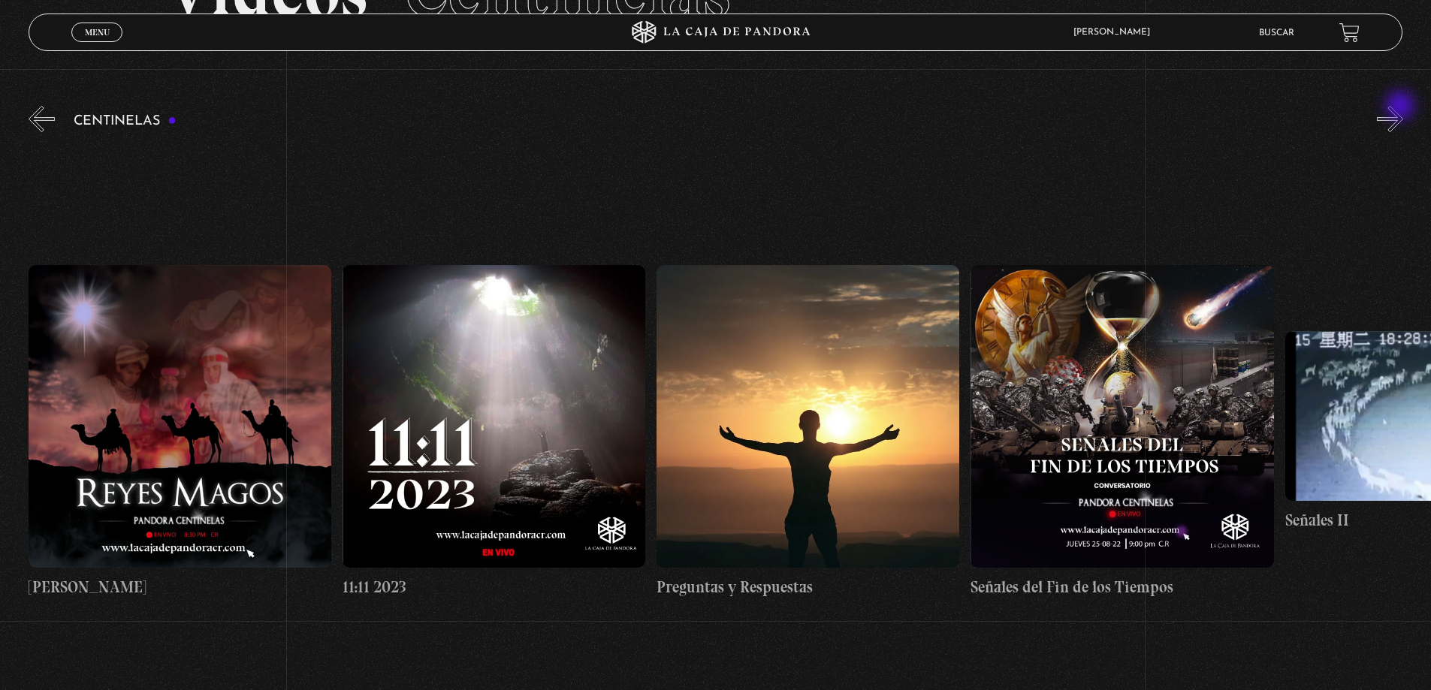
click at [1401, 107] on button "»" at bounding box center [1390, 119] width 26 height 26
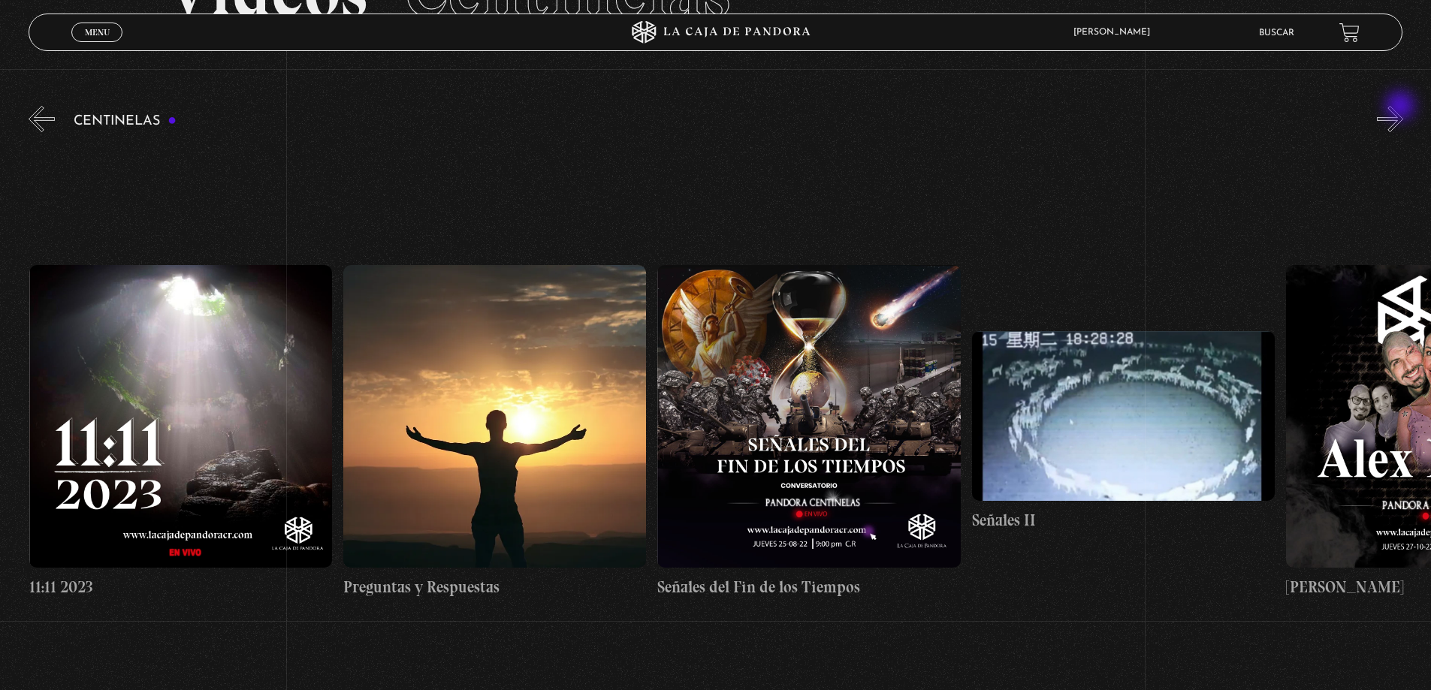
click at [1401, 107] on button "»" at bounding box center [1390, 119] width 26 height 26
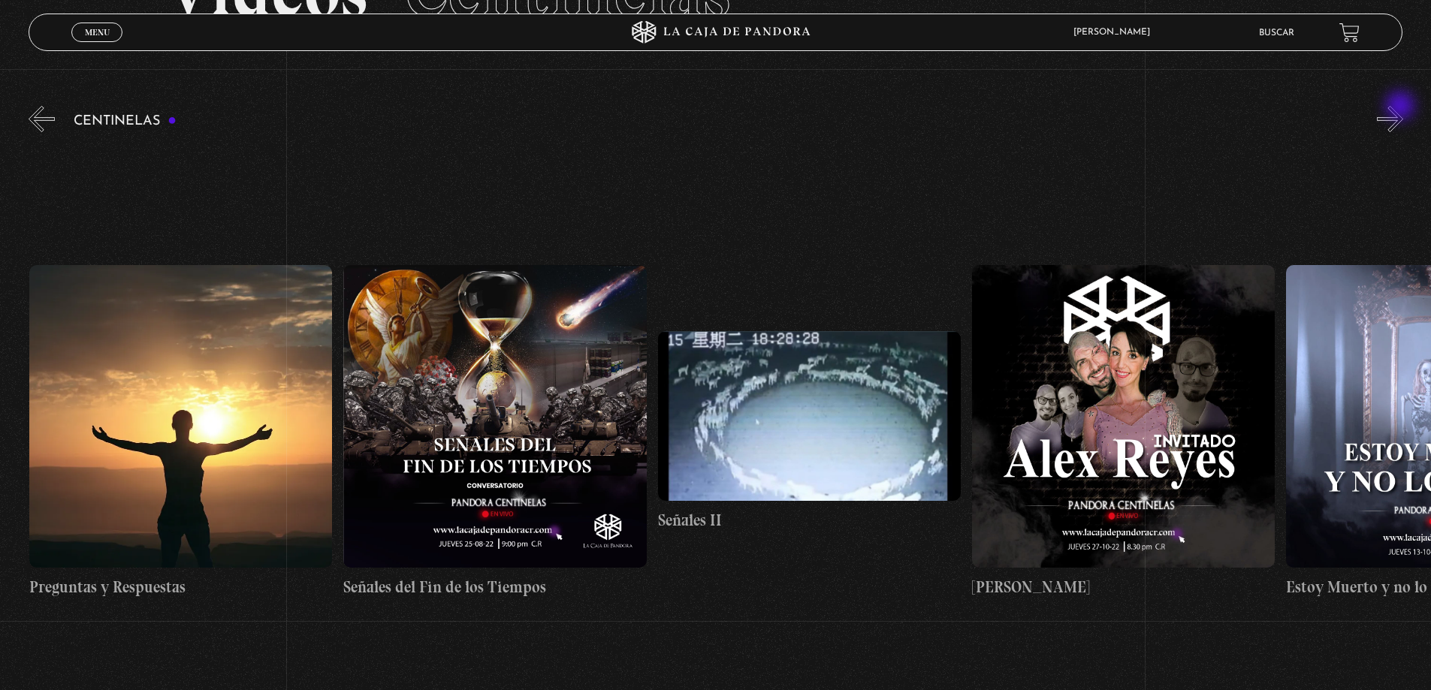
scroll to position [0, 16018]
click at [1401, 107] on button "»" at bounding box center [1390, 119] width 26 height 26
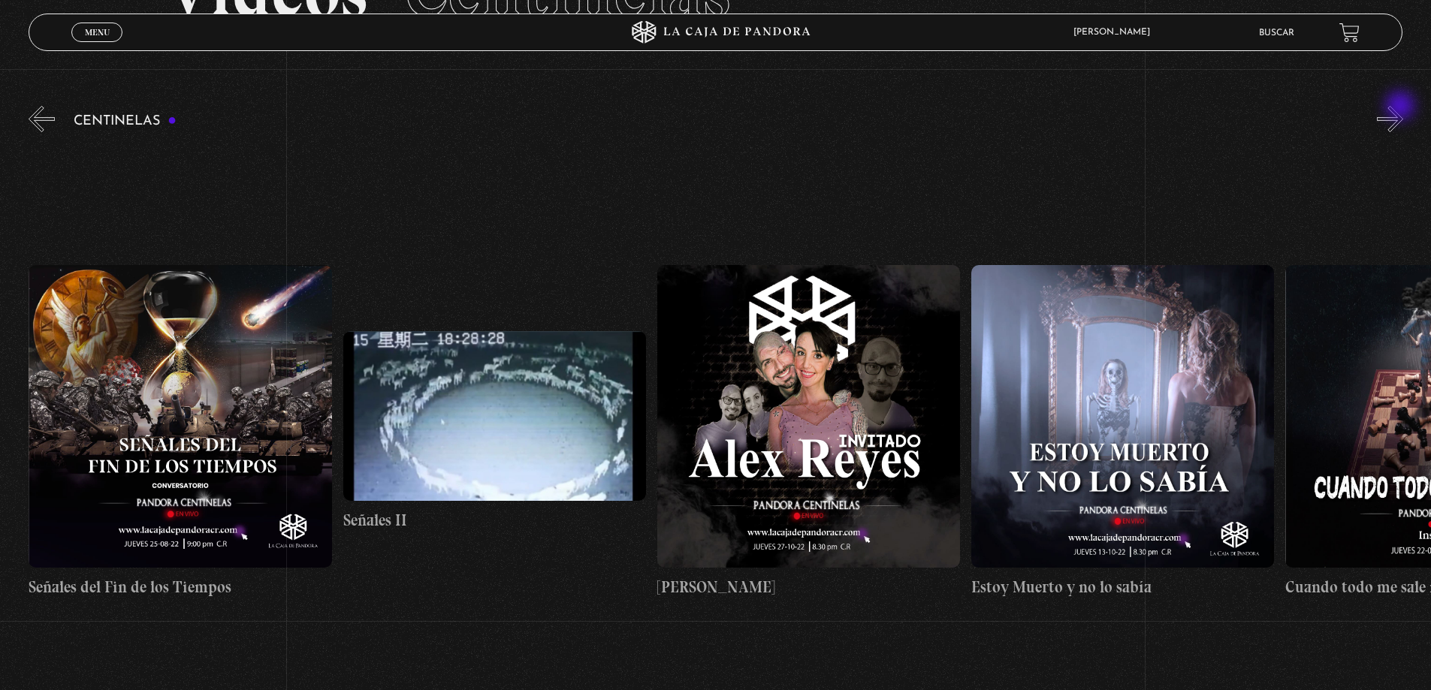
click at [1401, 107] on button "»" at bounding box center [1390, 119] width 26 height 26
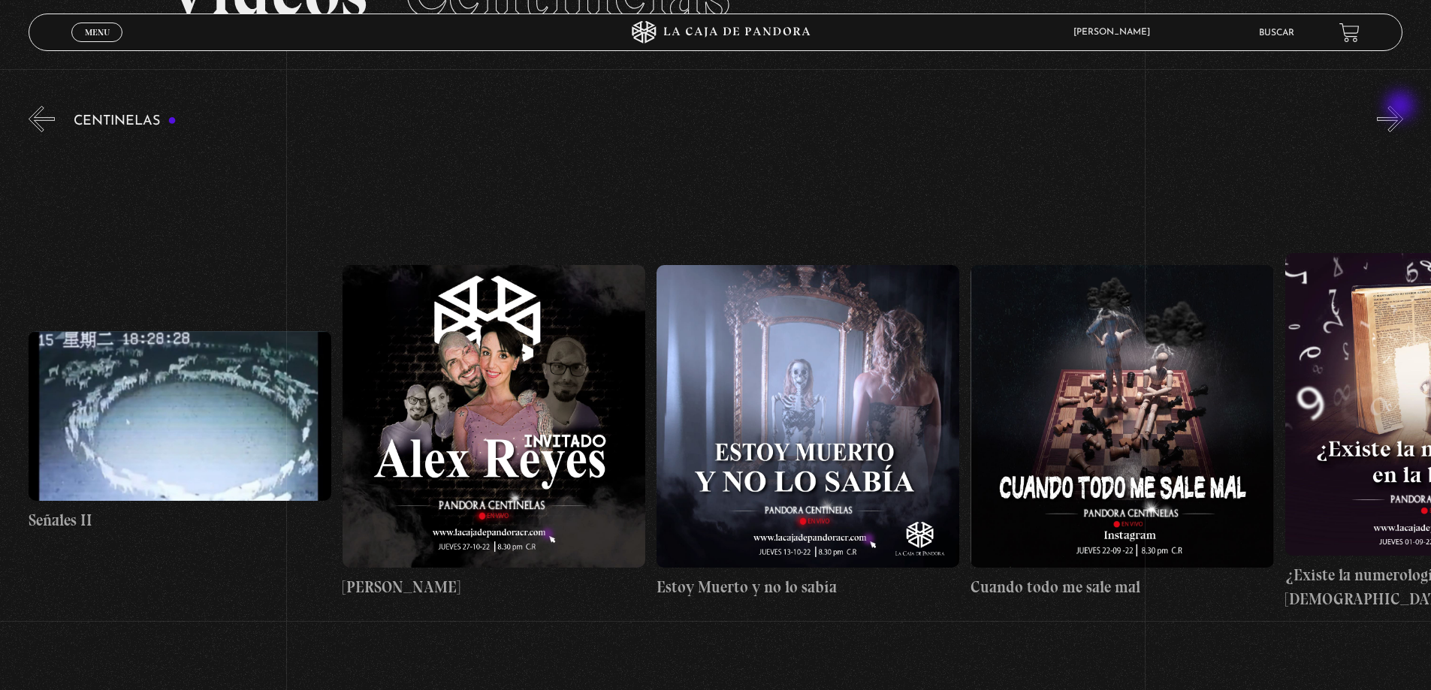
click at [1401, 107] on button "»" at bounding box center [1390, 119] width 26 height 26
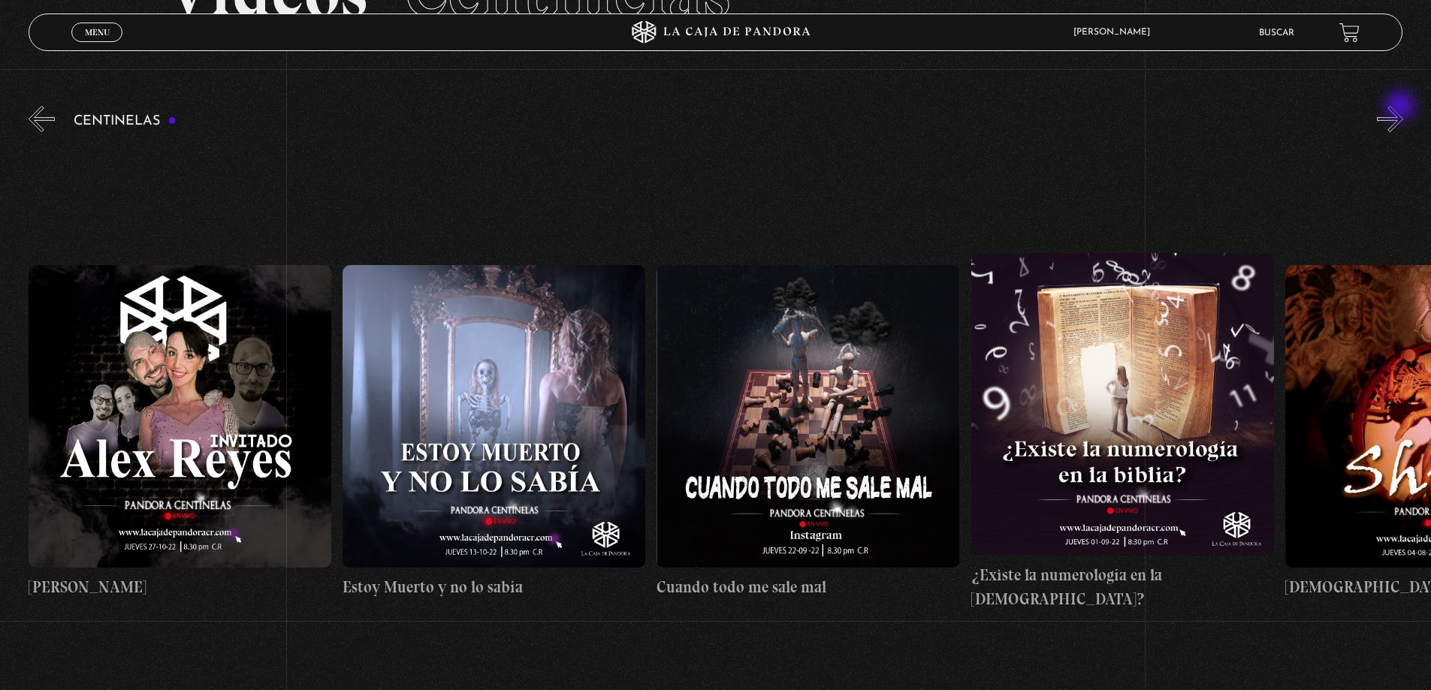
click at [1401, 107] on button "»" at bounding box center [1390, 119] width 26 height 26
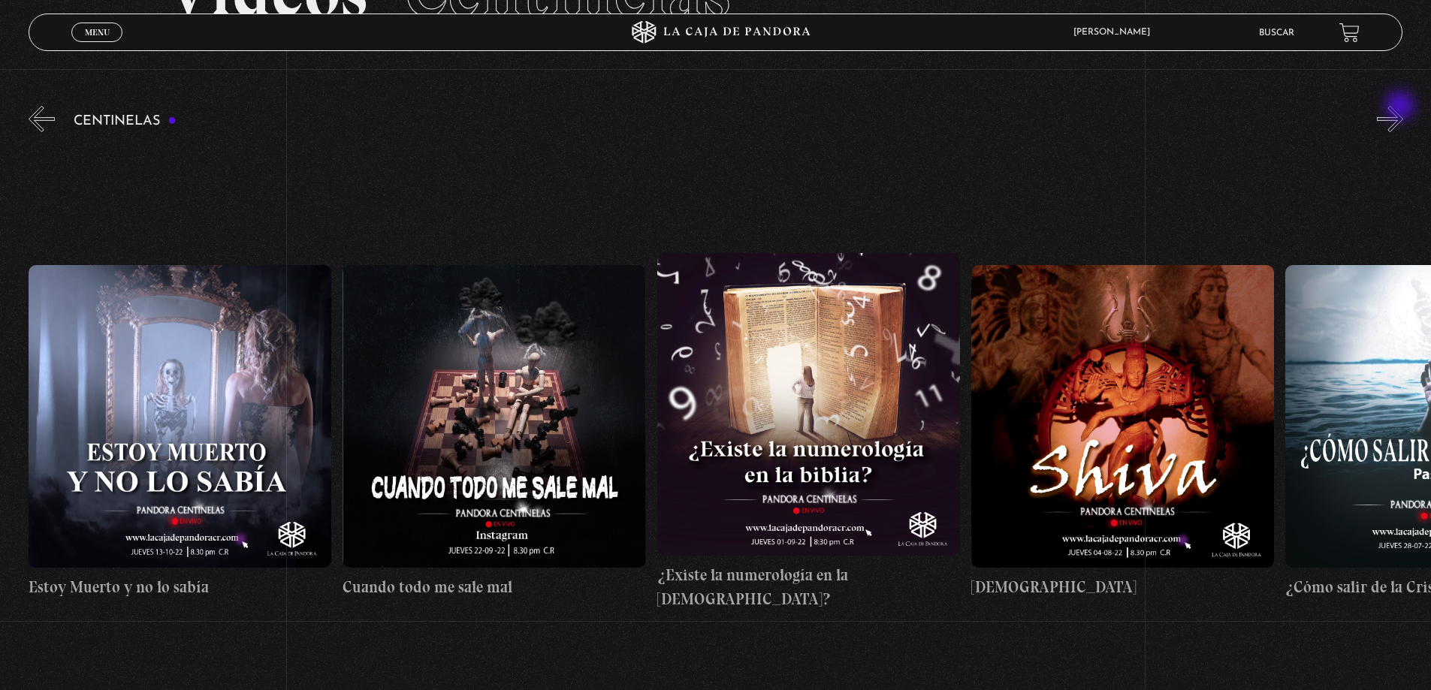
click at [1401, 107] on button "»" at bounding box center [1390, 119] width 26 height 26
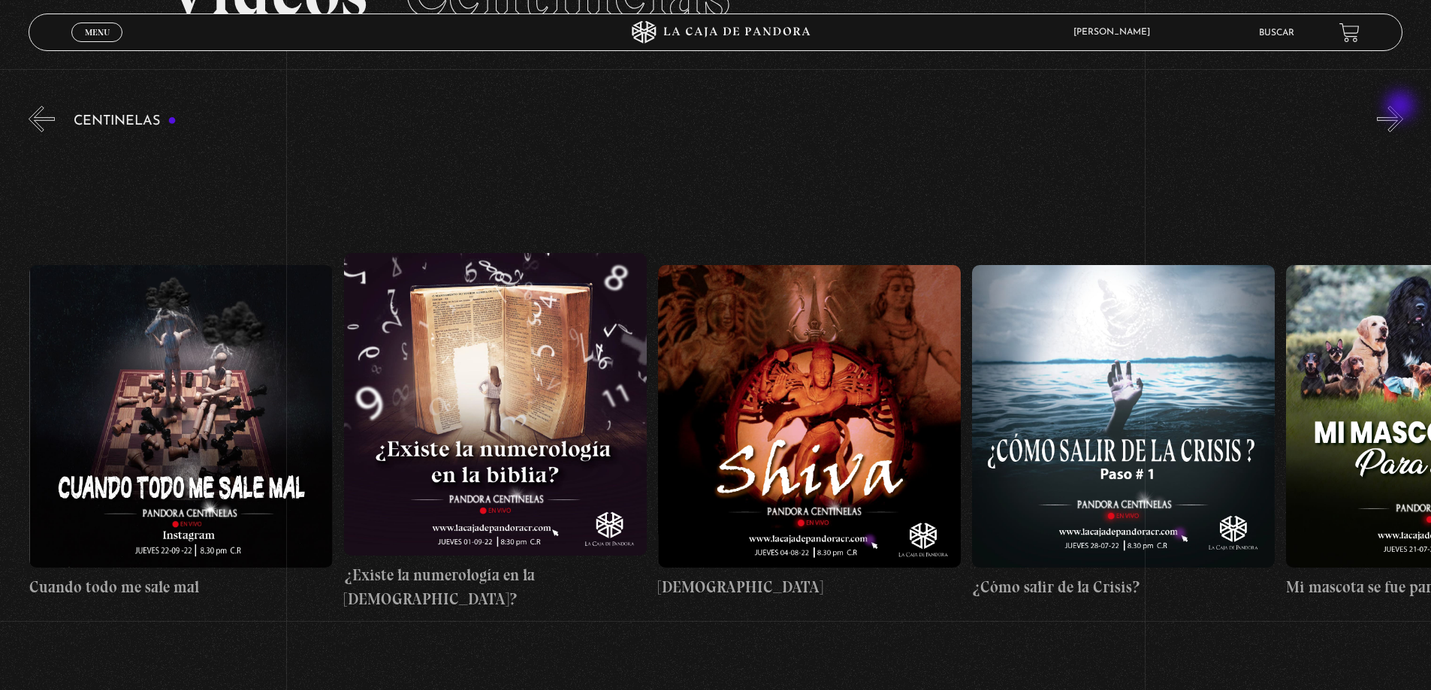
click at [1401, 107] on button "»" at bounding box center [1390, 119] width 26 height 26
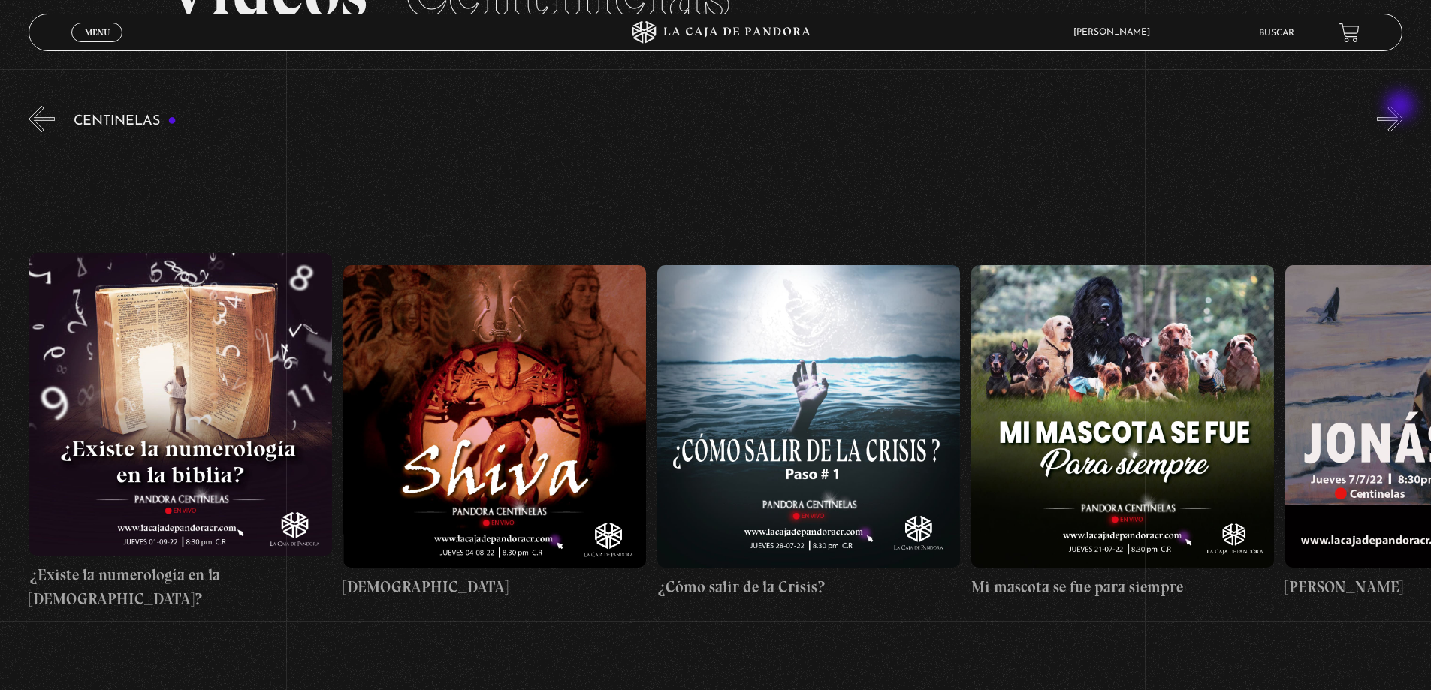
click at [1401, 107] on button "»" at bounding box center [1390, 119] width 26 height 26
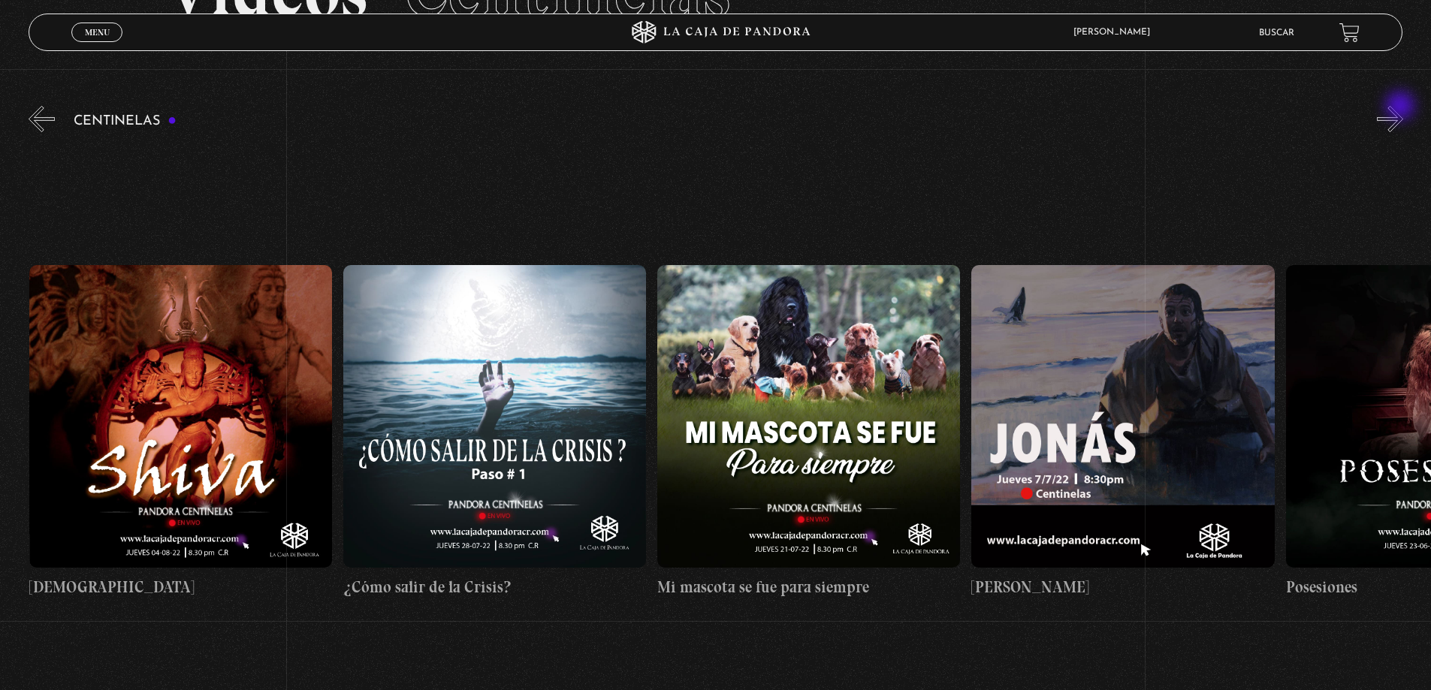
scroll to position [0, 18217]
click at [1401, 107] on button "»" at bounding box center [1390, 119] width 26 height 26
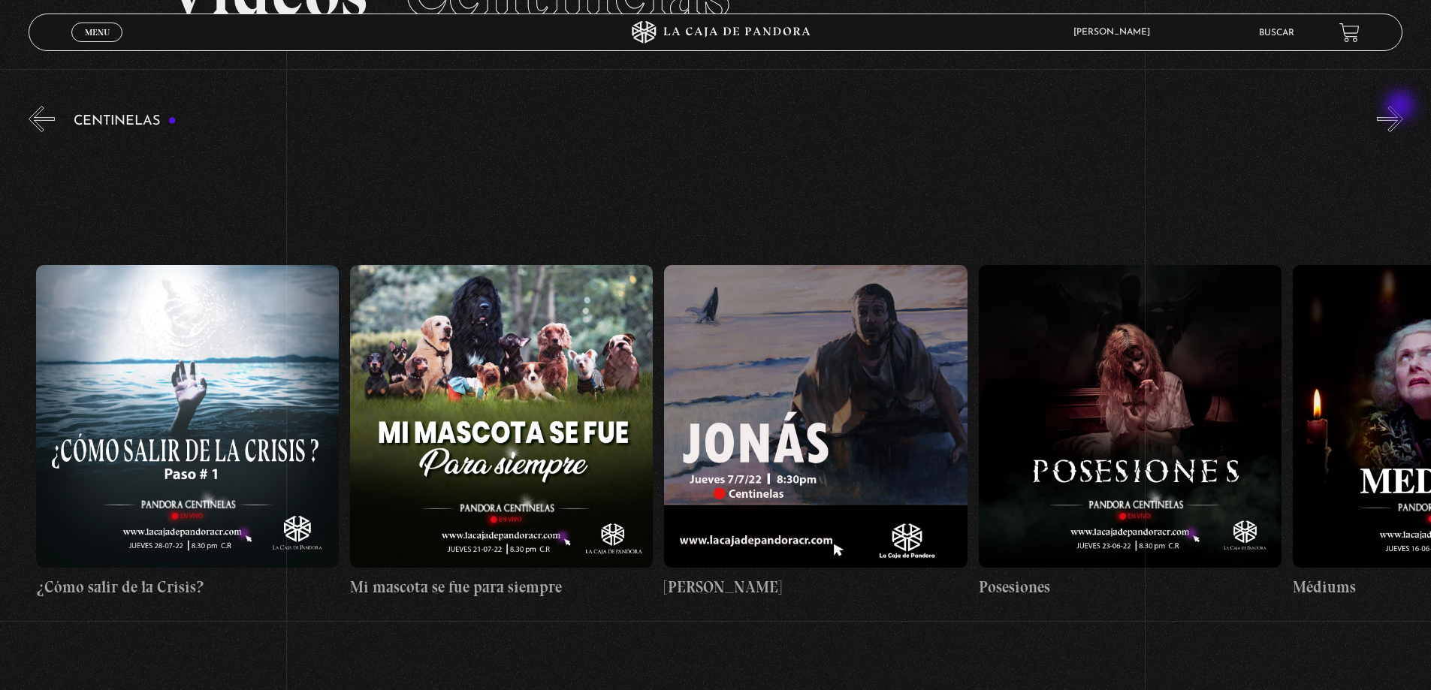
click at [1401, 107] on button "»" at bounding box center [1390, 119] width 26 height 26
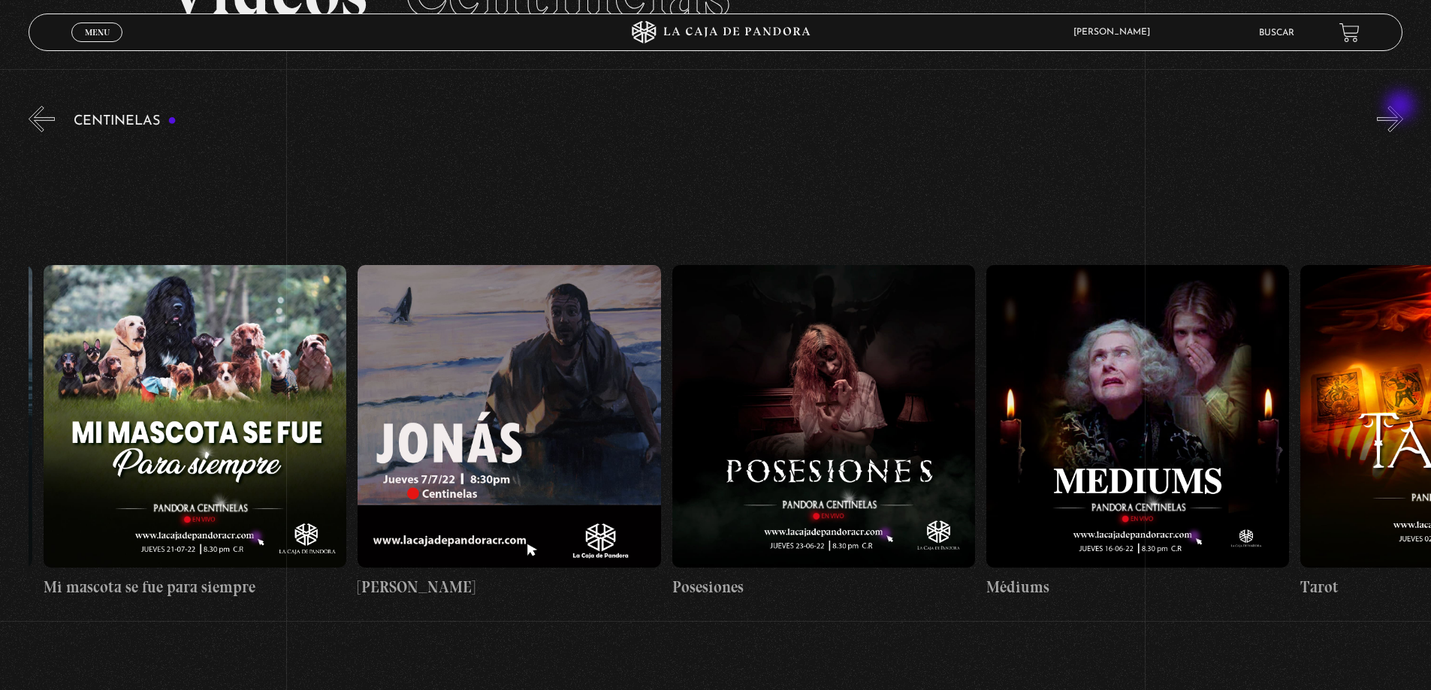
click at [1401, 107] on button "»" at bounding box center [1390, 119] width 26 height 26
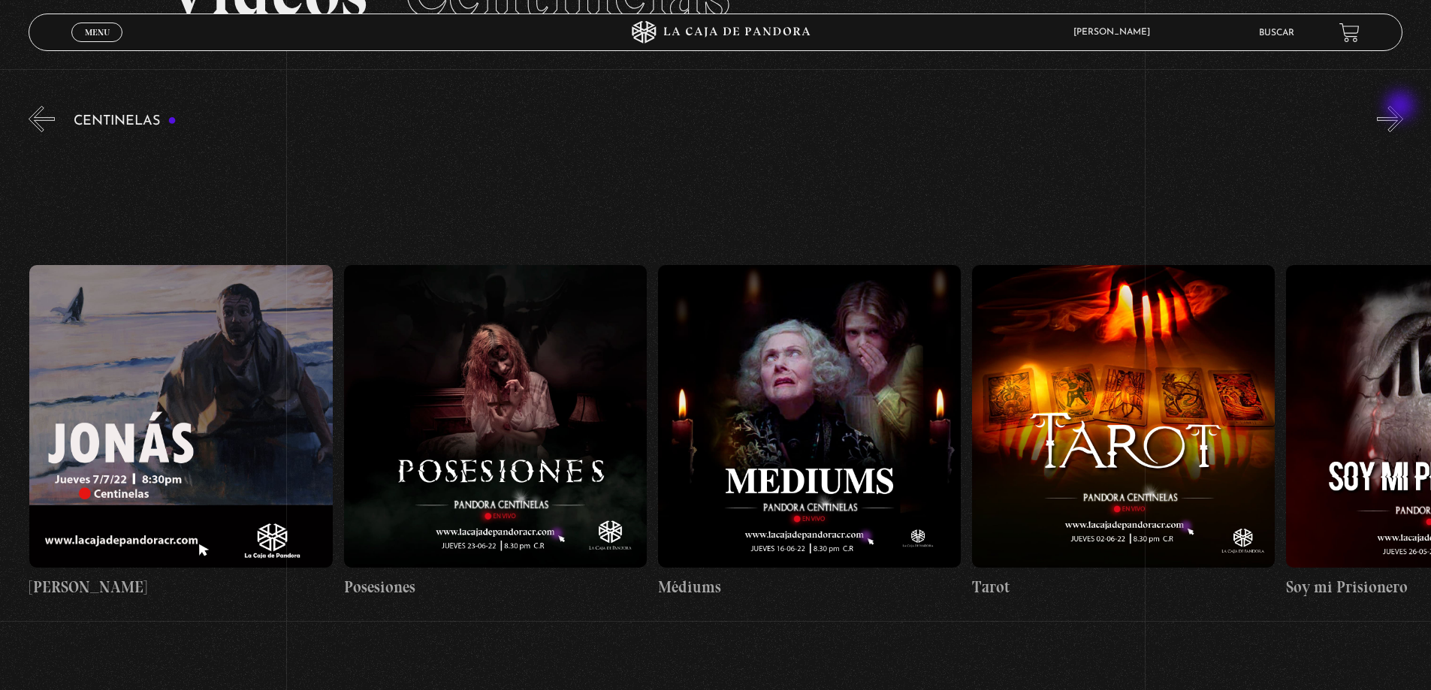
click at [1401, 107] on button "»" at bounding box center [1390, 119] width 26 height 26
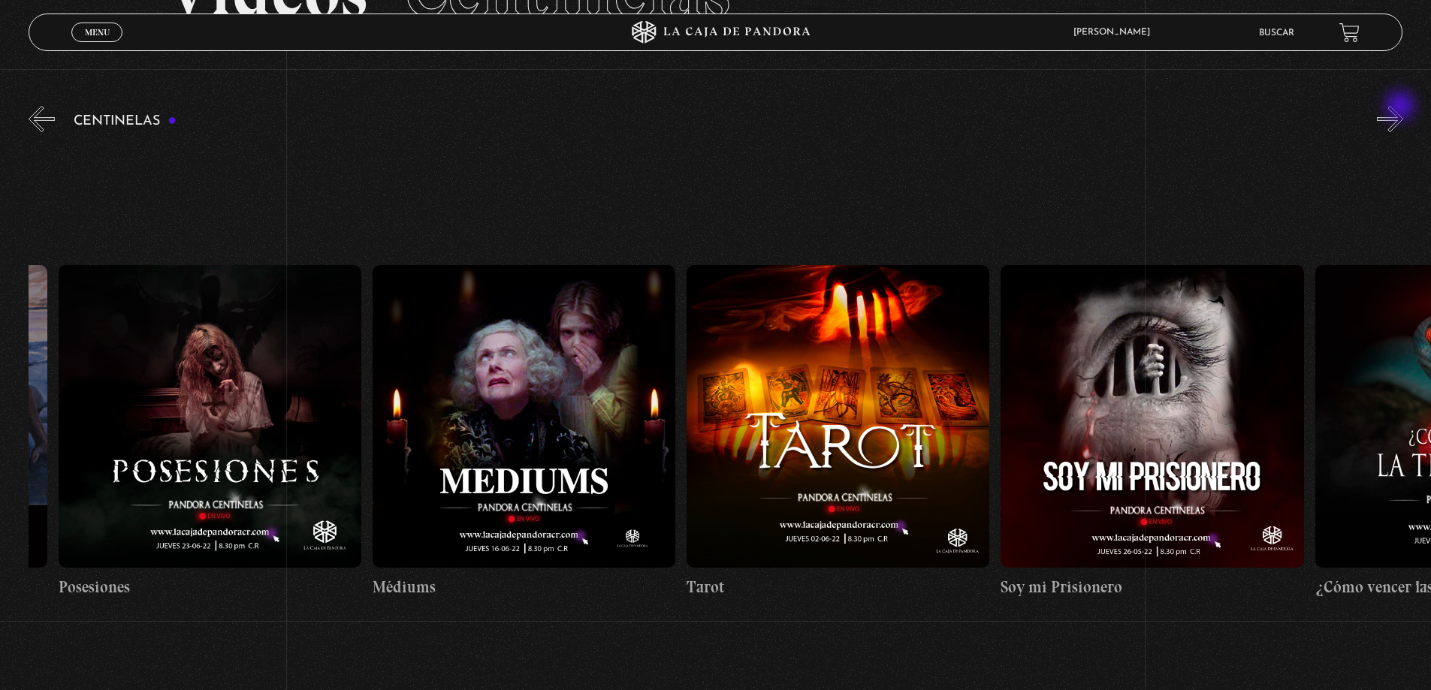
click at [1401, 107] on button "»" at bounding box center [1390, 119] width 26 height 26
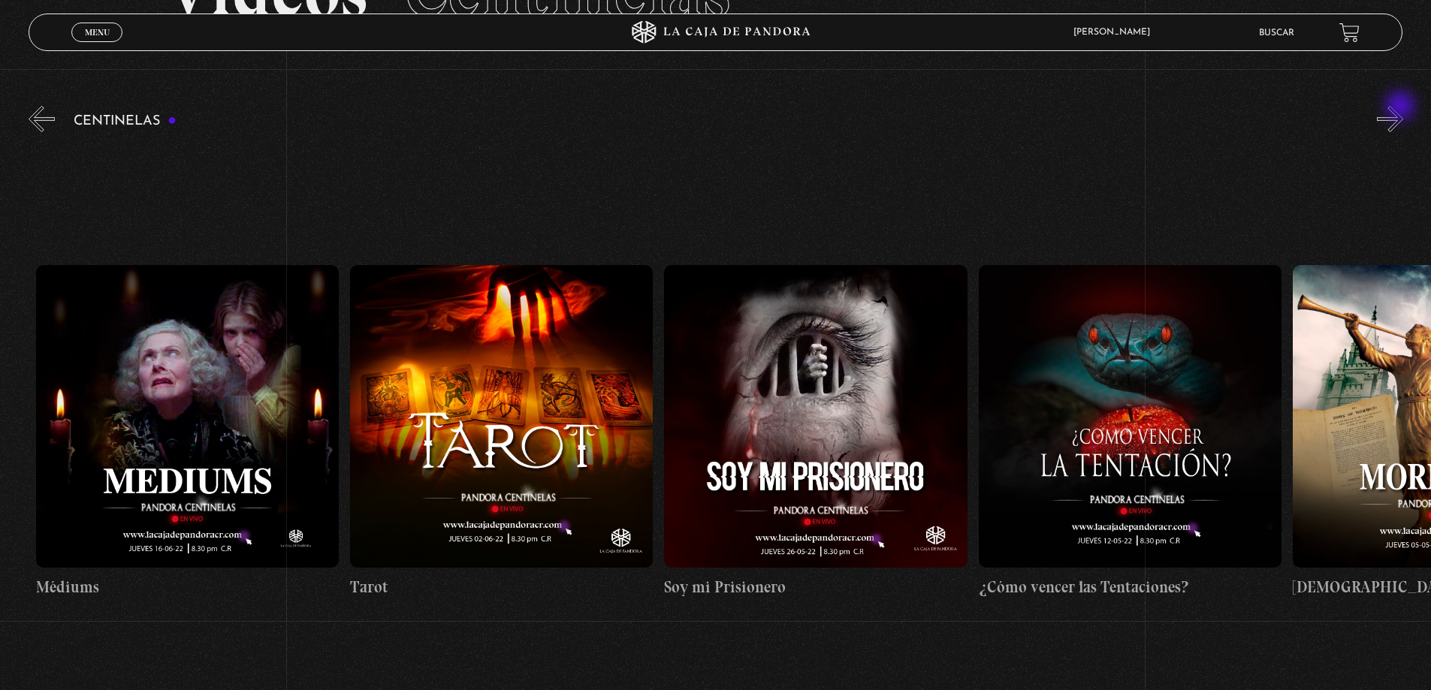
click at [1401, 107] on button "»" at bounding box center [1390, 119] width 26 height 26
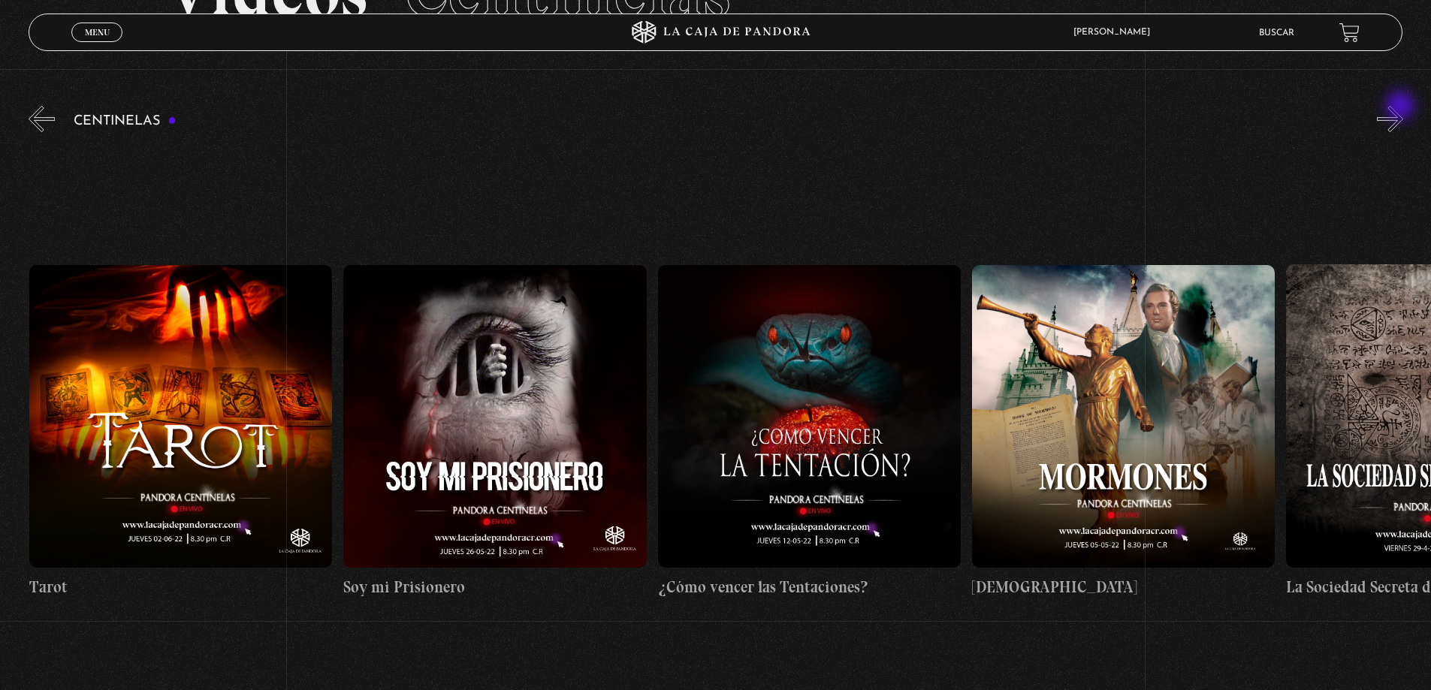
click at [1401, 107] on button "»" at bounding box center [1390, 119] width 26 height 26
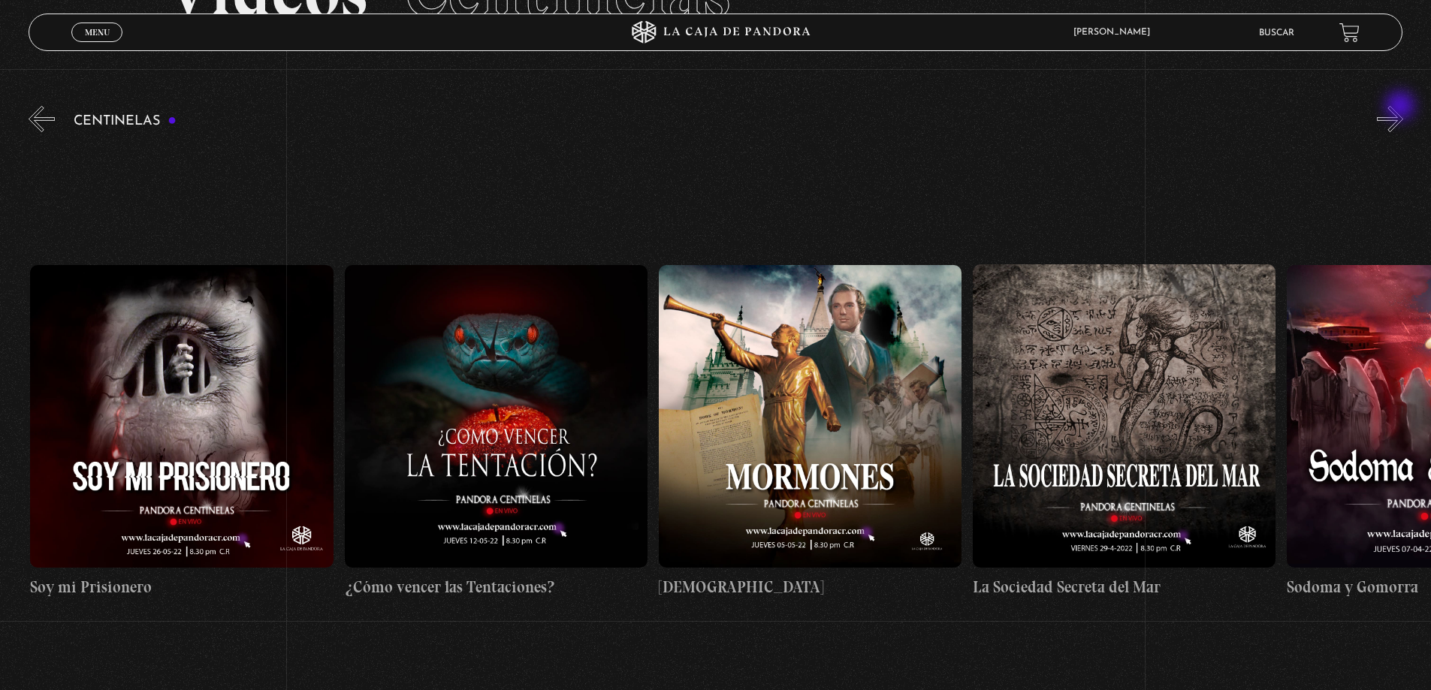
click at [1401, 107] on button "»" at bounding box center [1390, 119] width 26 height 26
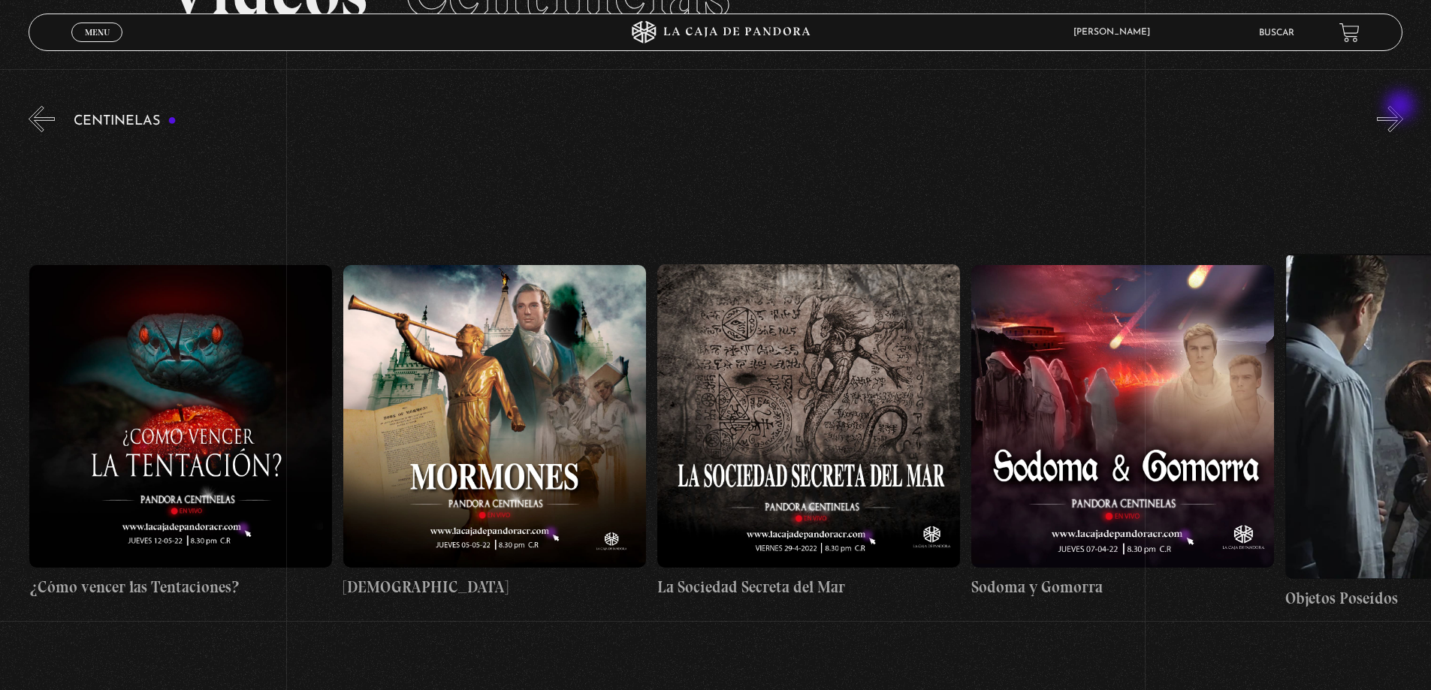
click at [1401, 107] on button "»" at bounding box center [1390, 119] width 26 height 26
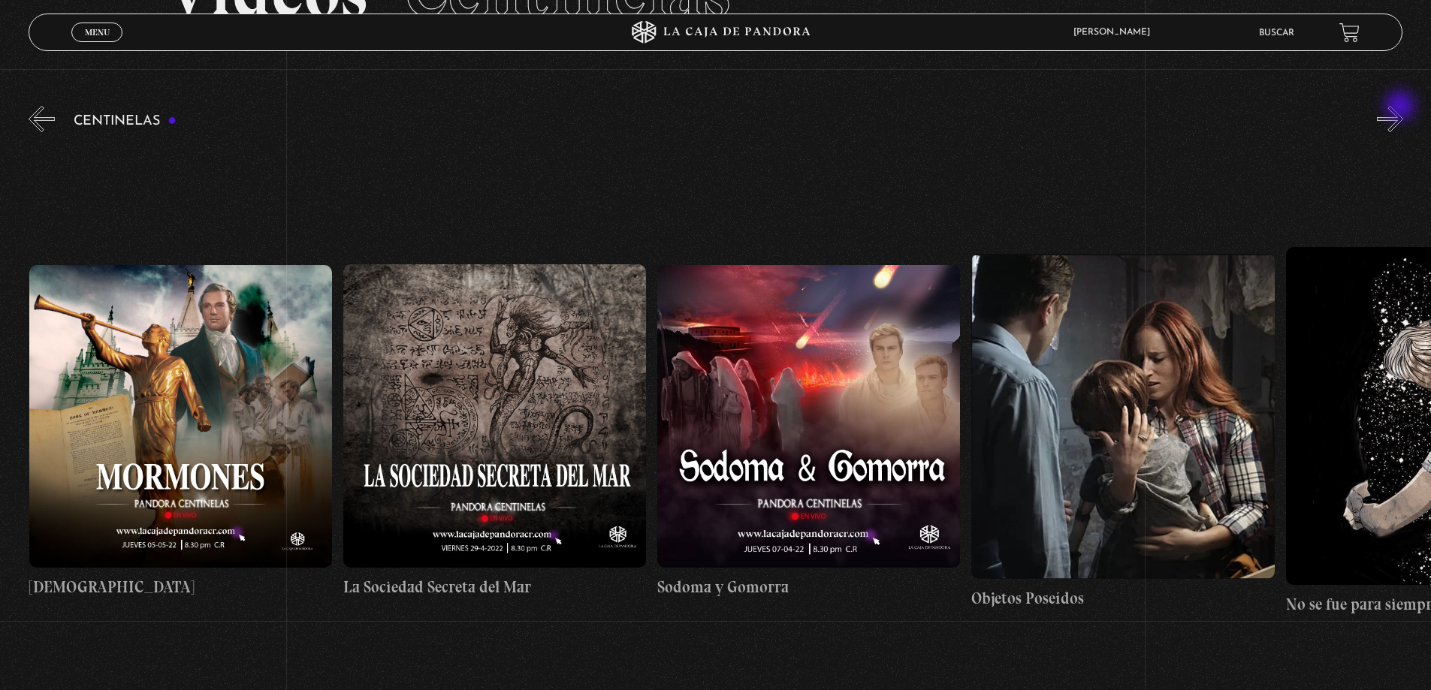
click at [1401, 107] on button "»" at bounding box center [1390, 119] width 26 height 26
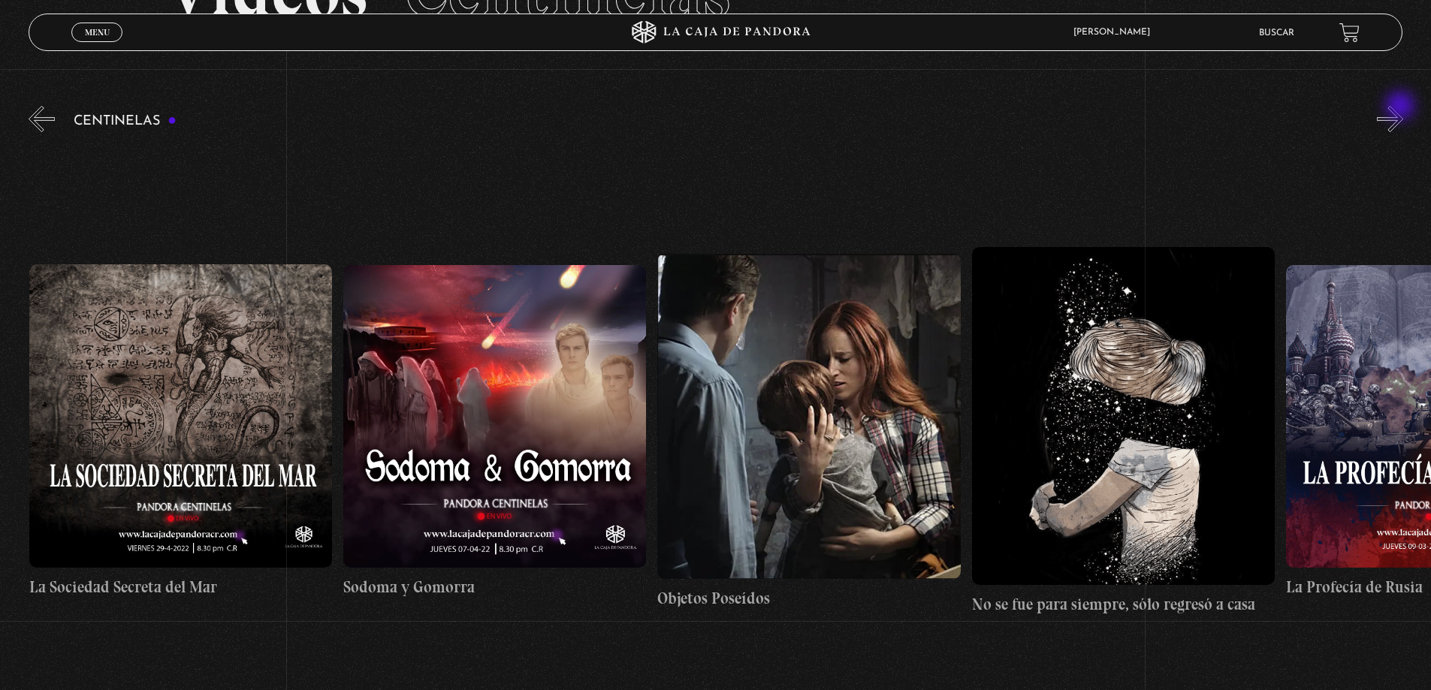
scroll to position [0, 21358]
click at [1401, 107] on button "»" at bounding box center [1390, 119] width 26 height 26
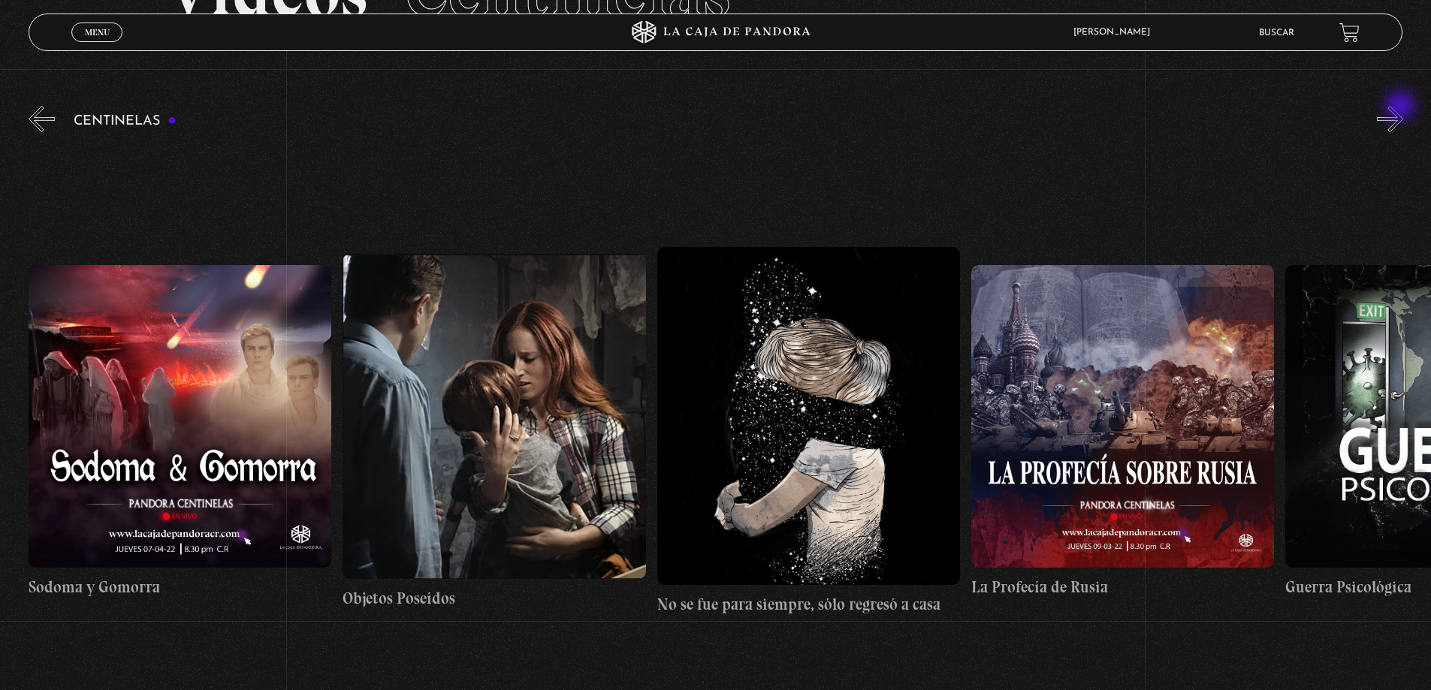
click at [1401, 107] on button "»" at bounding box center [1390, 119] width 26 height 26
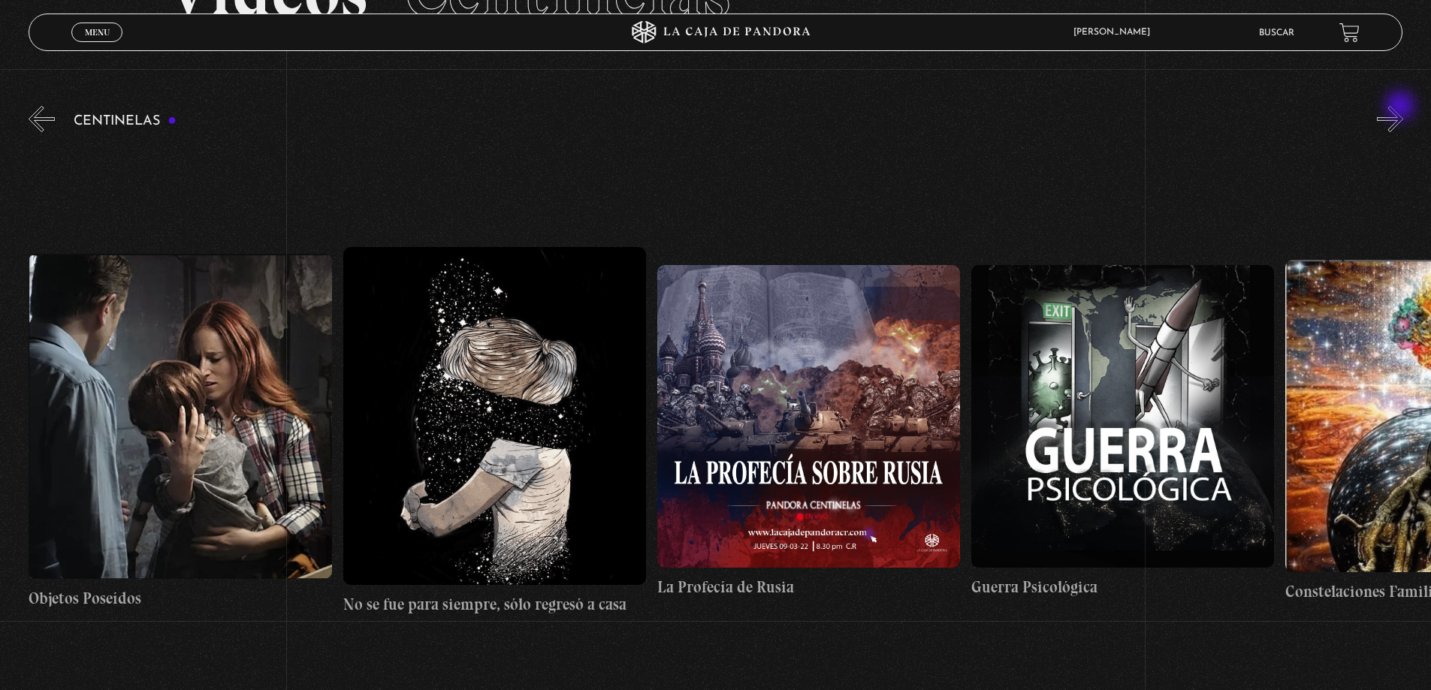
click at [1401, 107] on button "»" at bounding box center [1390, 119] width 26 height 26
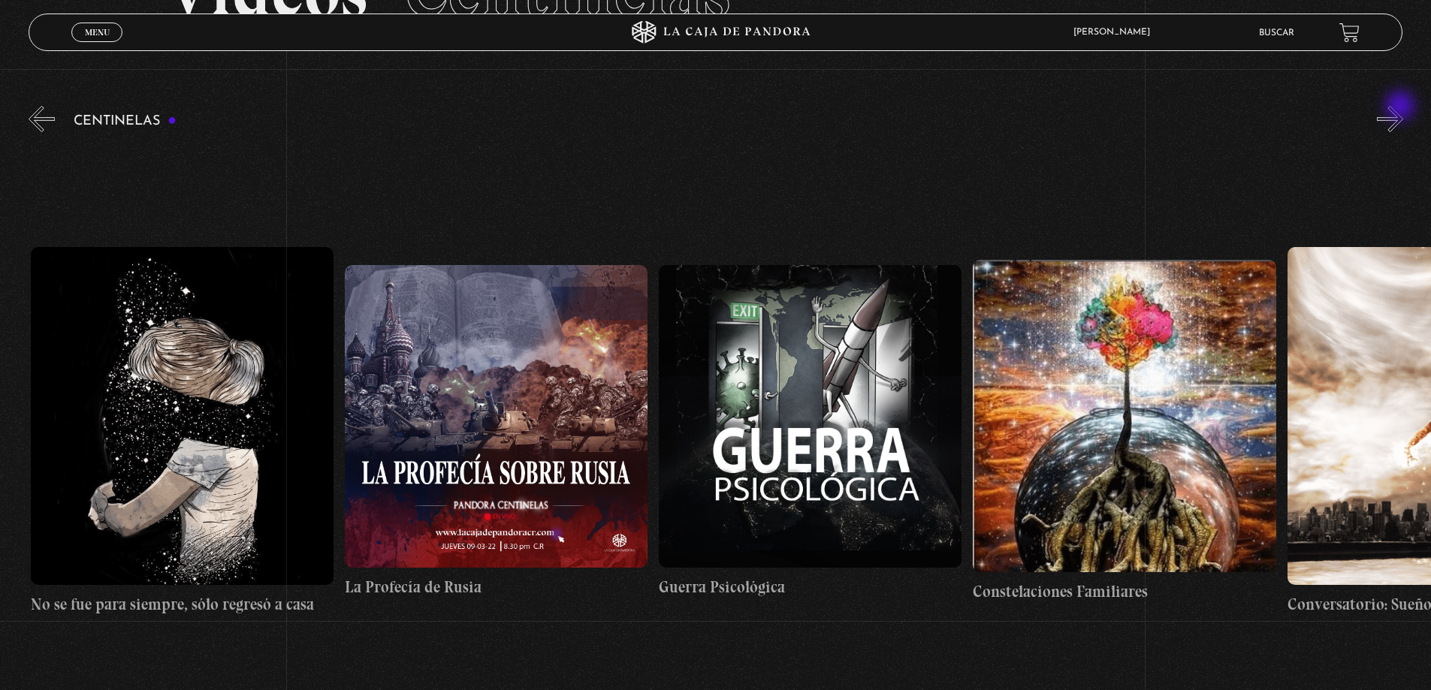
click at [1401, 107] on button "»" at bounding box center [1390, 119] width 26 height 26
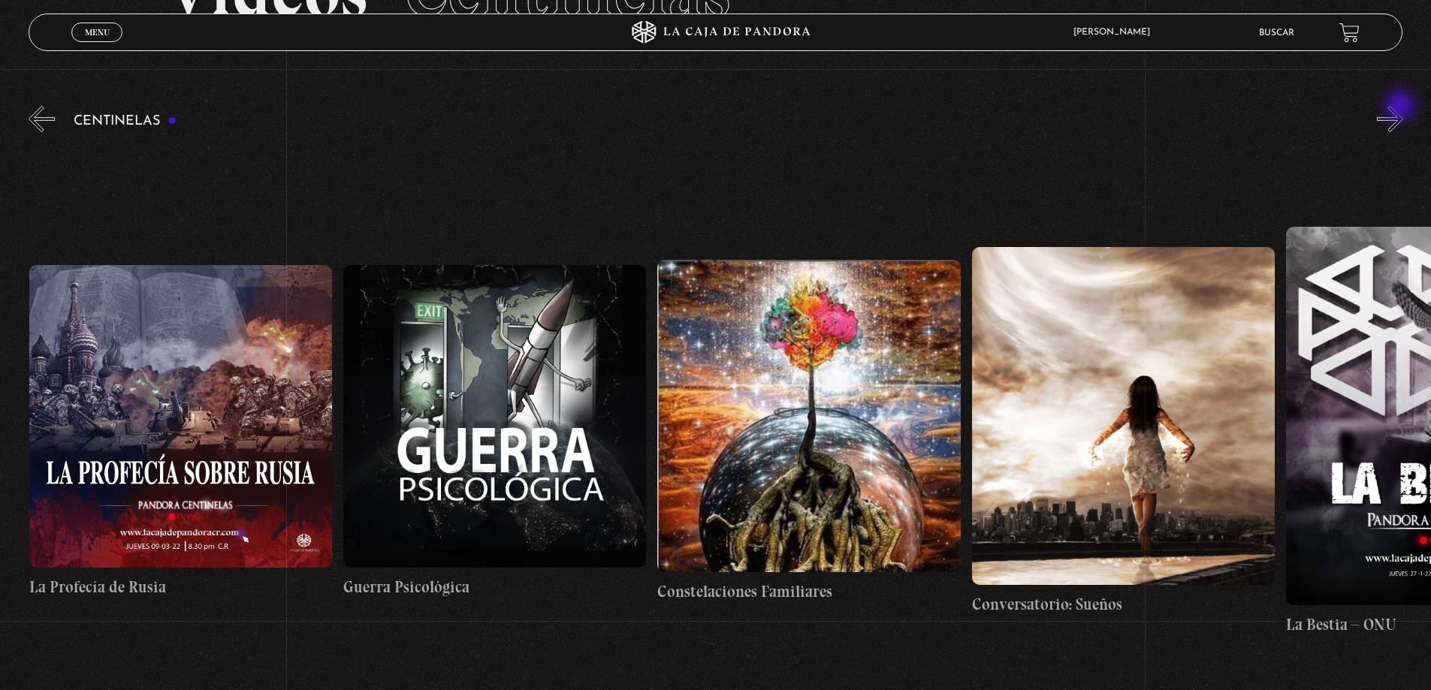
click at [1401, 107] on button "»" at bounding box center [1390, 119] width 26 height 26
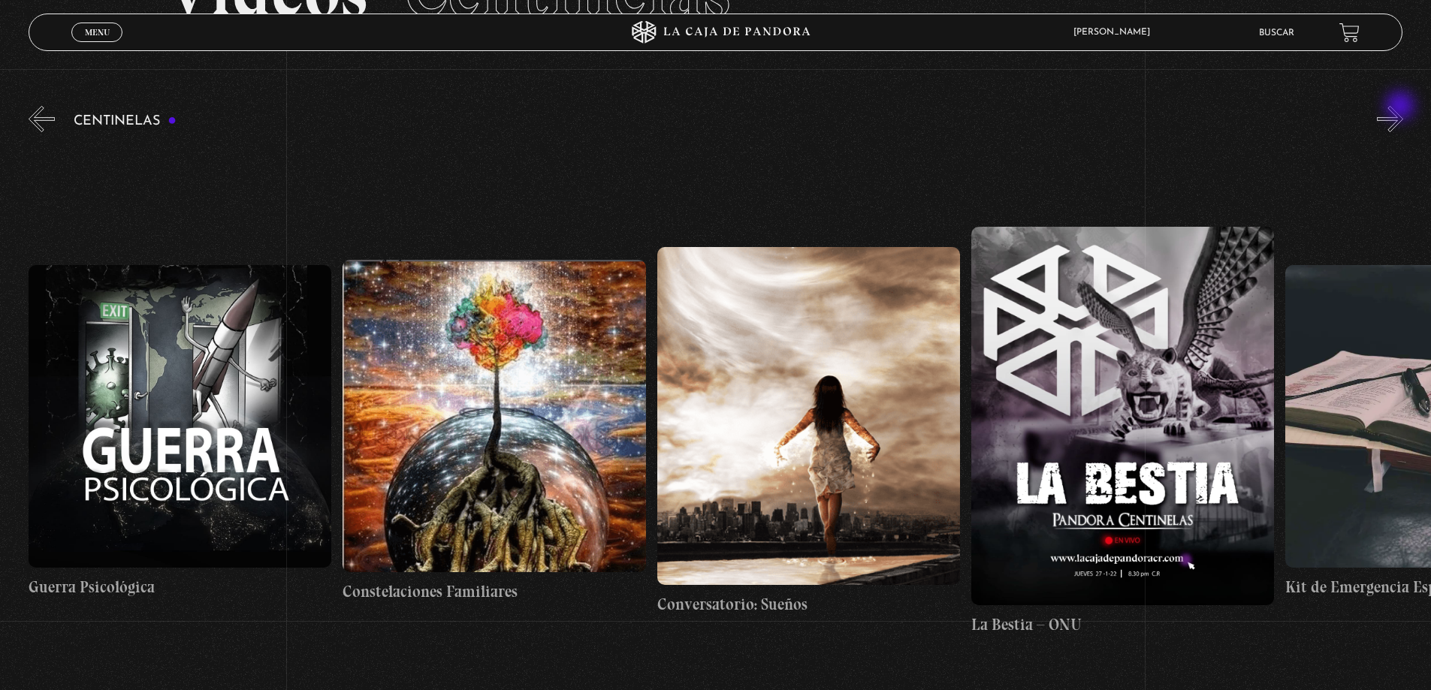
click at [1401, 107] on button "»" at bounding box center [1390, 119] width 26 height 26
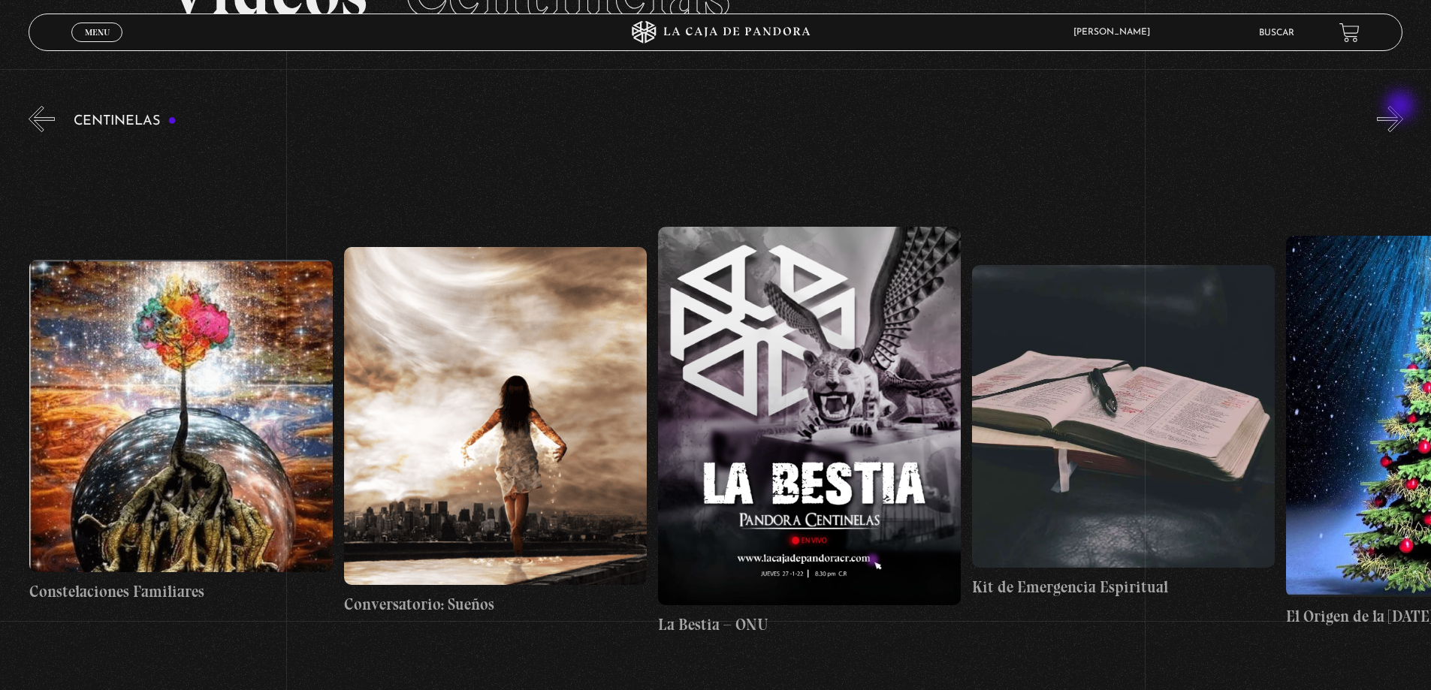
click at [1401, 107] on button "»" at bounding box center [1390, 119] width 26 height 26
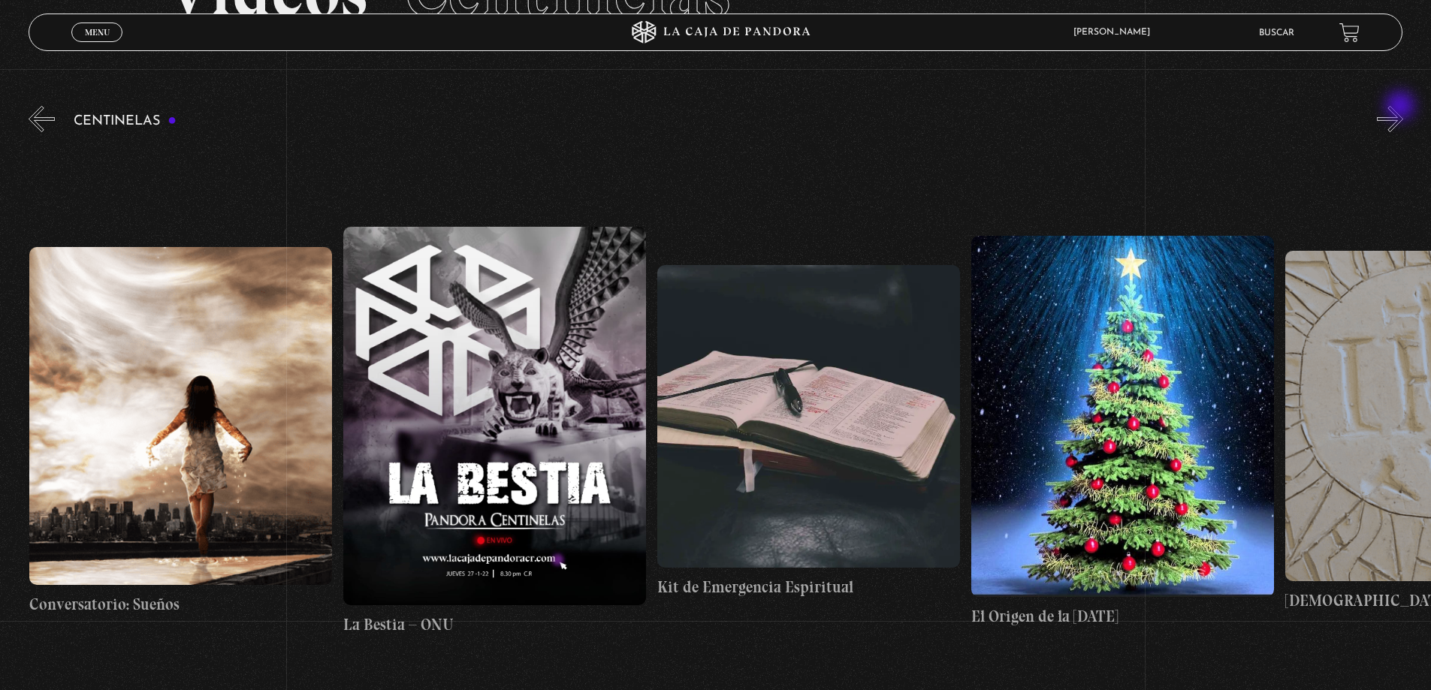
click at [1401, 107] on button "»" at bounding box center [1390, 119] width 26 height 26
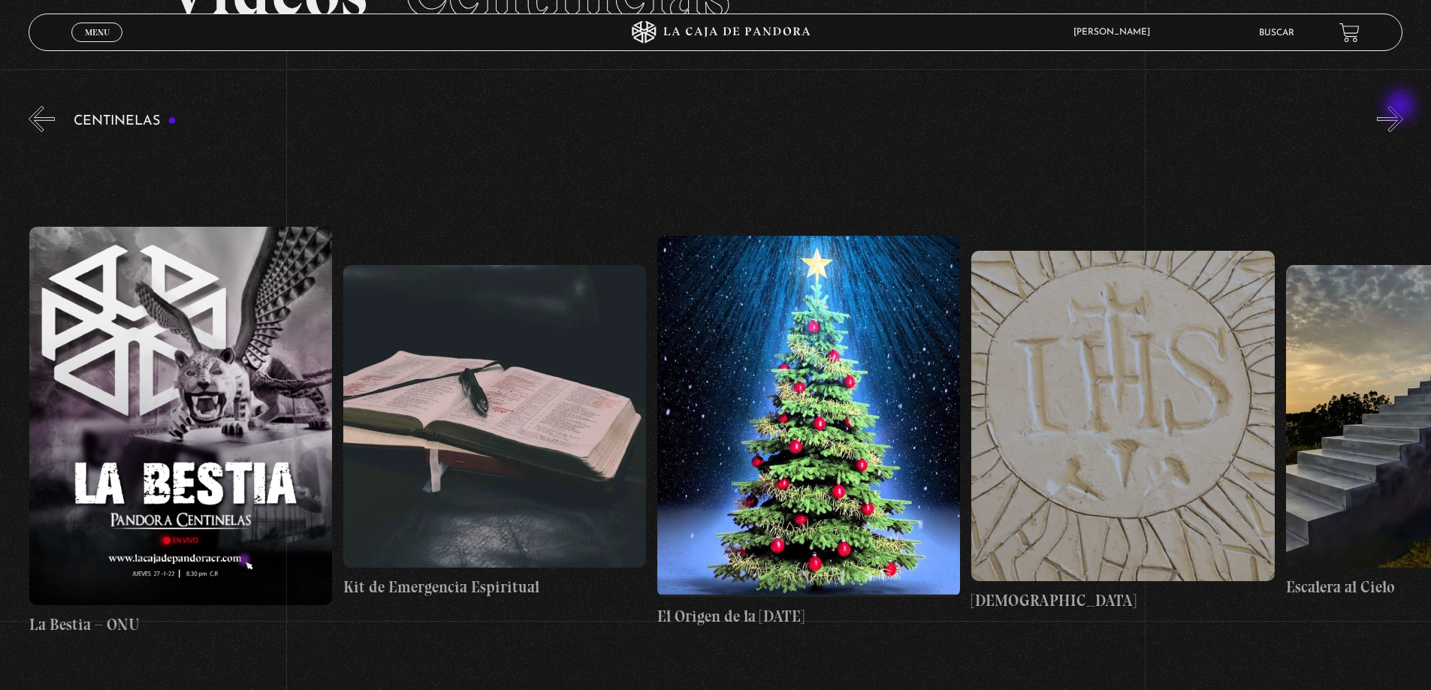
click at [1401, 107] on button "»" at bounding box center [1390, 119] width 26 height 26
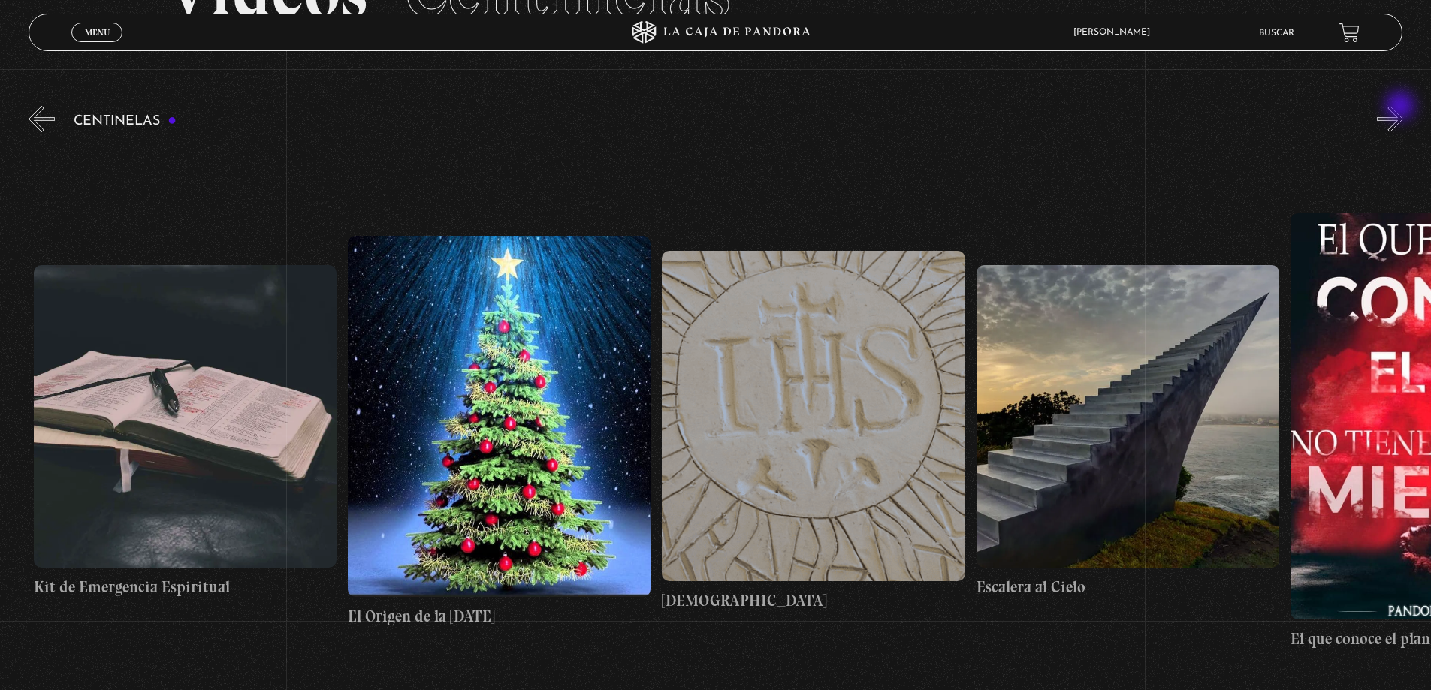
click at [1401, 107] on button "»" at bounding box center [1390, 119] width 26 height 26
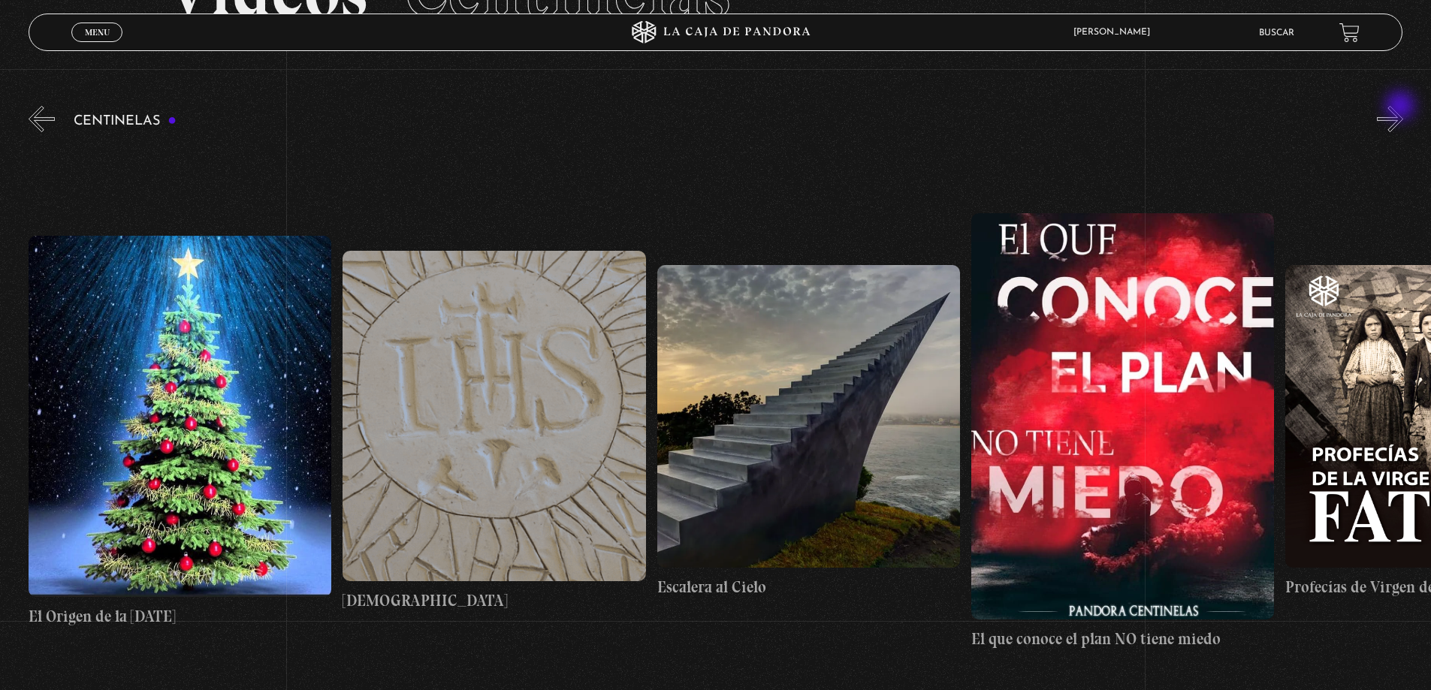
click at [1401, 107] on button "»" at bounding box center [1390, 119] width 26 height 26
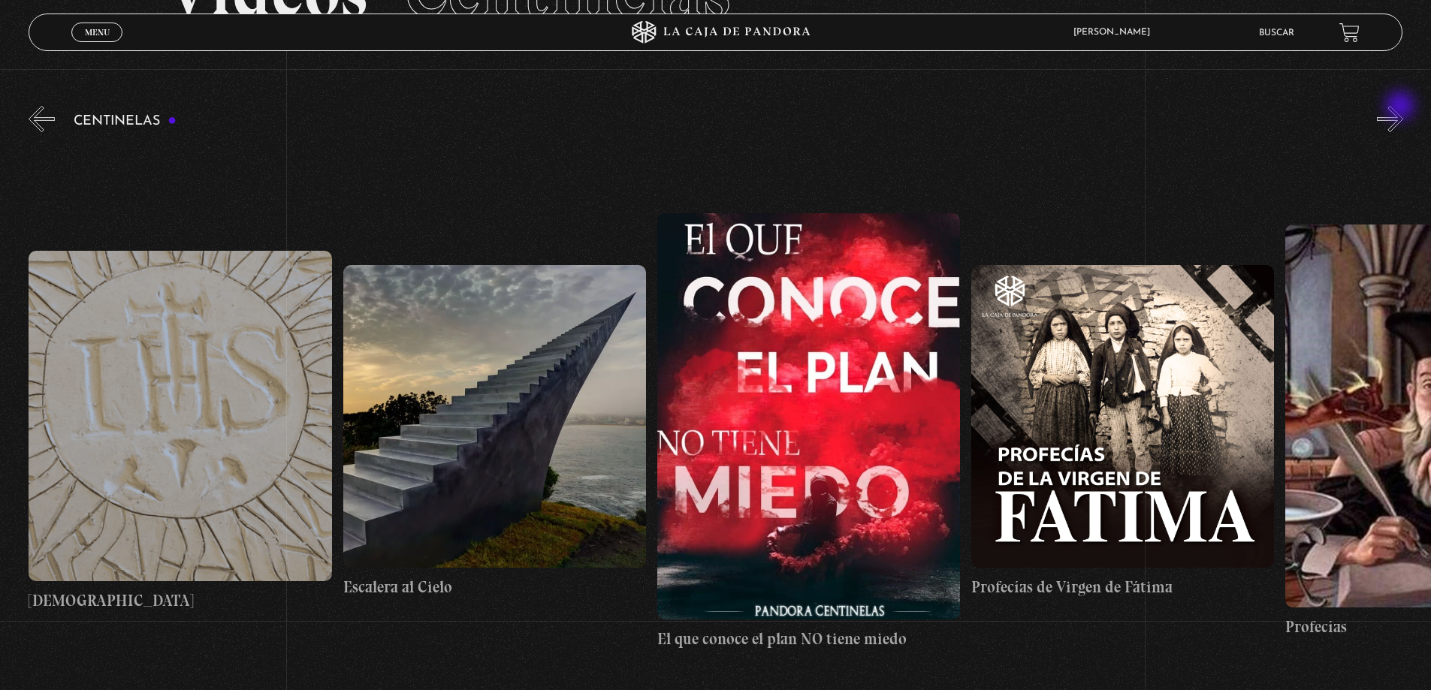
click at [1401, 107] on button "»" at bounding box center [1390, 119] width 26 height 26
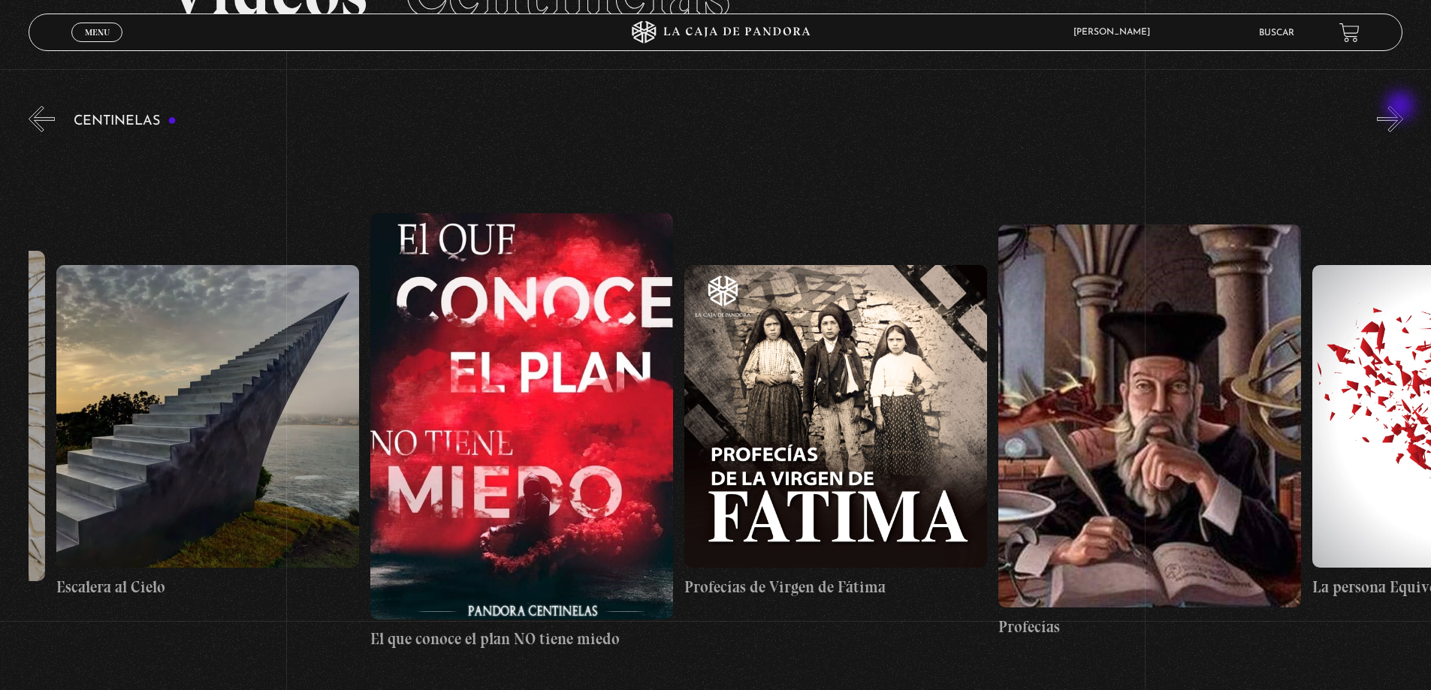
click at [1401, 107] on button "»" at bounding box center [1390, 119] width 26 height 26
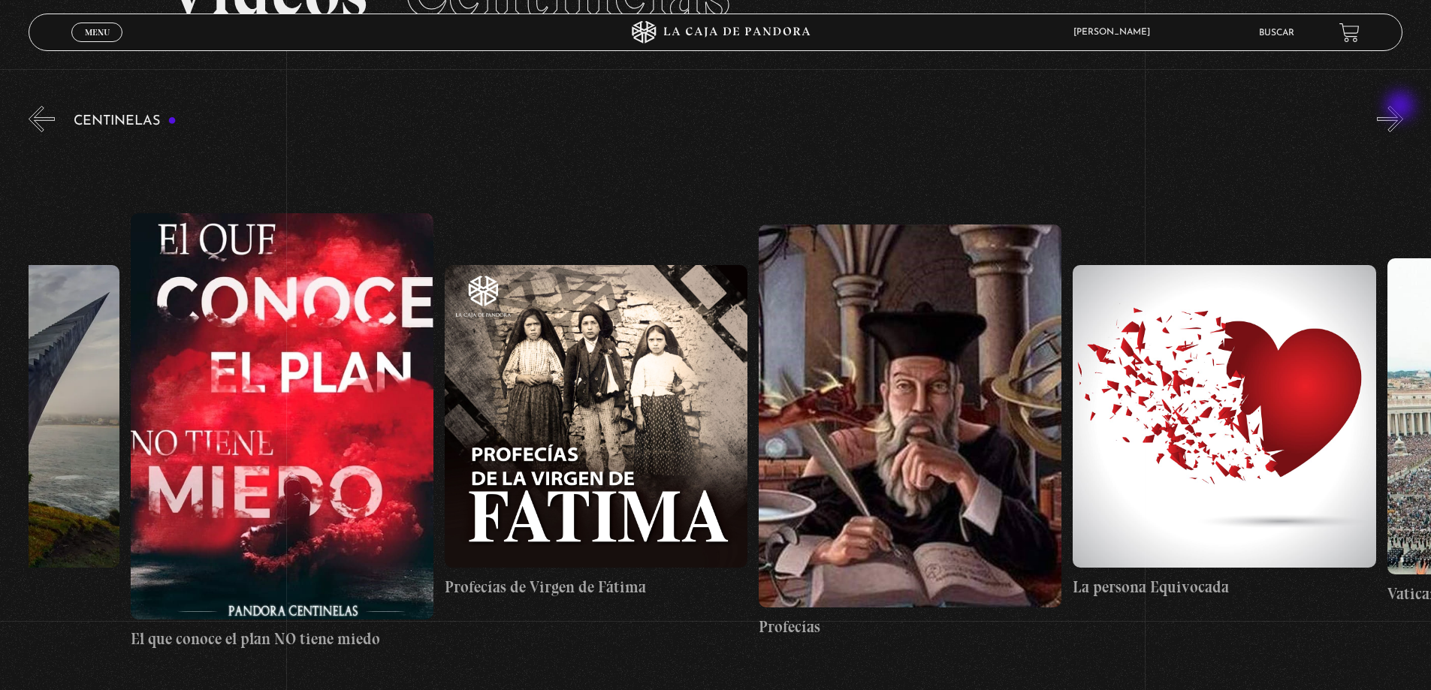
click at [1401, 107] on button "»" at bounding box center [1390, 119] width 26 height 26
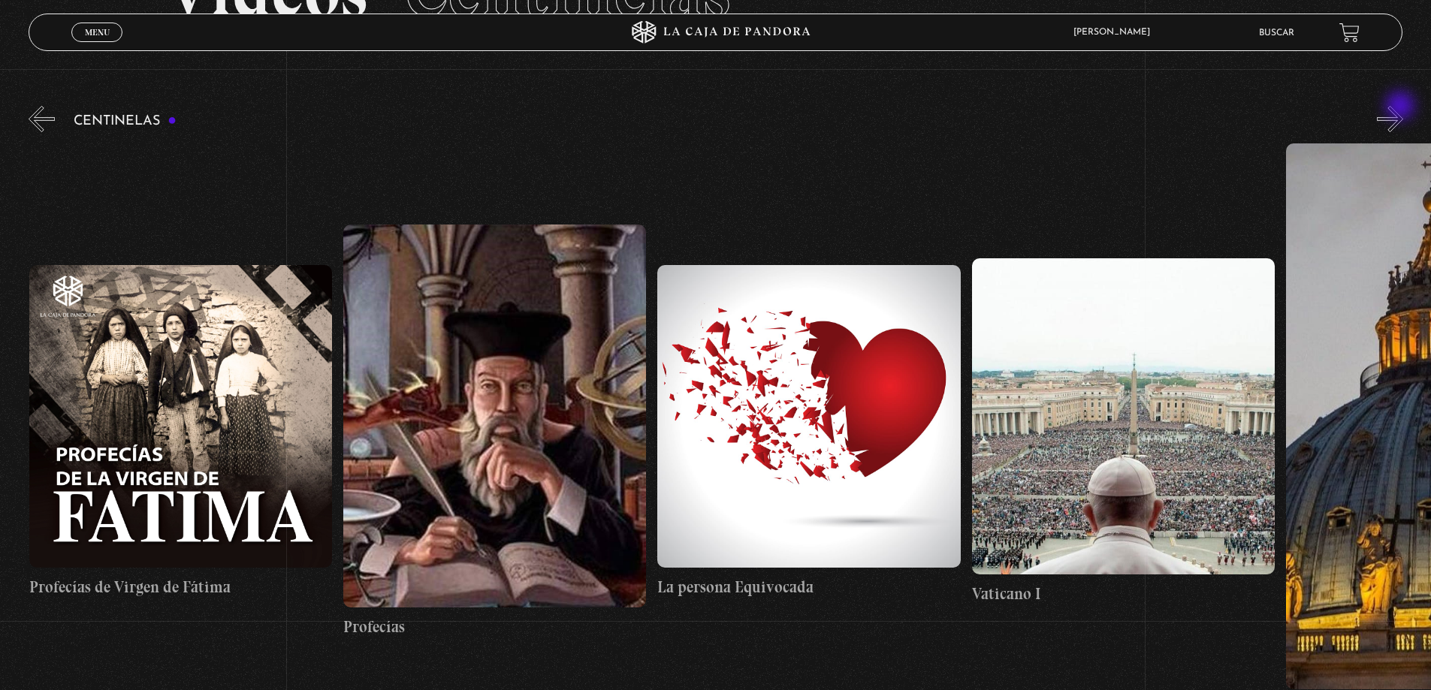
scroll to position [0, 25755]
click at [816, 460] on figure at bounding box center [807, 416] width 303 height 303
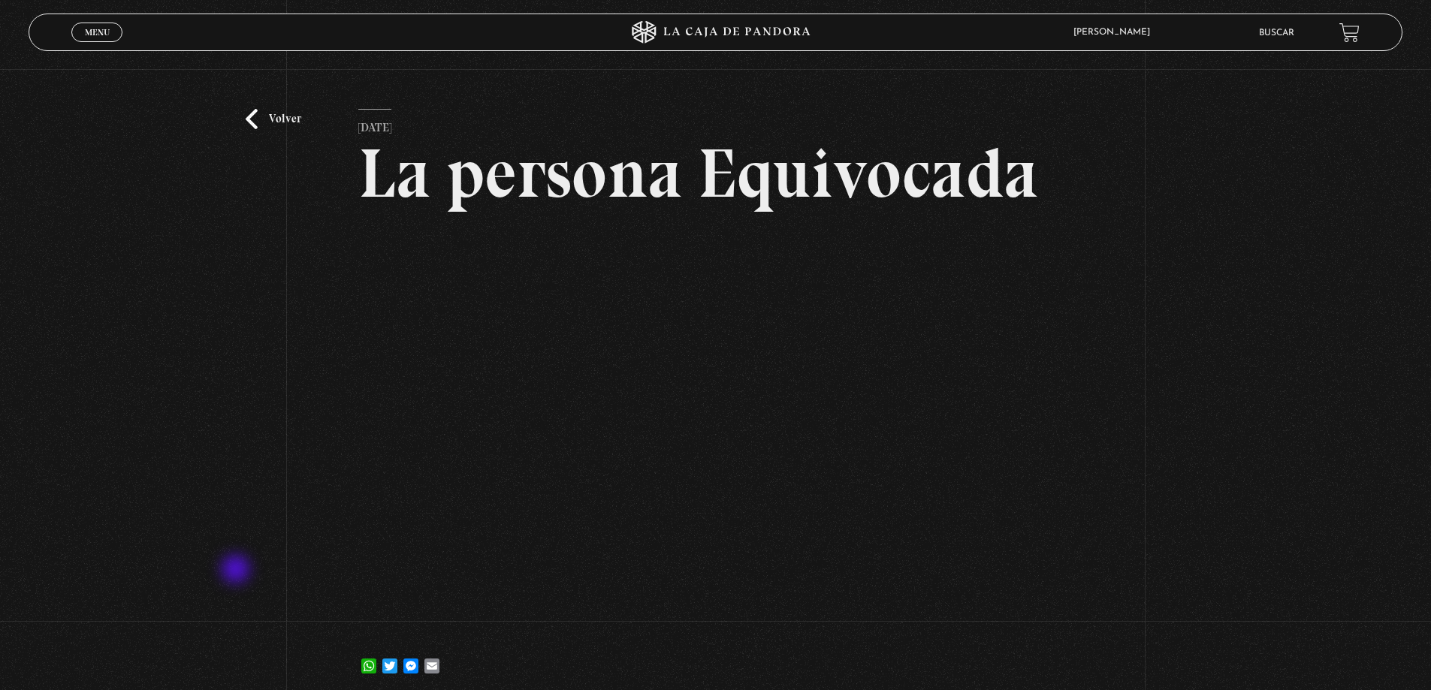
scroll to position [29, 0]
